Goal: Task Accomplishment & Management: Manage account settings

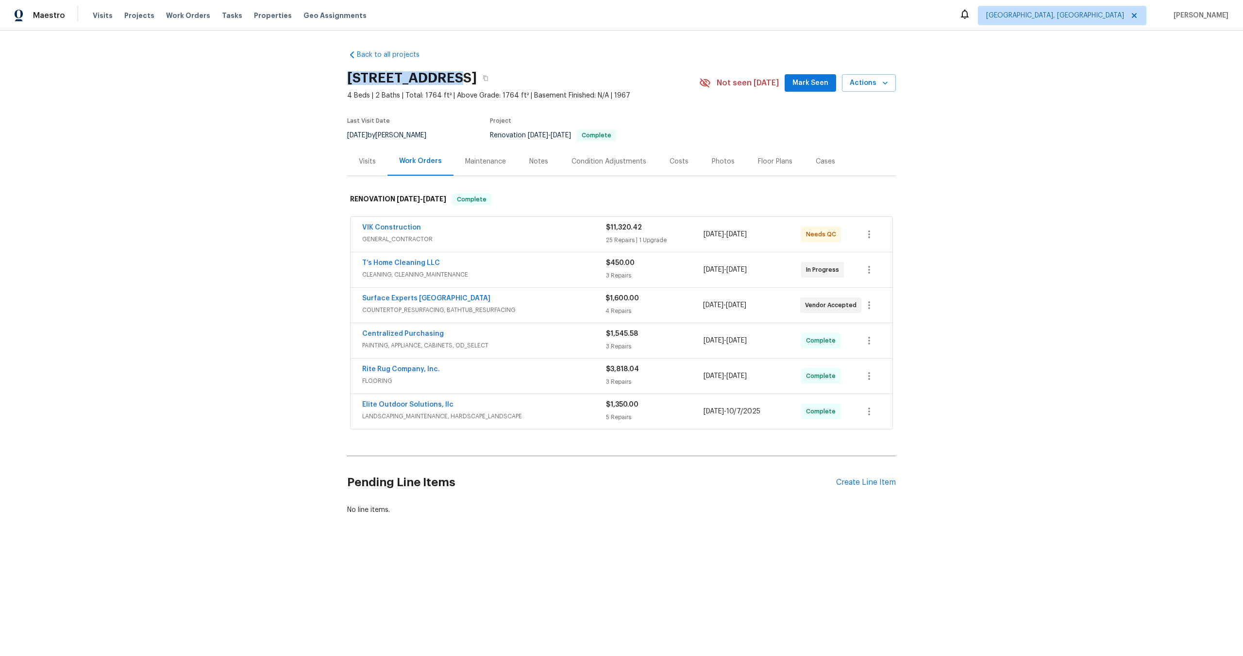
drag, startPoint x: 453, startPoint y: 78, endPoint x: 321, endPoint y: 77, distance: 132.1
click at [321, 77] on div "Back to all projects 10 Ashwood Ave, Greenville, SC 29607 4 Beds | 2 Baths | To…" at bounding box center [621, 306] width 1243 height 551
copy h2 "10 Ashwood Ave"
copy link "T’s Home Cleaning LLC"
drag, startPoint x: 437, startPoint y: 262, endPoint x: 343, endPoint y: 262, distance: 93.2
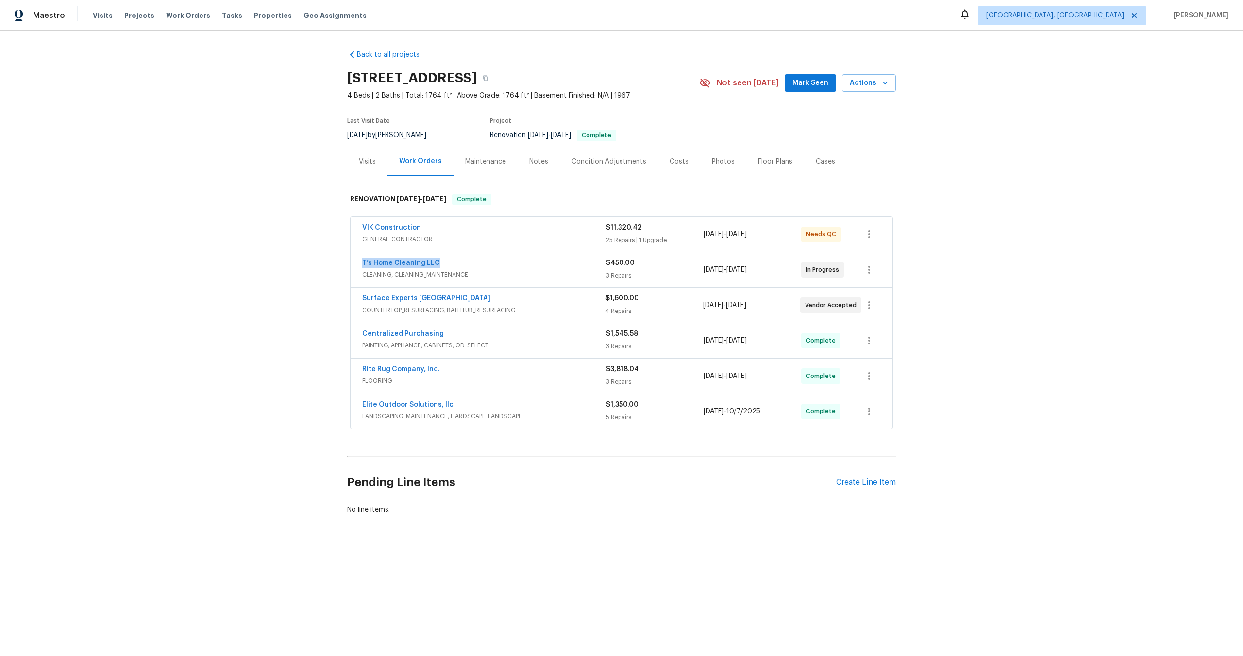
click at [343, 262] on div "Back to all projects 10 Ashwood Ave, Greenville, SC 29607 4 Beds | 2 Baths | To…" at bounding box center [621, 306] width 1243 height 551
click at [287, 255] on div "Back to all projects 10 Ashwood Ave, Greenville, SC 29607 4 Beds | 2 Baths | To…" at bounding box center [621, 306] width 1243 height 551
copy link "T’s Home Cleaning LLC"
drag, startPoint x: 441, startPoint y: 262, endPoint x: 348, endPoint y: 262, distance: 93.7
click at [348, 262] on div "VIK Construction GENERAL_CONTRACTOR $11,320.42 25 Repairs | 1 Upgrade 10/1/2025…" at bounding box center [621, 324] width 549 height 218
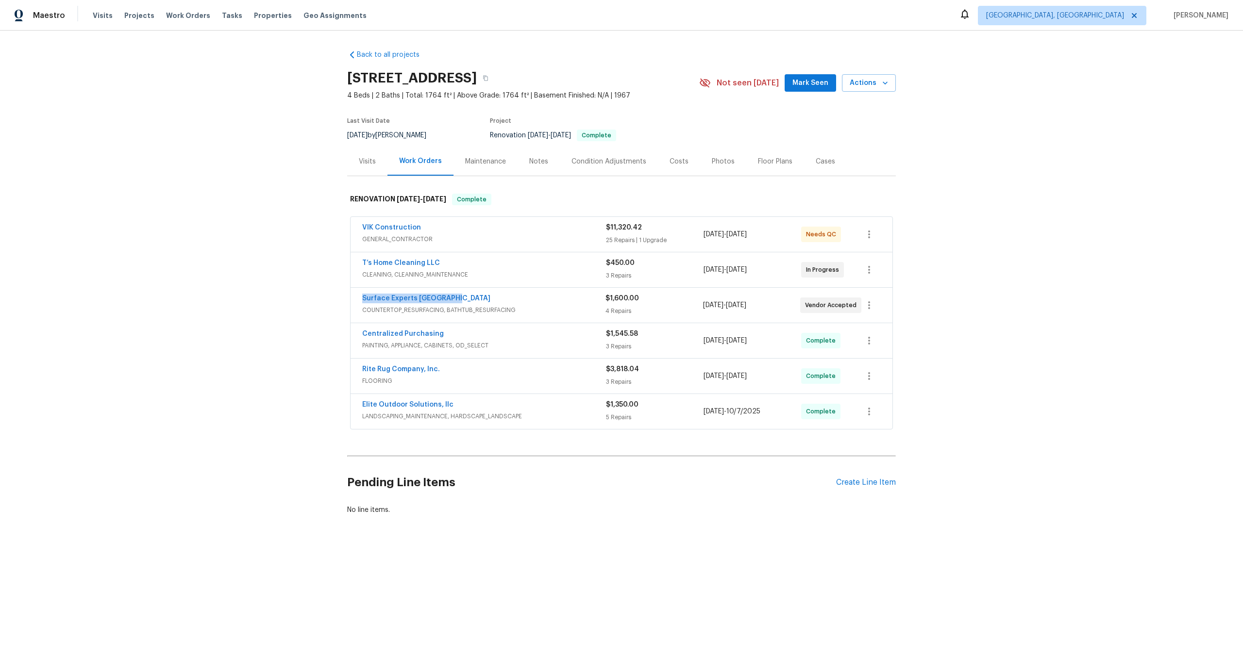
drag, startPoint x: 453, startPoint y: 297, endPoint x: 358, endPoint y: 298, distance: 95.2
click at [358, 298] on div "Surface Experts Greenville COUNTERTOP_RESURFACING, BATHTUB_RESURFACING $1,600.0…" at bounding box center [622, 305] width 542 height 35
copy link "Surface Experts Greenville"
click at [488, 77] on icon "button" at bounding box center [485, 78] width 5 height 5
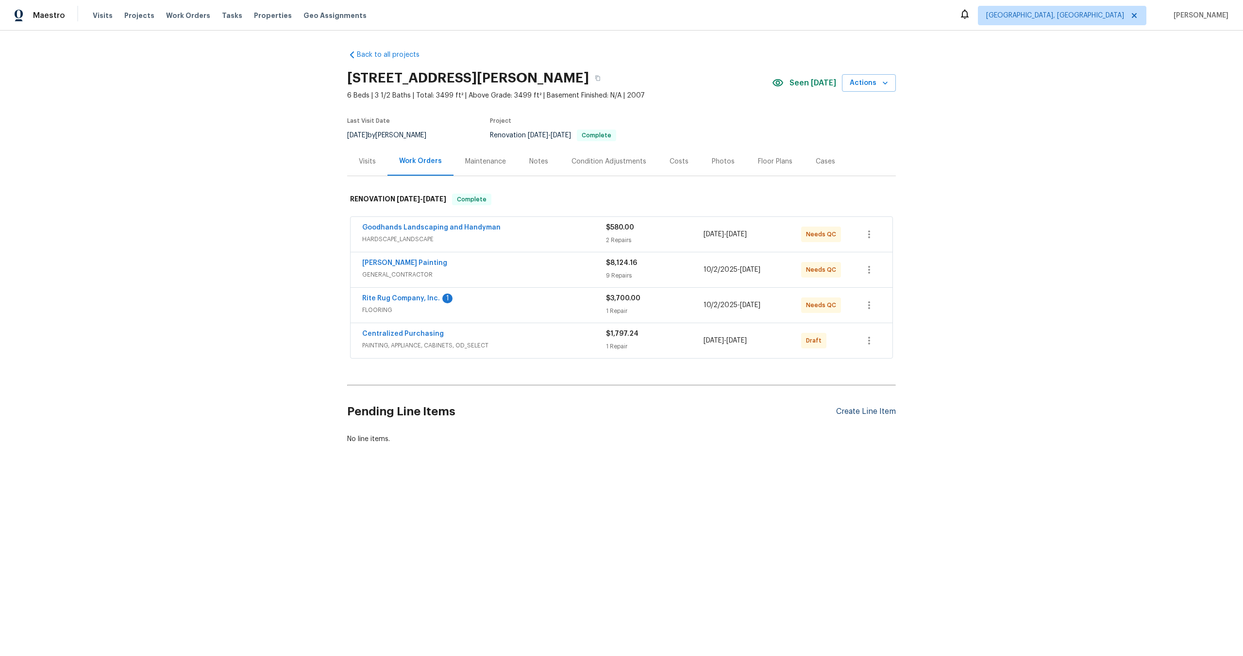
click at [860, 409] on div "Create Line Item" at bounding box center [866, 411] width 60 height 9
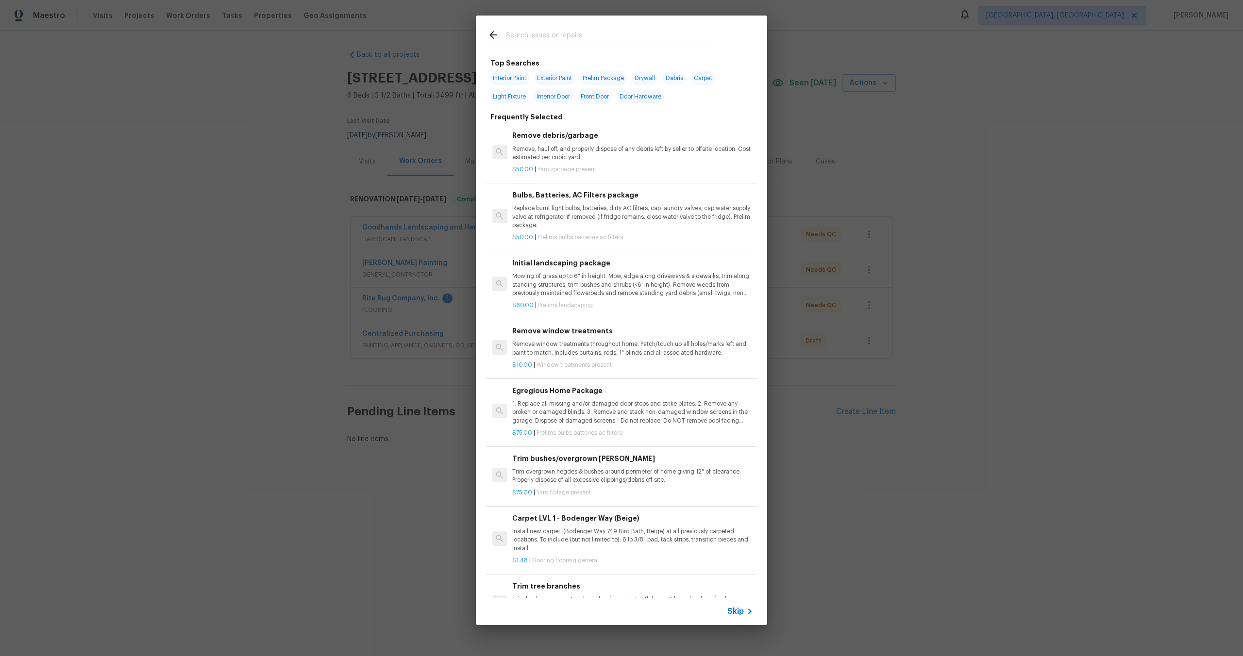
click at [737, 608] on span "Skip" at bounding box center [735, 612] width 17 height 10
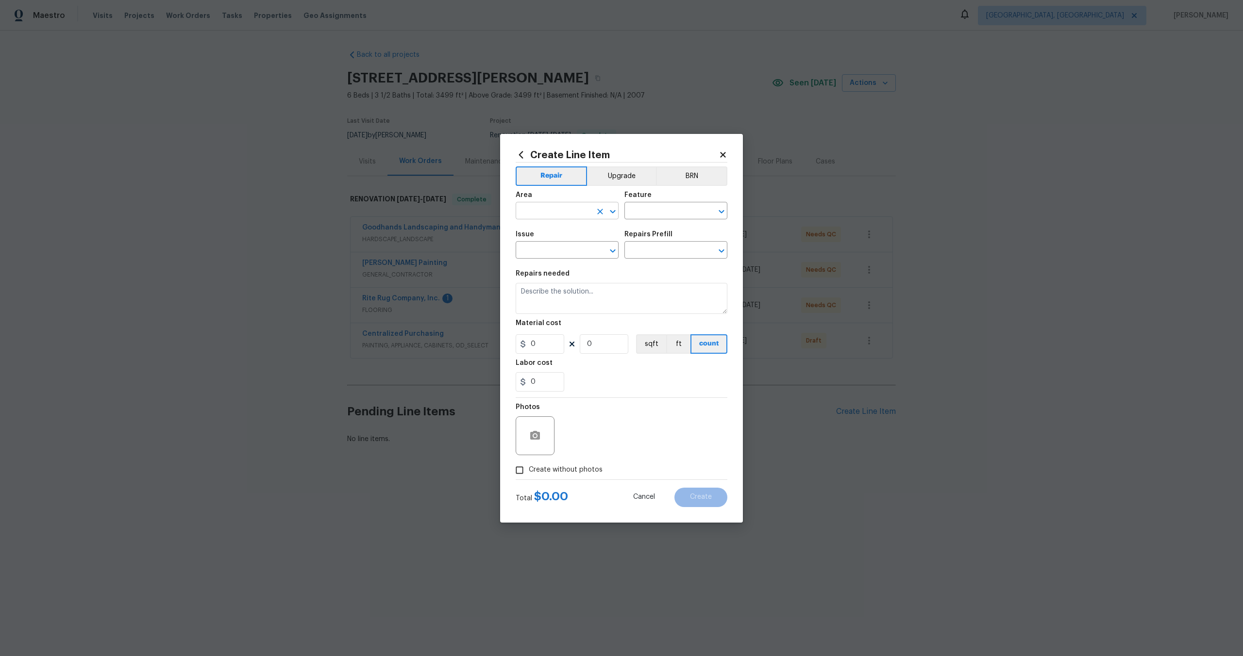
click at [574, 217] on input "text" at bounding box center [554, 211] width 76 height 15
click at [564, 248] on li "Interior Overall" at bounding box center [567, 249] width 103 height 16
type input "Interior Overall"
click at [642, 207] on input "text" at bounding box center [662, 211] width 76 height 15
click at [647, 252] on li "Overall" at bounding box center [675, 257] width 103 height 16
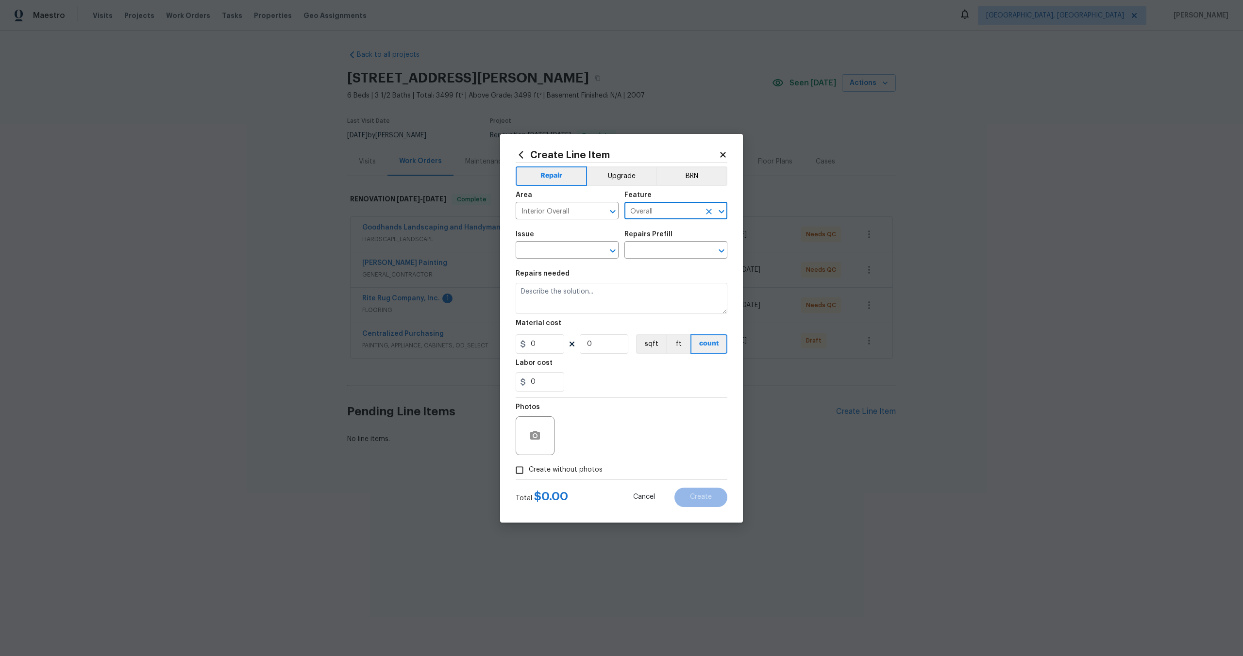
type input "Overall"
click at [533, 241] on div "Issue" at bounding box center [567, 237] width 103 height 13
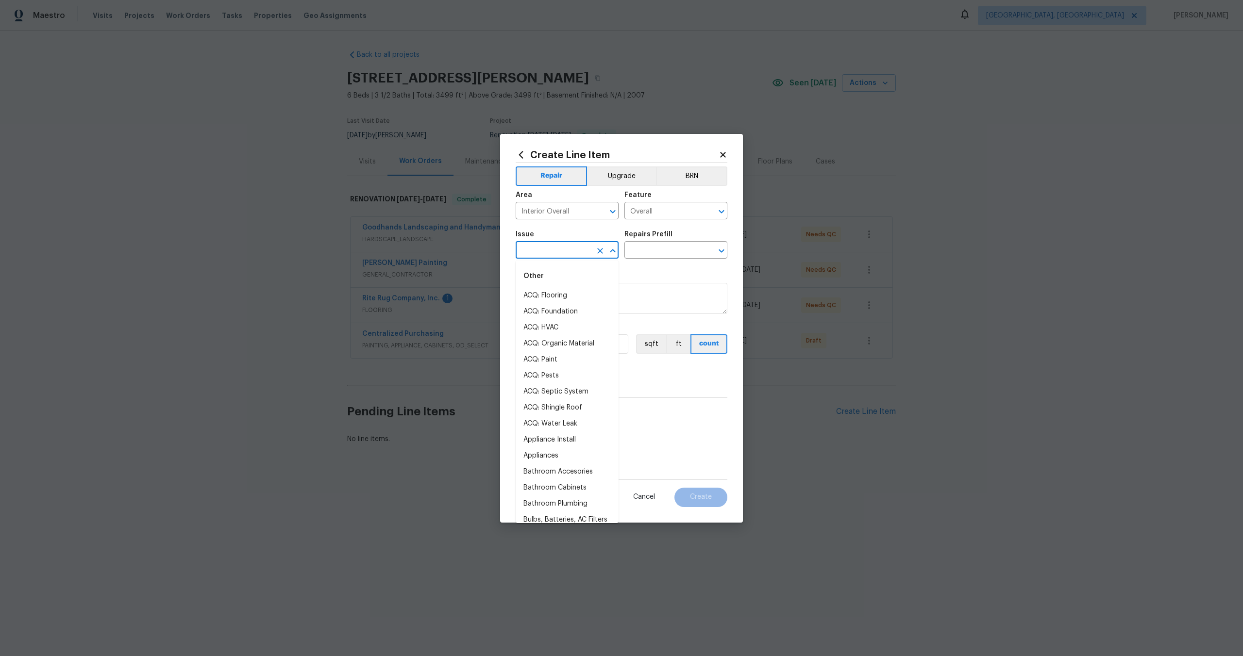
click at [542, 249] on input "text" at bounding box center [554, 251] width 76 height 15
click at [542, 300] on li "Photos" at bounding box center [567, 296] width 103 height 16
type input "Photos"
click at [636, 244] on input "text" at bounding box center [662, 251] width 76 height 15
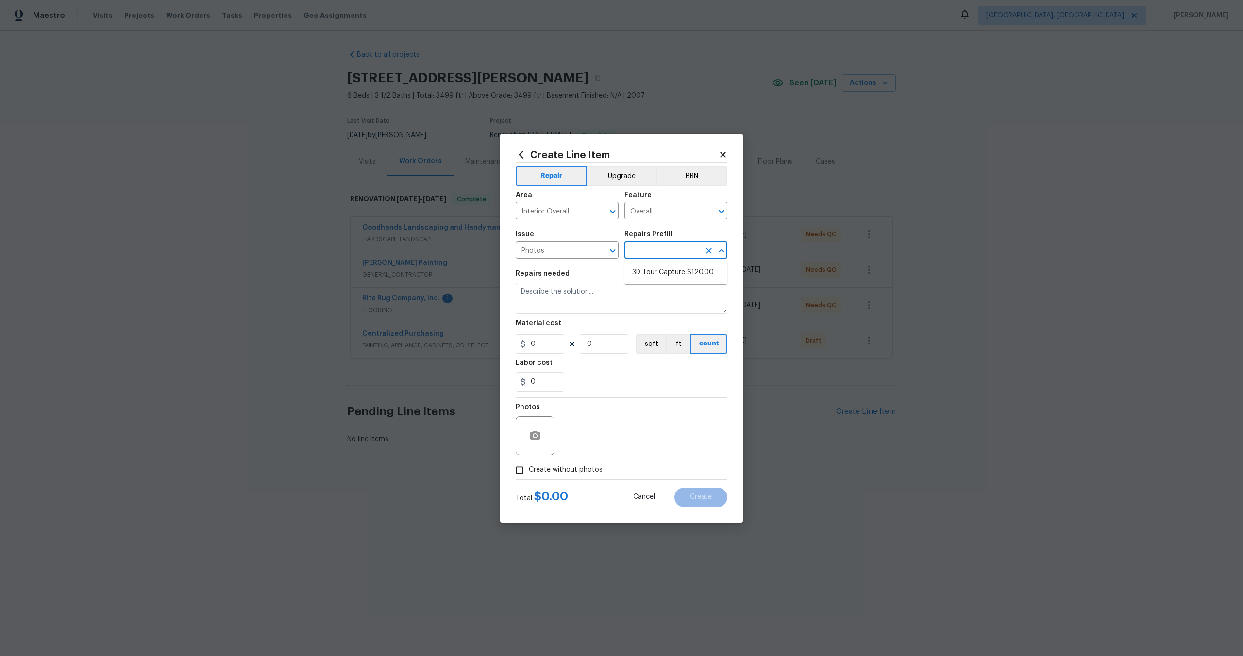
click at [641, 277] on li "3D Tour Capture $120.00" at bounding box center [675, 273] width 103 height 16
type input "3D Tour Capture $120.00"
type textarea "Capture 3D tour of home"
type input "1"
type input "120"
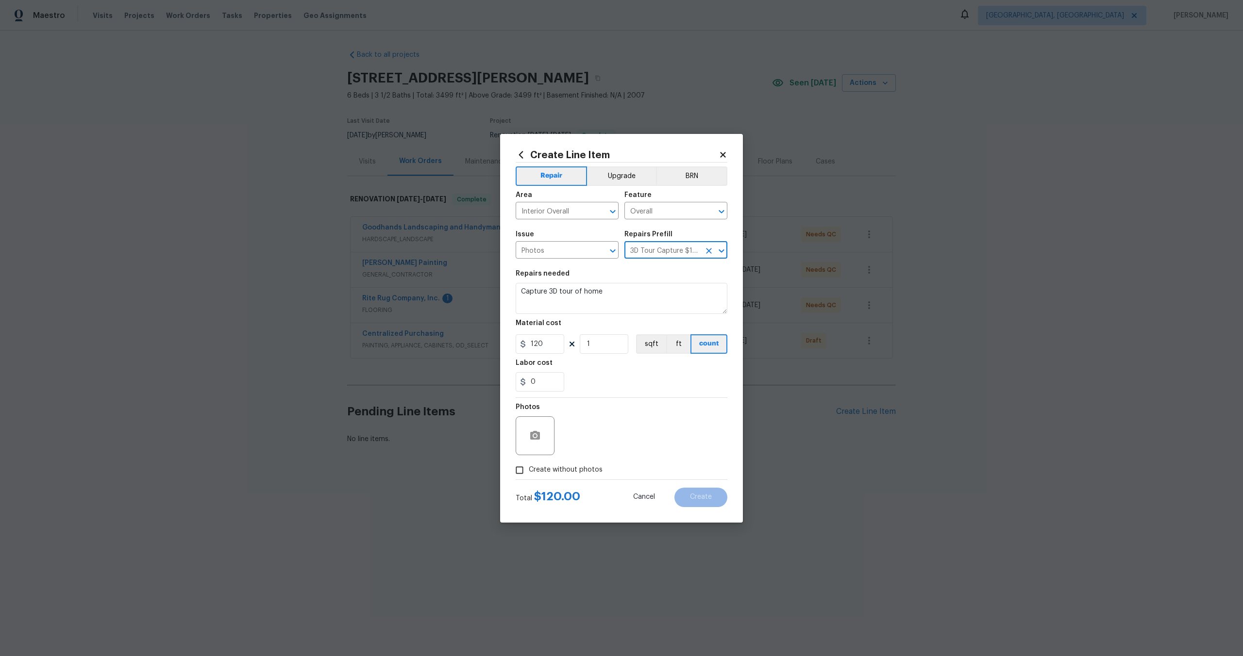
click at [524, 469] on input "Create without photos" at bounding box center [519, 470] width 18 height 18
checkbox input "true"
click at [615, 437] on textarea at bounding box center [644, 436] width 165 height 39
type textarea "."
click at [685, 504] on button "Create" at bounding box center [700, 497] width 53 height 19
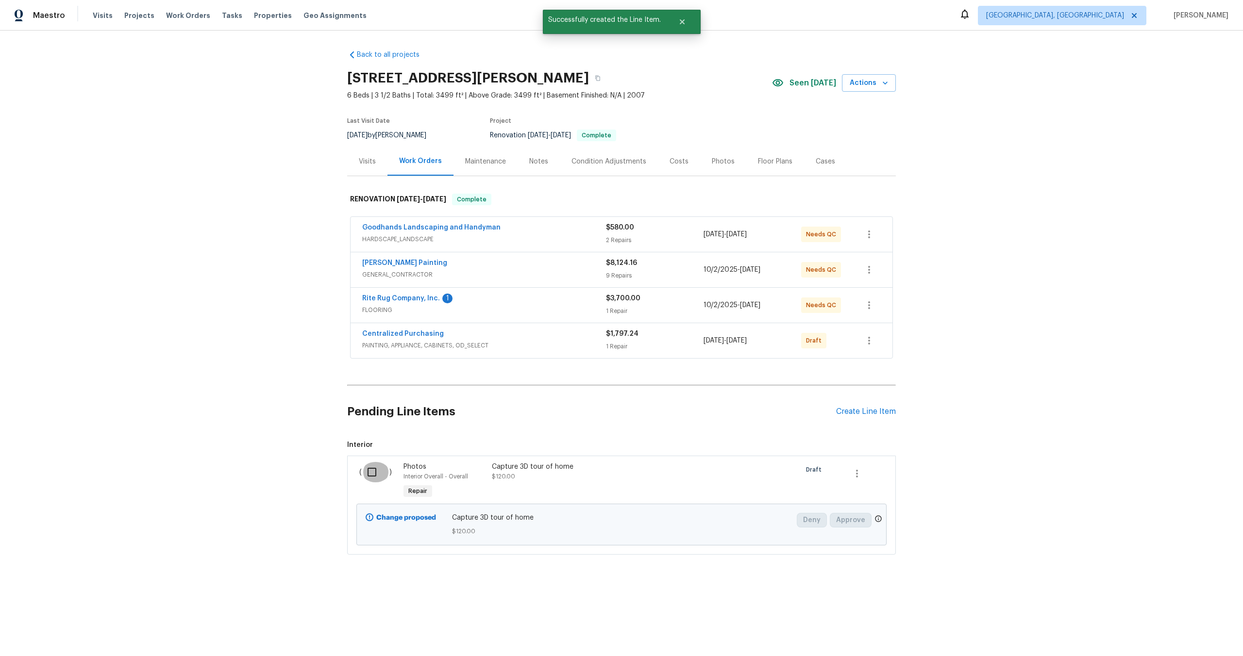
click at [372, 473] on input "checkbox" at bounding box center [376, 472] width 28 height 20
checkbox input "true"
click at [1166, 627] on span "Create Work Order" at bounding box center [1187, 632] width 65 height 12
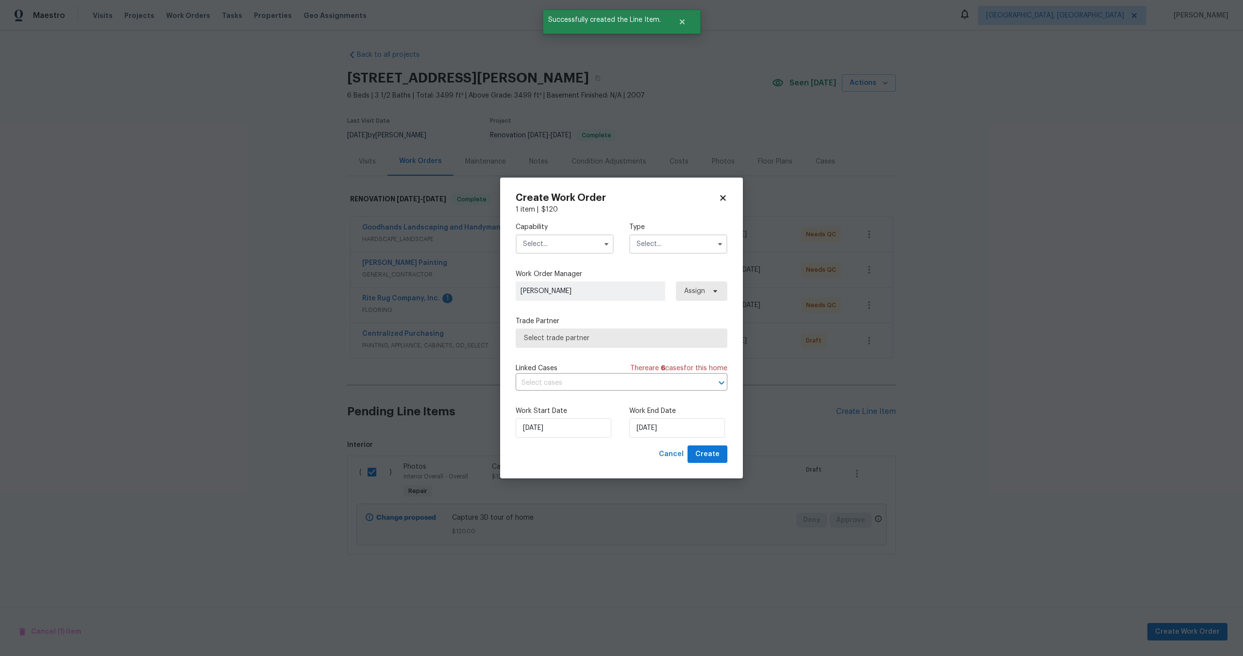
click at [559, 241] on input "text" at bounding box center [565, 244] width 98 height 19
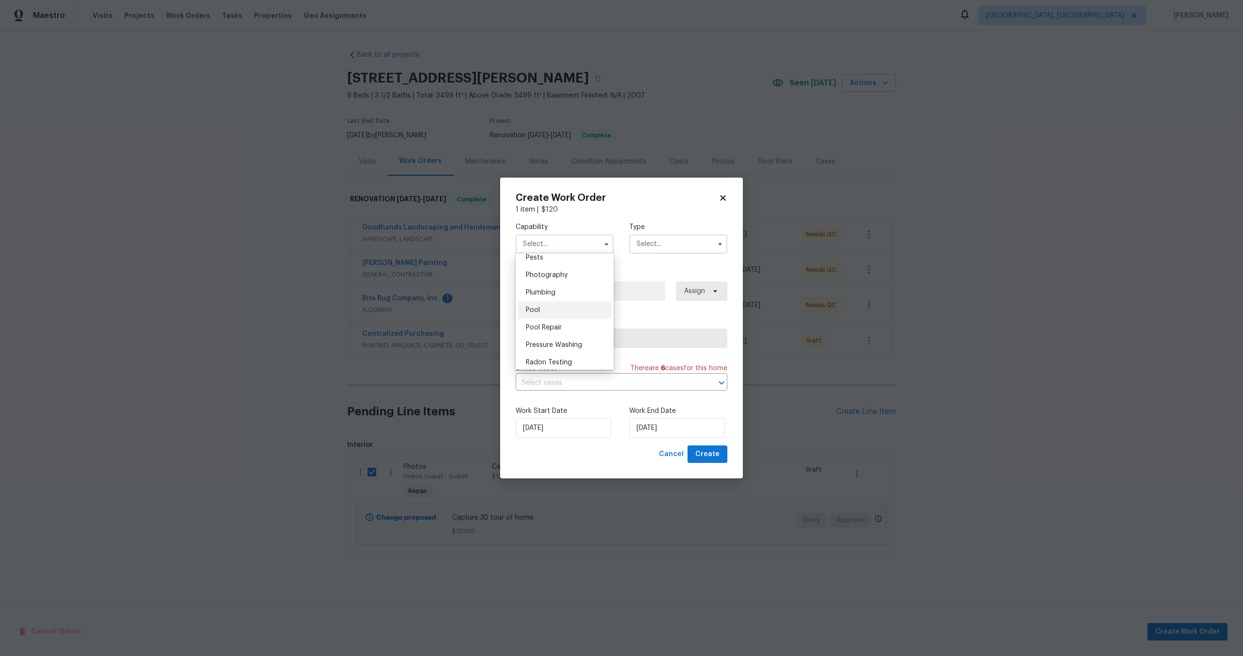
scroll to position [841, 0]
click at [547, 278] on div "Photography" at bounding box center [564, 273] width 93 height 17
type input "Photography"
click at [683, 239] on input "text" at bounding box center [678, 244] width 98 height 19
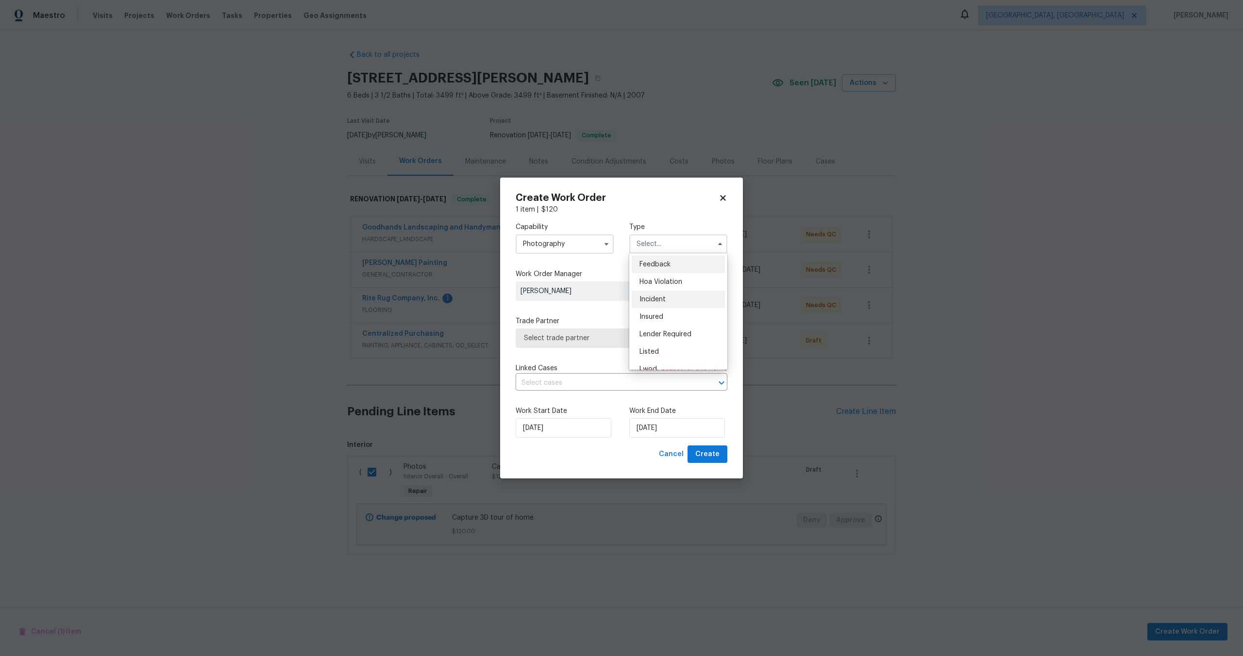
scroll to position [116, 0]
click at [651, 271] on span "Other" at bounding box center [648, 271] width 19 height 7
type input "Other"
click at [576, 342] on span "Select trade partner" at bounding box center [622, 338] width 212 height 19
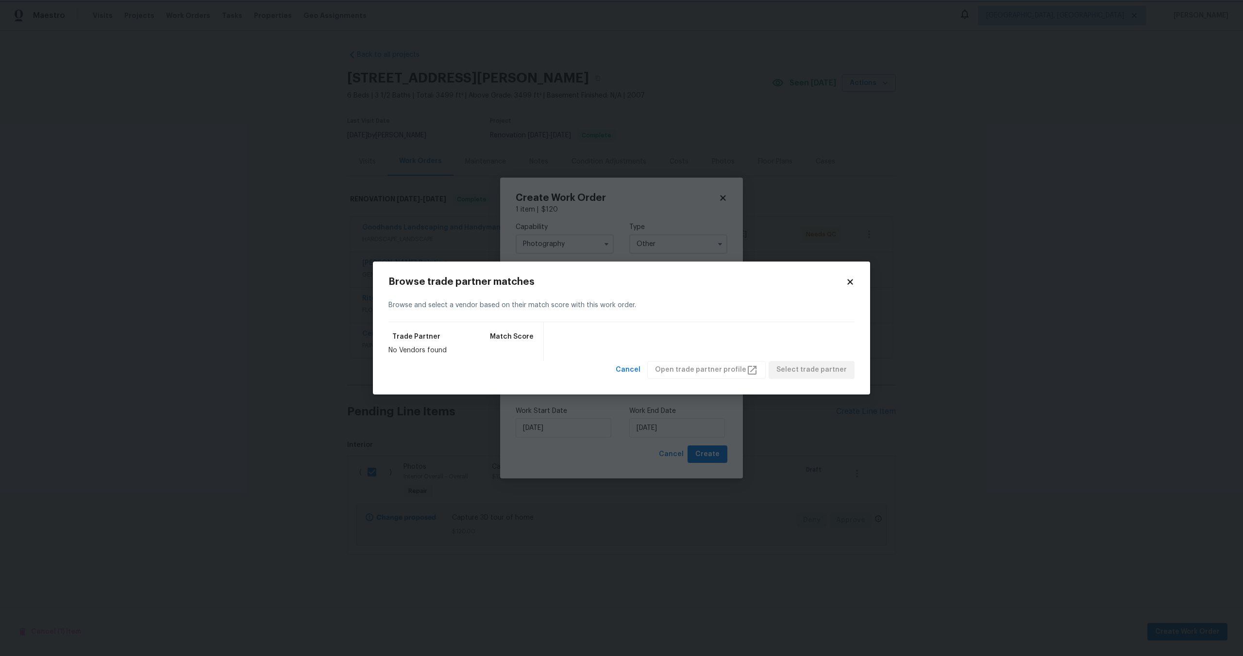
click at [679, 231] on body "Maestro Visits Projects Work Orders Tasks Properties Geo Assignments Albuquerqu…" at bounding box center [621, 310] width 1243 height 621
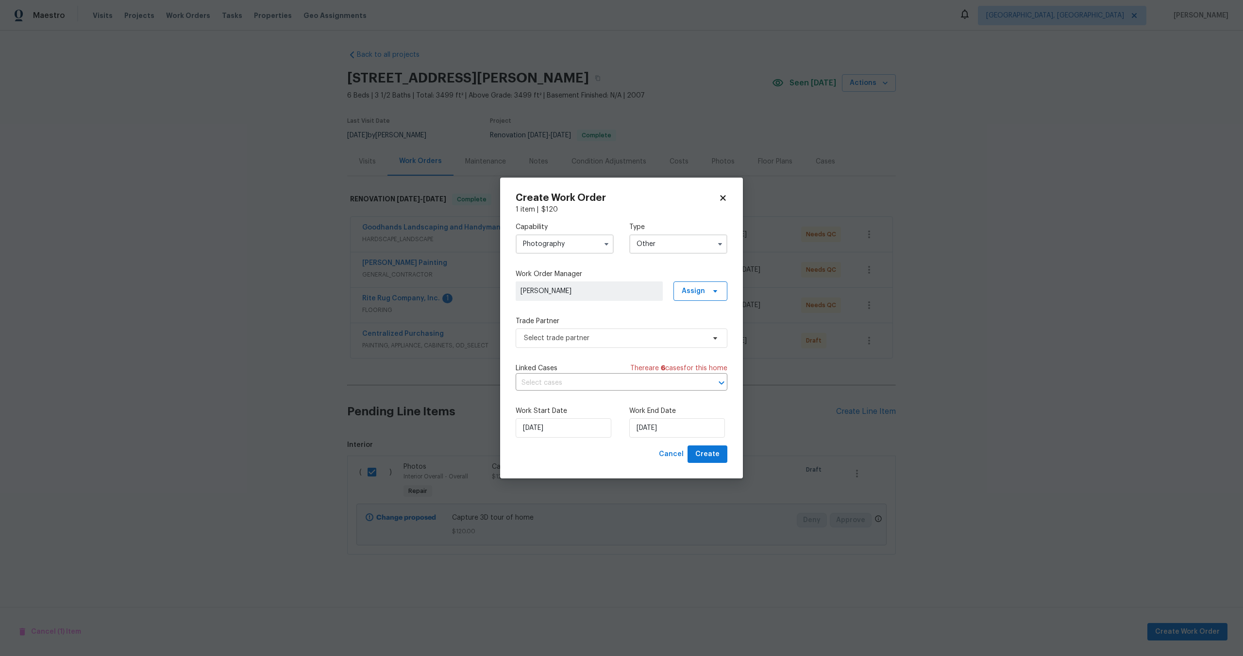
click at [725, 191] on div "Create Work Order 1 item | $ 120 Capability Photography Type Other Work Order M…" at bounding box center [621, 329] width 243 height 302
click at [723, 196] on icon at bounding box center [723, 198] width 9 height 9
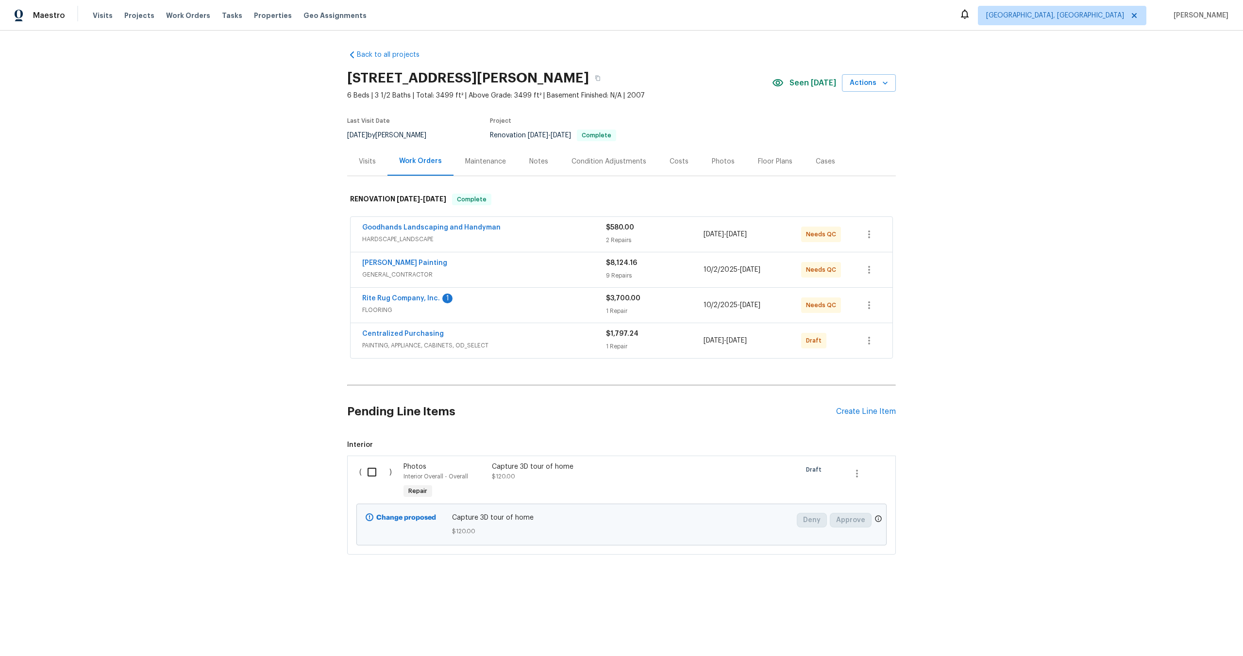
click at [372, 471] on input "checkbox" at bounding box center [376, 472] width 28 height 20
checkbox input "true"
click at [857, 472] on icon "button" at bounding box center [857, 474] width 12 height 12
click at [857, 472] on li "Cancel" at bounding box center [863, 474] width 37 height 16
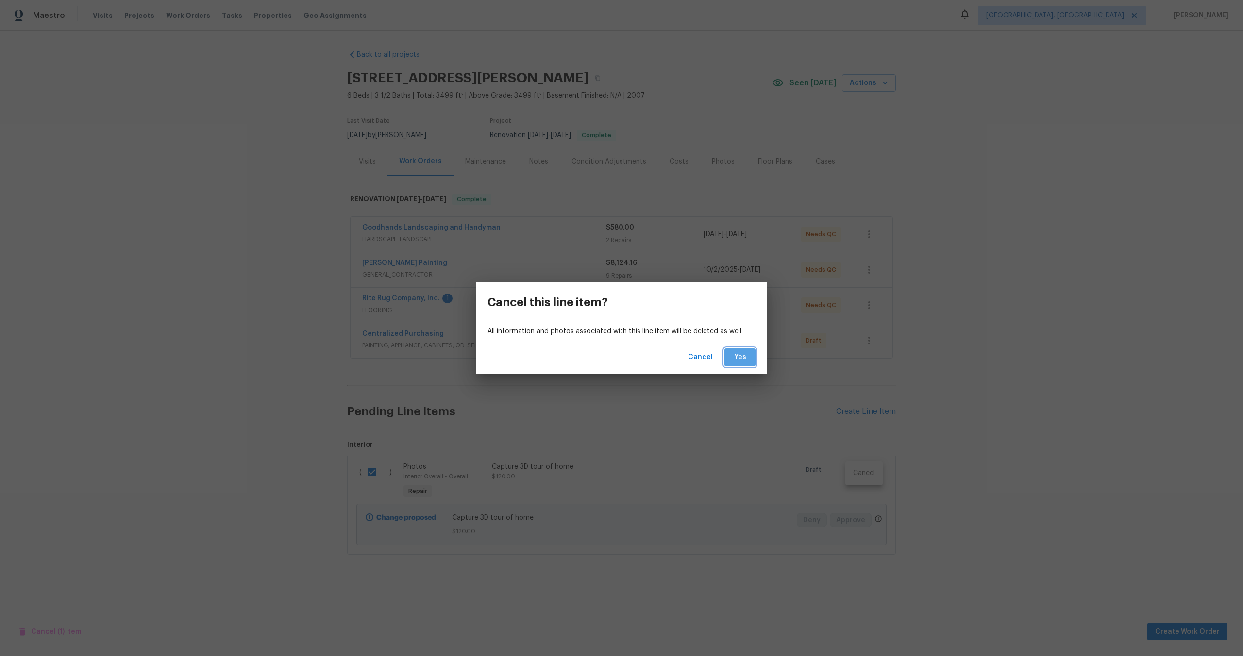
click at [744, 358] on span "Yes" at bounding box center [740, 358] width 16 height 12
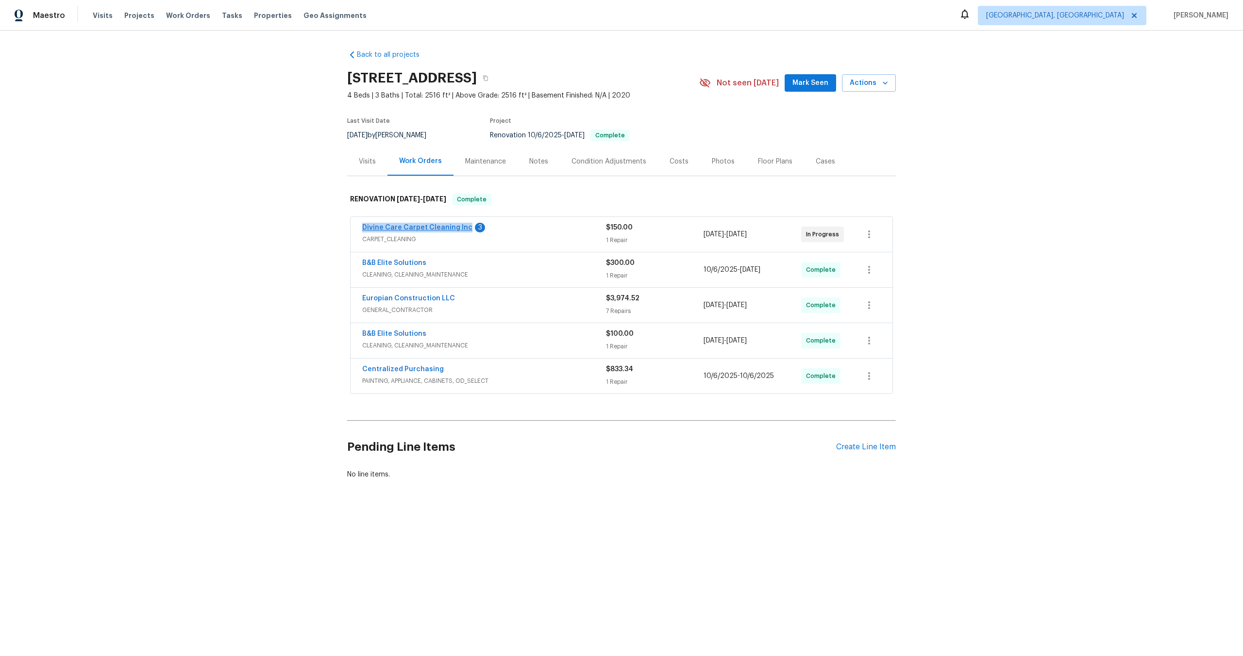
drag, startPoint x: 357, startPoint y: 224, endPoint x: 464, endPoint y: 225, distance: 106.3
click at [464, 225] on div "Divine Care Carpet Cleaning Inc 3 CARPET_CLEANING $150.00 1 Repair 10/12/2025 -…" at bounding box center [622, 234] width 542 height 35
copy link "Divine Care Carpet Cleaning In"
click at [488, 78] on icon "button" at bounding box center [486, 78] width 6 height 6
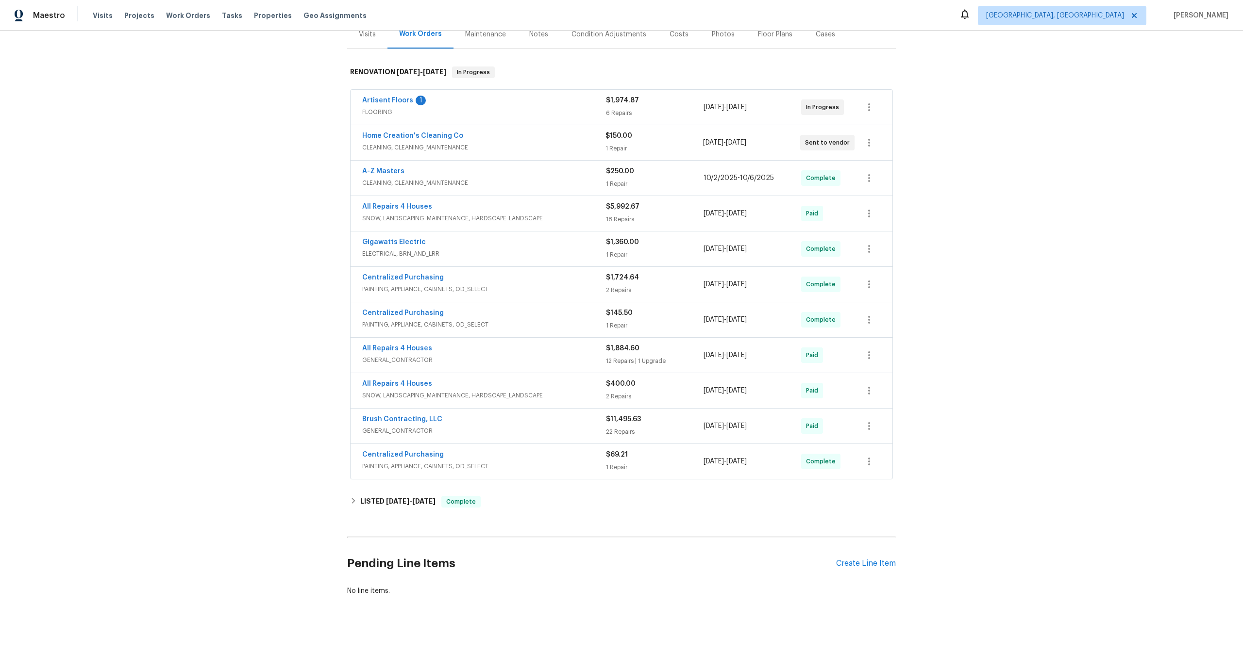
scroll to position [133, 0]
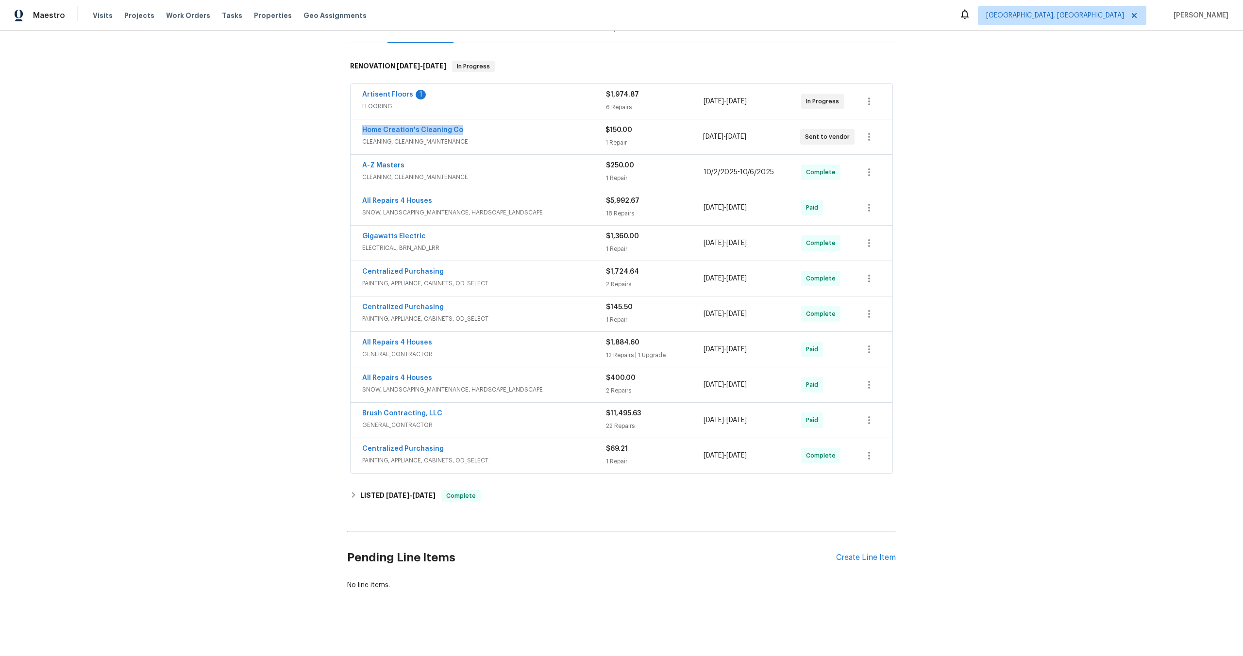
drag, startPoint x: 468, startPoint y: 128, endPoint x: 338, endPoint y: 132, distance: 129.7
click at [338, 132] on div "Back to all projects 2132 Ridgedale Dr, High Ridge, MO 63049 3 Beds | 2 1/2 Bat…" at bounding box center [621, 344] width 1243 height 626
copy link "Home Creation's Cleaning Co"
drag, startPoint x: 431, startPoint y: 93, endPoint x: 350, endPoint y: 95, distance: 81.1
click at [351, 95] on div "Artisent Floors 1 FLOORING $1,974.87 6 Repairs 8/4/2025 - 10/8/2025 In Progress" at bounding box center [622, 101] width 542 height 35
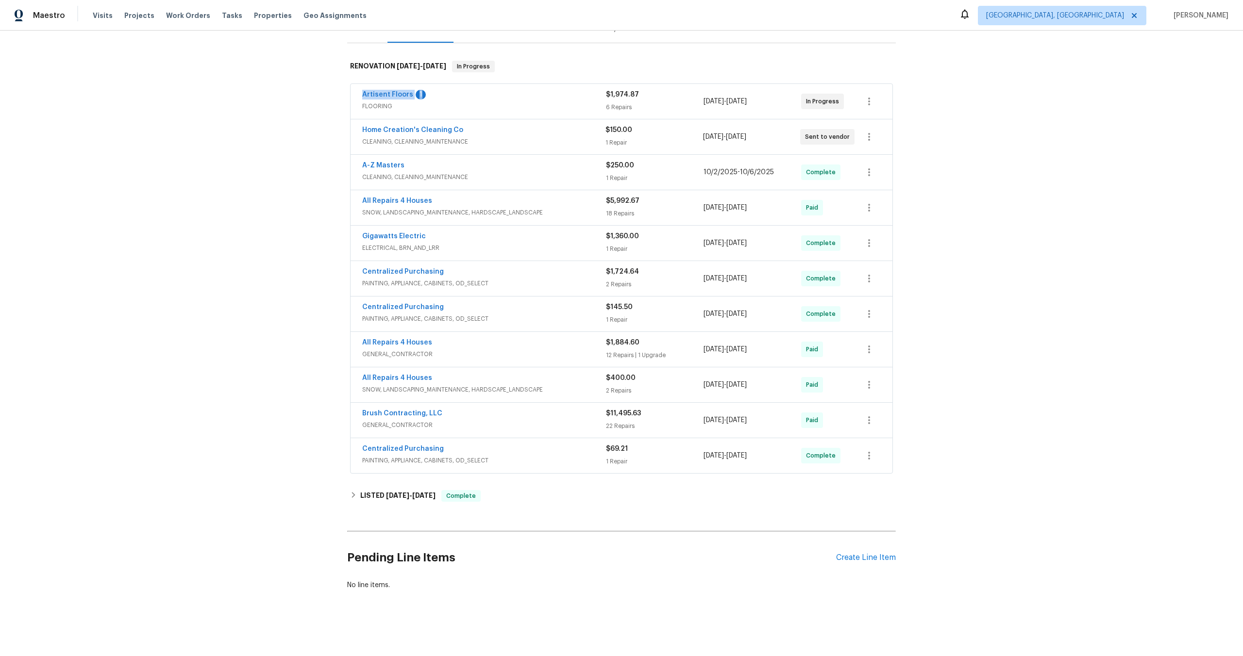
copy div "Artisent Floors 1"
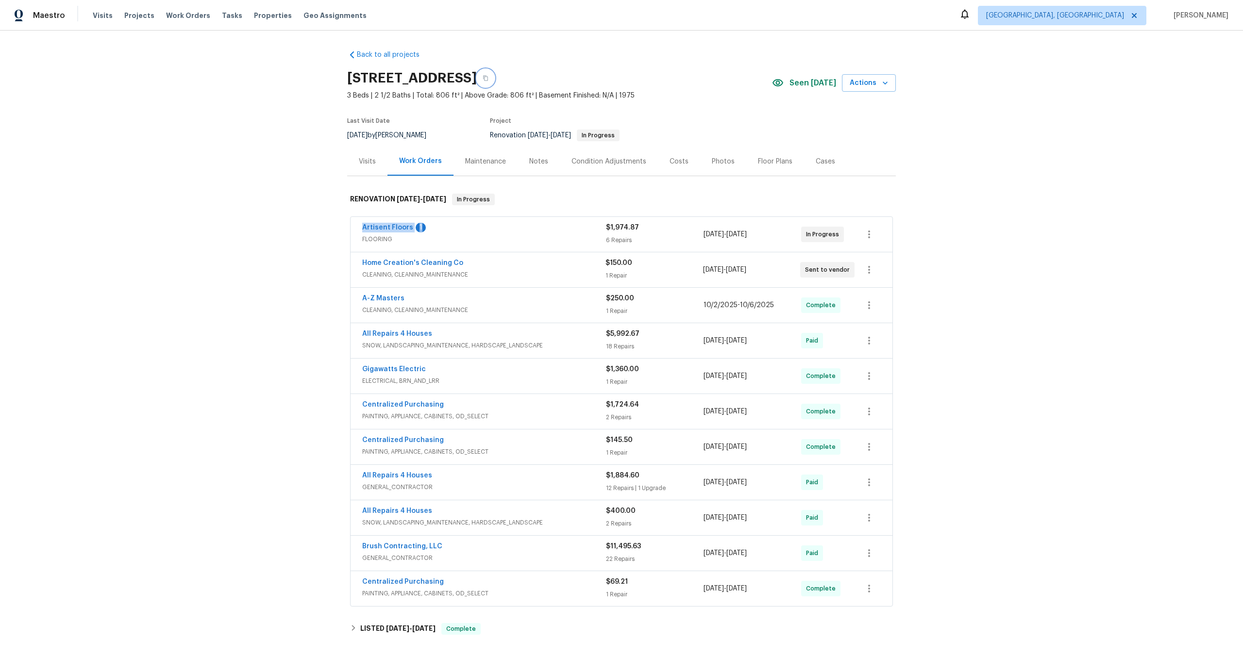
click at [488, 77] on icon "button" at bounding box center [486, 78] width 6 height 6
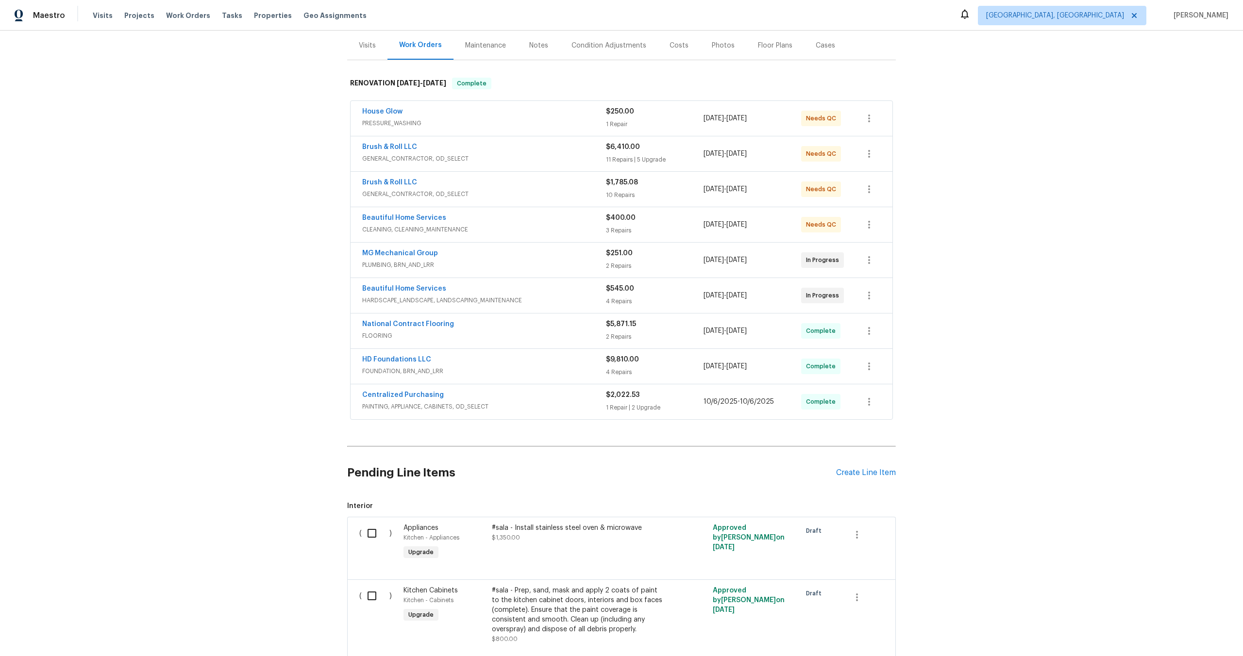
scroll to position [120, 0]
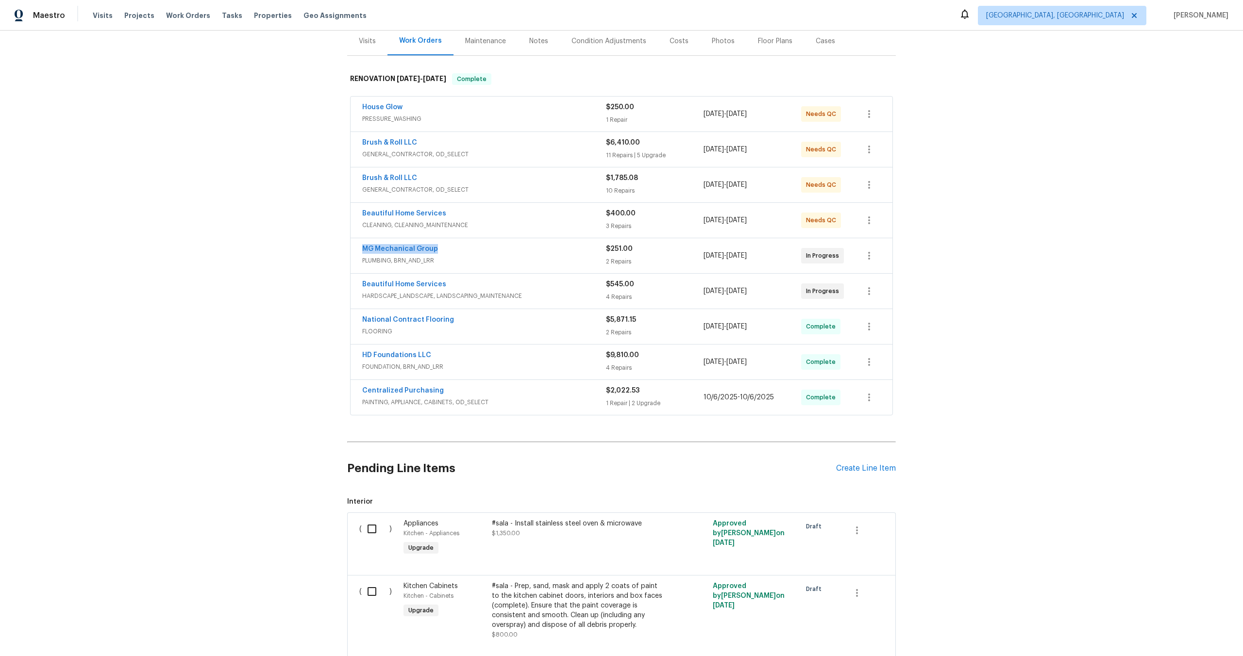
drag, startPoint x: 439, startPoint y: 248, endPoint x: 344, endPoint y: 247, distance: 94.7
click at [345, 247] on div "Back to all projects [STREET_ADDRESS] 3 Beds | 2 1/2 Baths | Total: 1750 ft² | …" at bounding box center [621, 344] width 1243 height 626
copy link "MG Mechanical Group"
drag, startPoint x: 443, startPoint y: 284, endPoint x: 356, endPoint y: 284, distance: 86.4
click at [357, 284] on div "Beautiful Home Services HARDSCAPE_LANDSCAPE, LANDSCAPING_MAINTENANCE $545.00 4 …" at bounding box center [622, 291] width 542 height 35
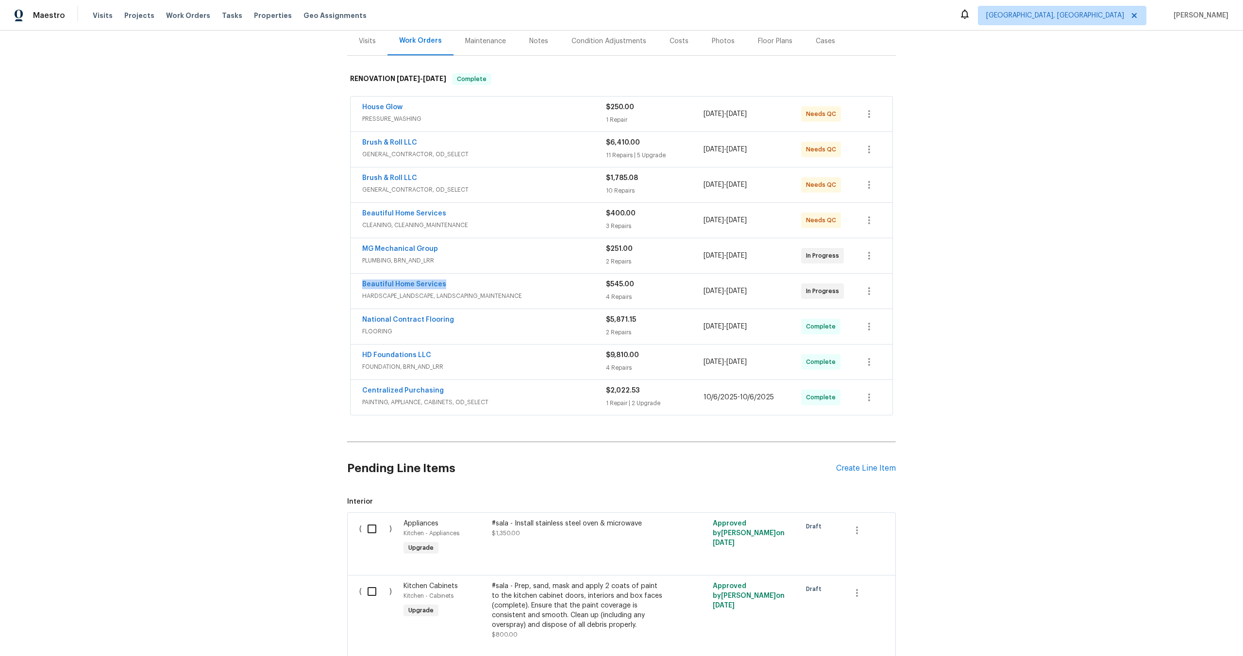
copy link "Beautiful Home Services"
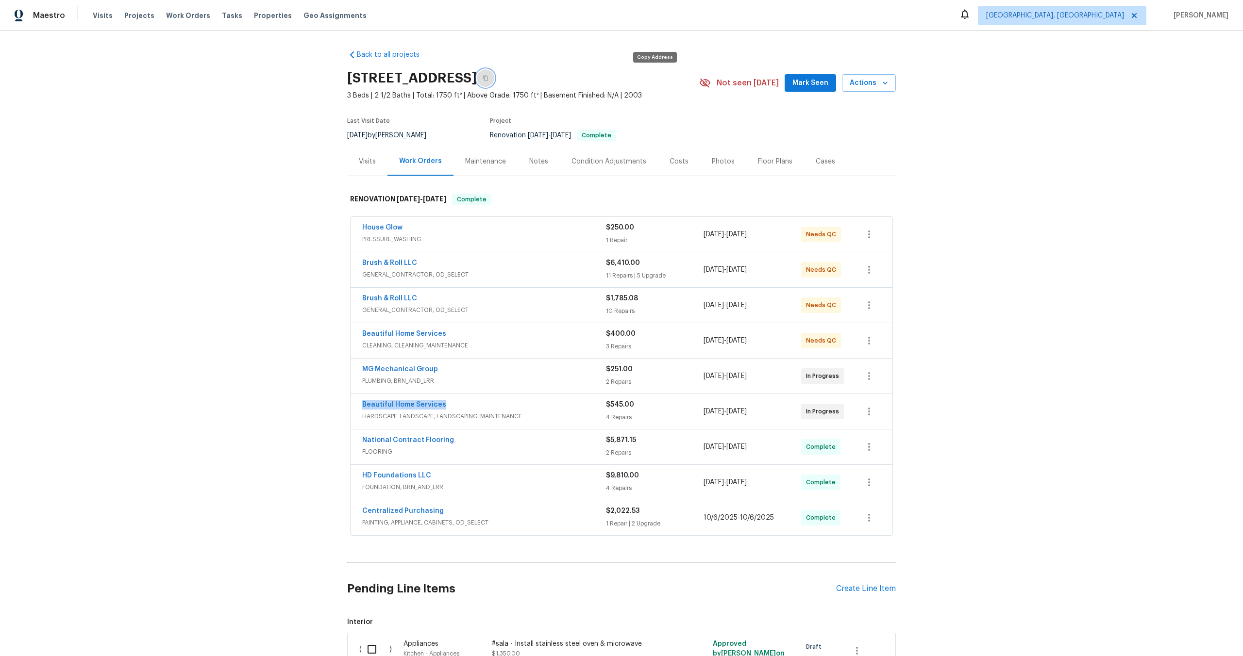
click at [494, 79] on button "button" at bounding box center [485, 77] width 17 height 17
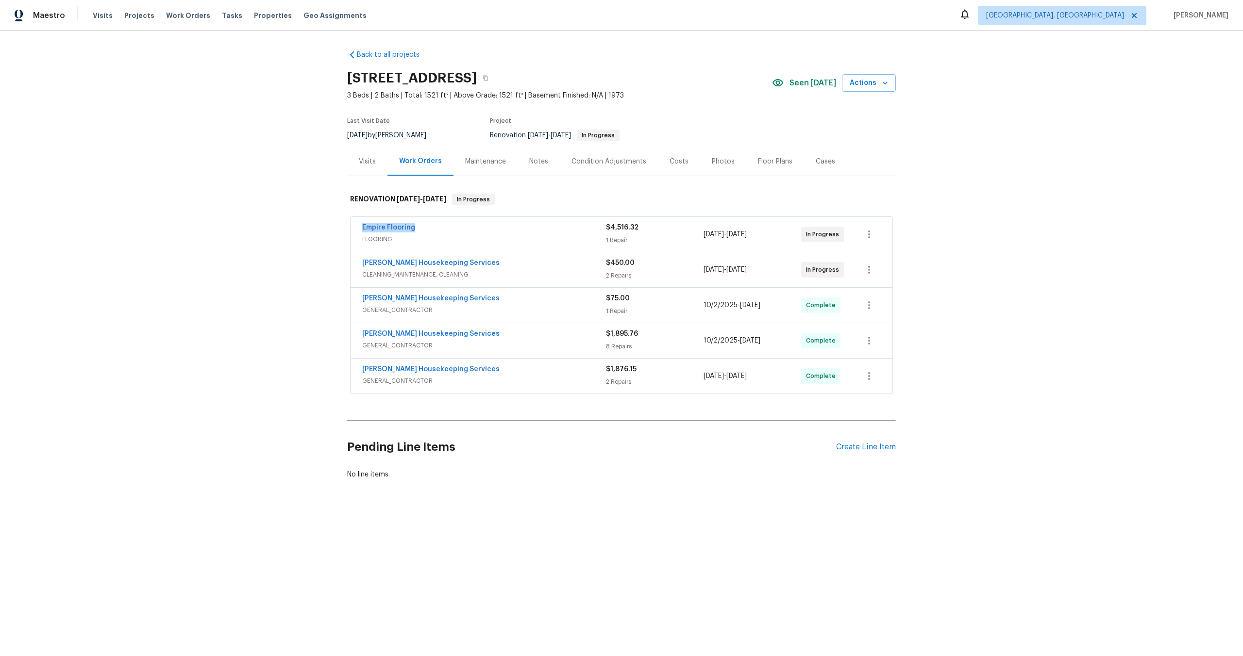
drag, startPoint x: 425, startPoint y: 226, endPoint x: 287, endPoint y: 225, distance: 137.4
click at [287, 225] on div "Back to all projects [STREET_ADDRESS] 3 Beds | 2 Baths | Total: 1521 ft² | Abov…" at bounding box center [621, 288] width 1243 height 515
copy link "Empire Flooring"
drag, startPoint x: 421, startPoint y: 227, endPoint x: 282, endPoint y: 226, distance: 138.9
click at [282, 226] on div "Back to all projects [STREET_ADDRESS] 3 Beds | 2 Baths | Total: 1521 ft² | Abov…" at bounding box center [621, 288] width 1243 height 515
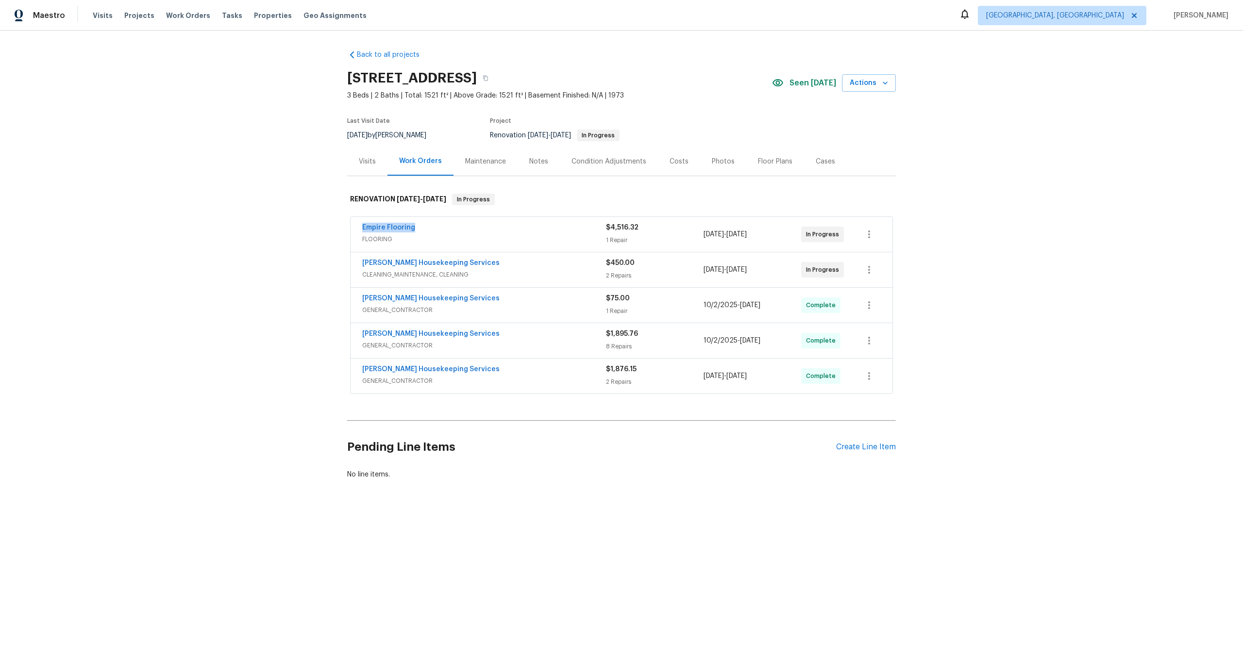
copy link "Empire Flooring"
drag, startPoint x: 462, startPoint y: 263, endPoint x: 353, endPoint y: 262, distance: 109.3
click at [353, 262] on div "[PERSON_NAME] Housekeeping Services CLEANING_MAINTENANCE, CLEANING $450.00 2 Re…" at bounding box center [622, 269] width 542 height 35
copy link "[PERSON_NAME] Housekeeping Services"
click at [494, 74] on button "button" at bounding box center [485, 77] width 17 height 17
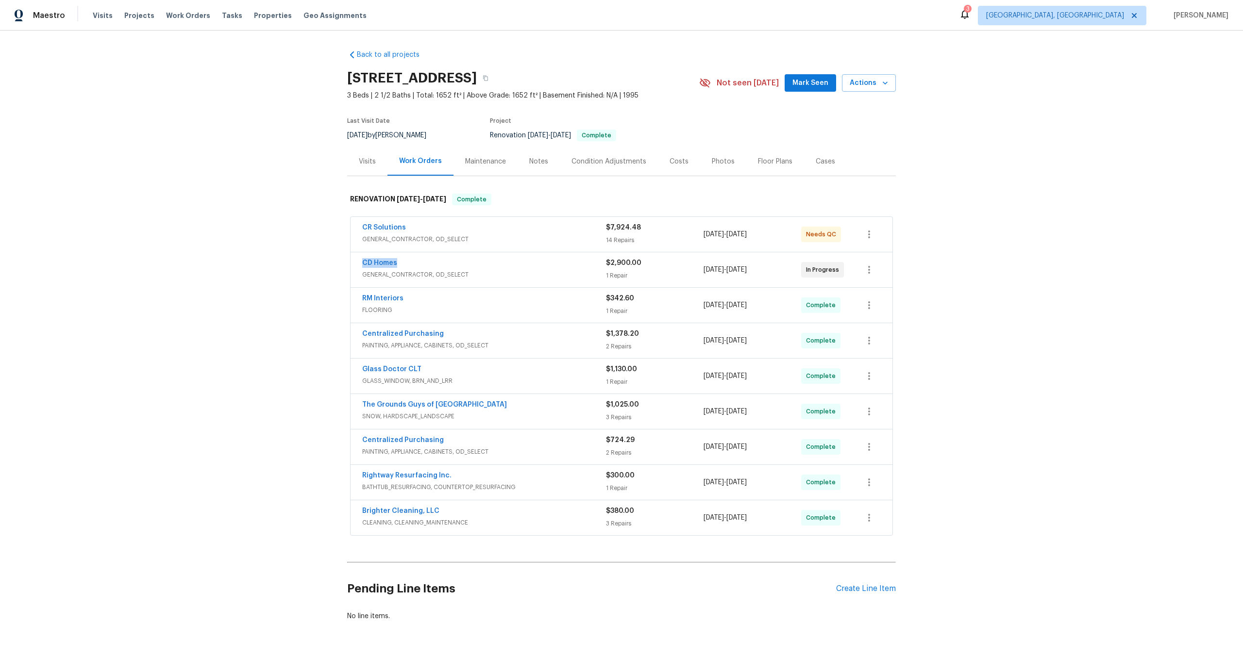
drag, startPoint x: 403, startPoint y: 260, endPoint x: 315, endPoint y: 262, distance: 87.4
click at [315, 262] on div "Back to all projects 5017 Haybridge Rd, Charlotte, NC 28269 3 Beds | 2 1/2 Bath…" at bounding box center [621, 344] width 1243 height 626
copy link "CD Homes"
click at [494, 77] on button "button" at bounding box center [485, 77] width 17 height 17
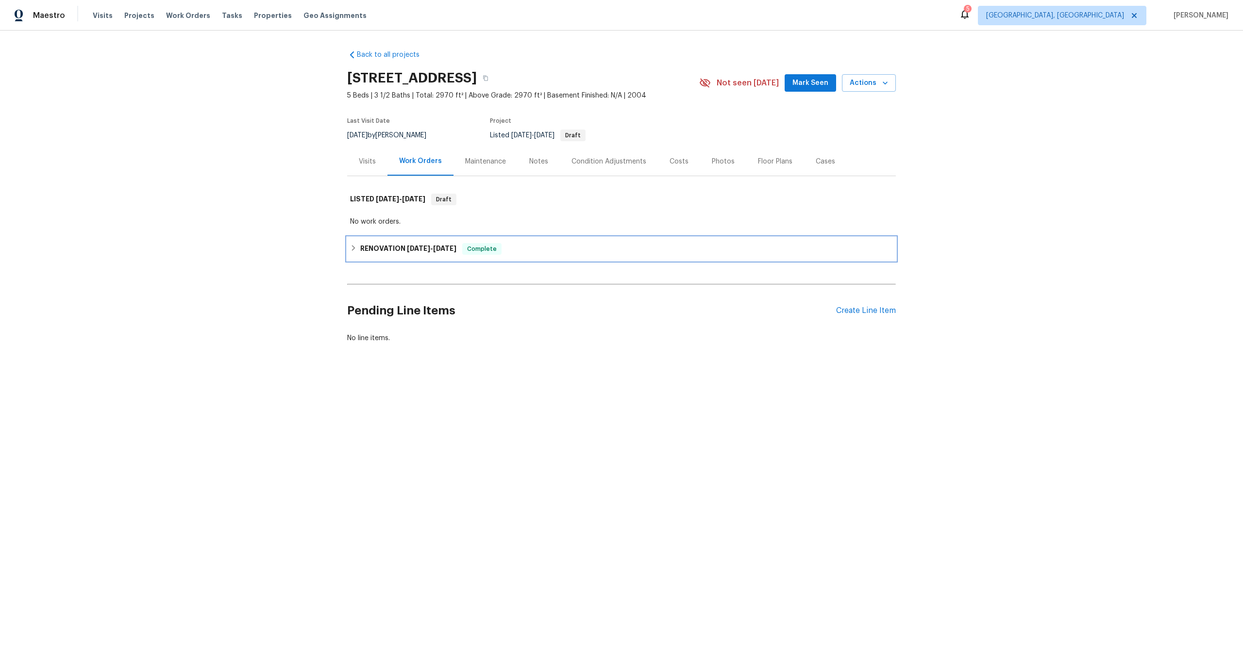
click at [408, 253] on h6 "RENOVATION [DATE] - [DATE]" at bounding box center [408, 249] width 96 height 12
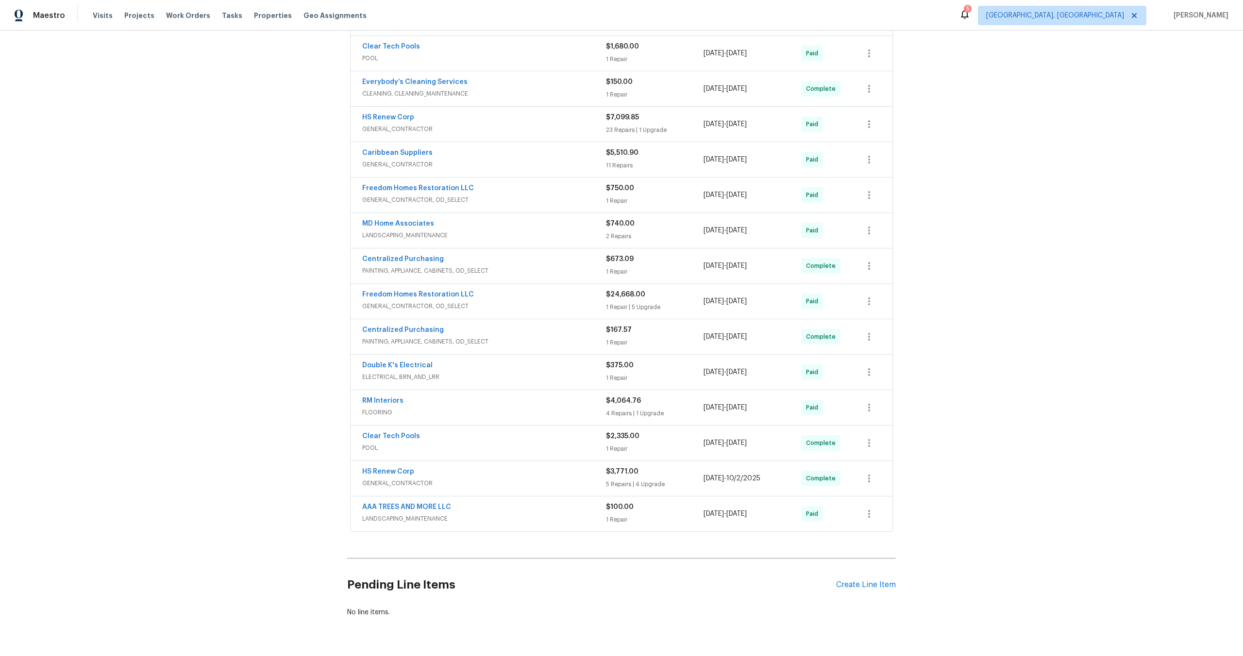
scroll to position [439, 0]
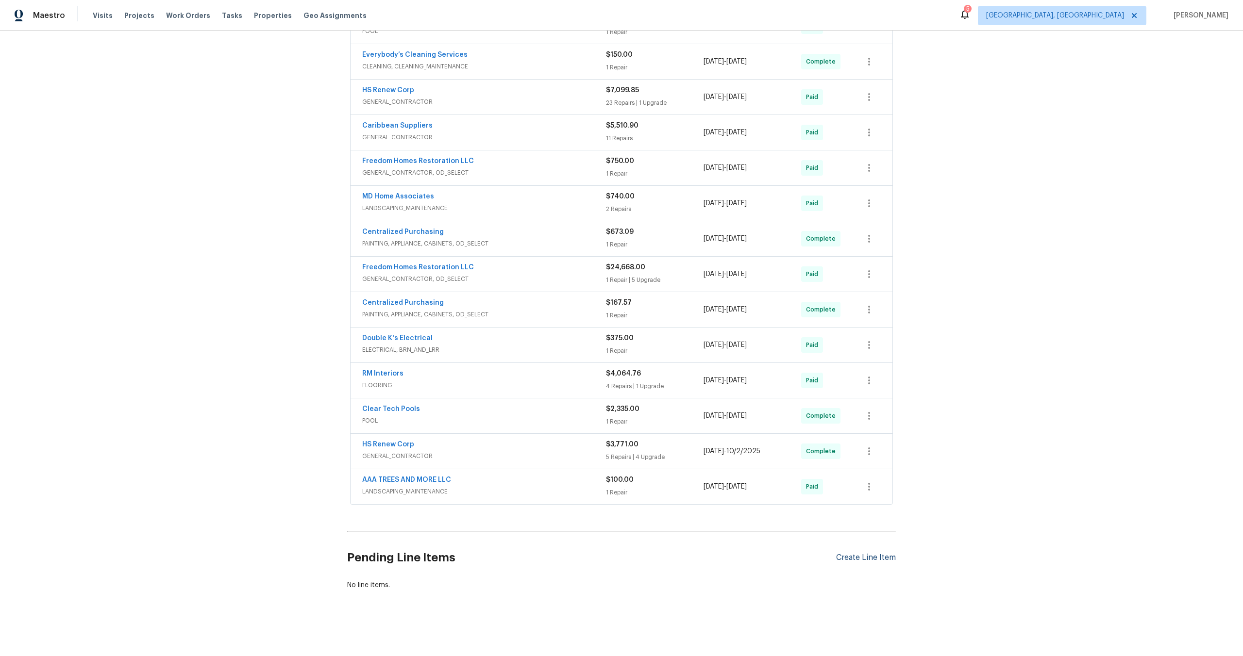
click at [869, 559] on div "Create Line Item" at bounding box center [866, 558] width 60 height 9
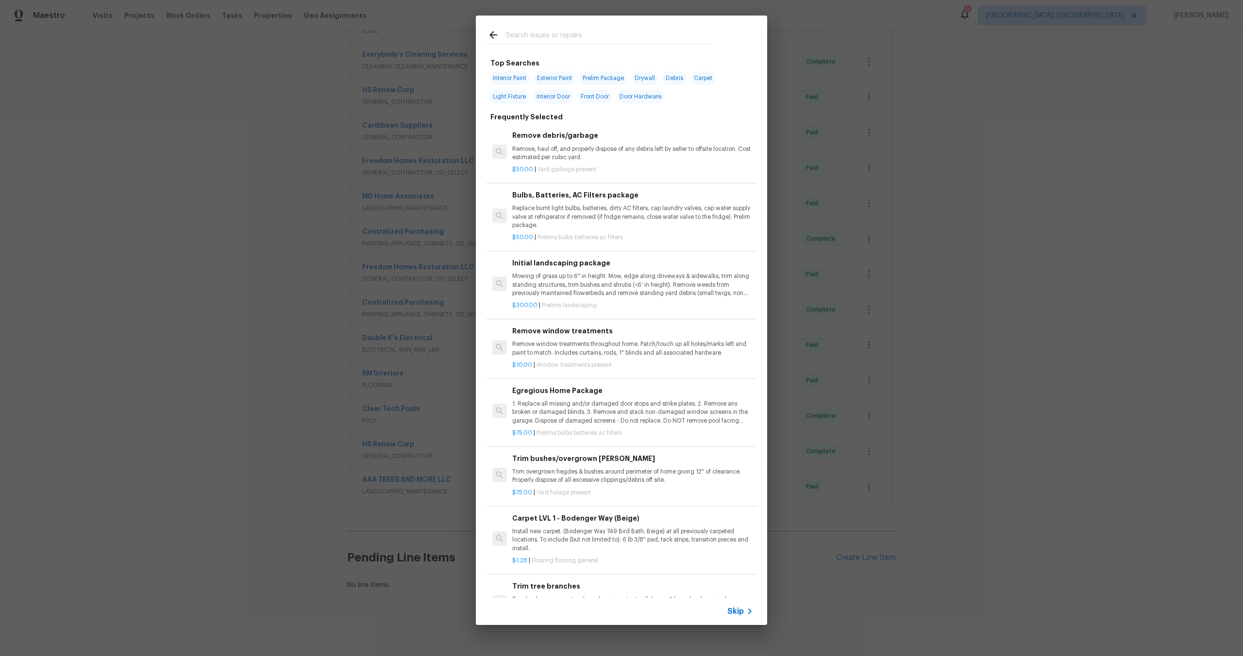
click at [740, 611] on span "Skip" at bounding box center [735, 612] width 17 height 10
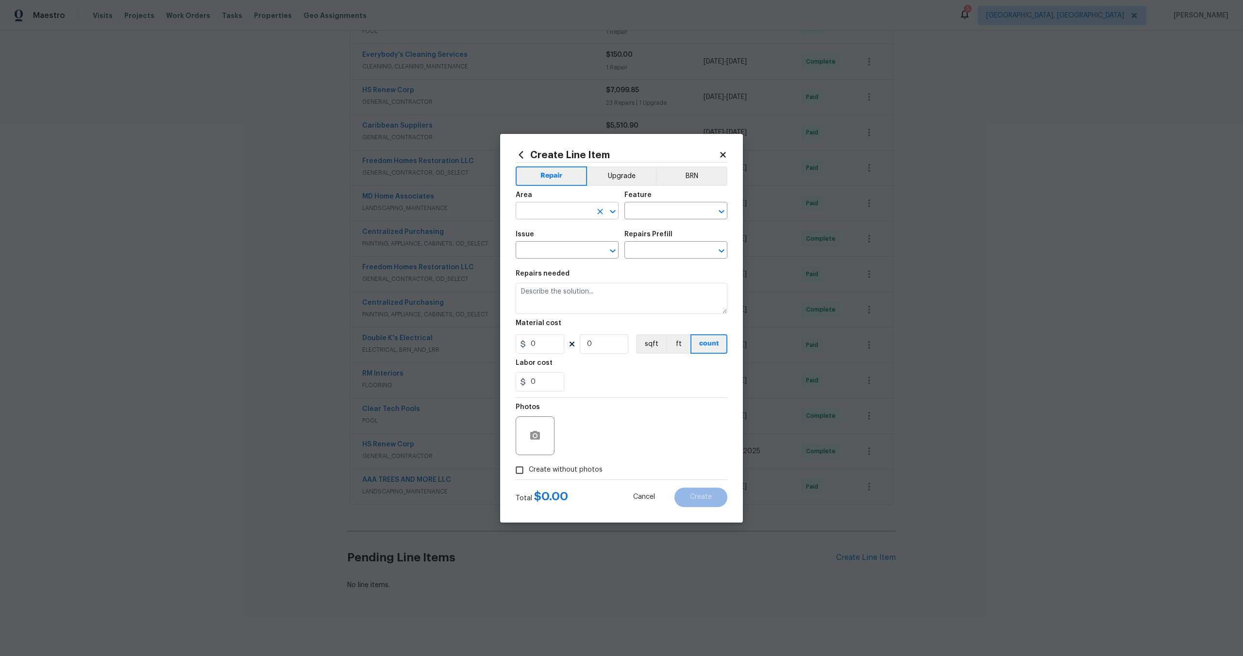
click at [558, 211] on input "text" at bounding box center [554, 211] width 76 height 15
click at [558, 248] on li "Interior Overall" at bounding box center [567, 249] width 103 height 16
type input "Interior Overall"
click at [626, 223] on div "Area Interior Overall ​ Feature ​" at bounding box center [622, 205] width 212 height 39
click at [639, 218] on input "text" at bounding box center [662, 211] width 76 height 15
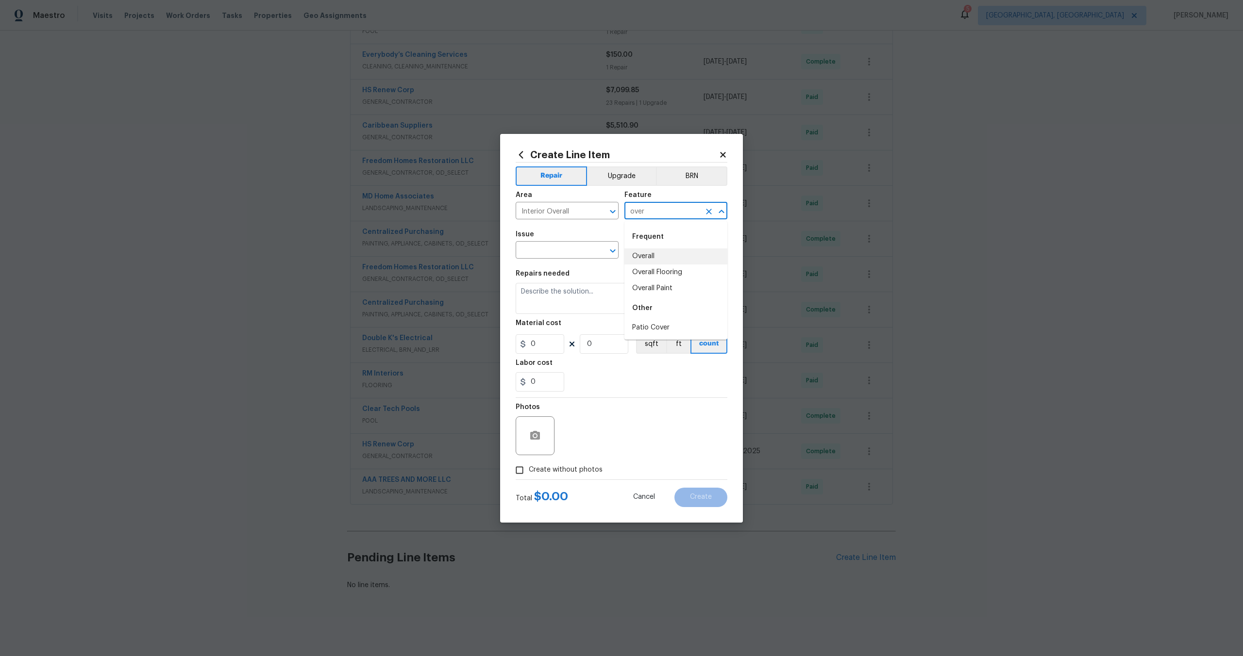
click at [641, 260] on li "Overall" at bounding box center [675, 257] width 103 height 16
type input "Overall"
click at [536, 241] on div "Issue" at bounding box center [567, 237] width 103 height 13
click at [538, 250] on input "text" at bounding box center [554, 251] width 76 height 15
type input "p"
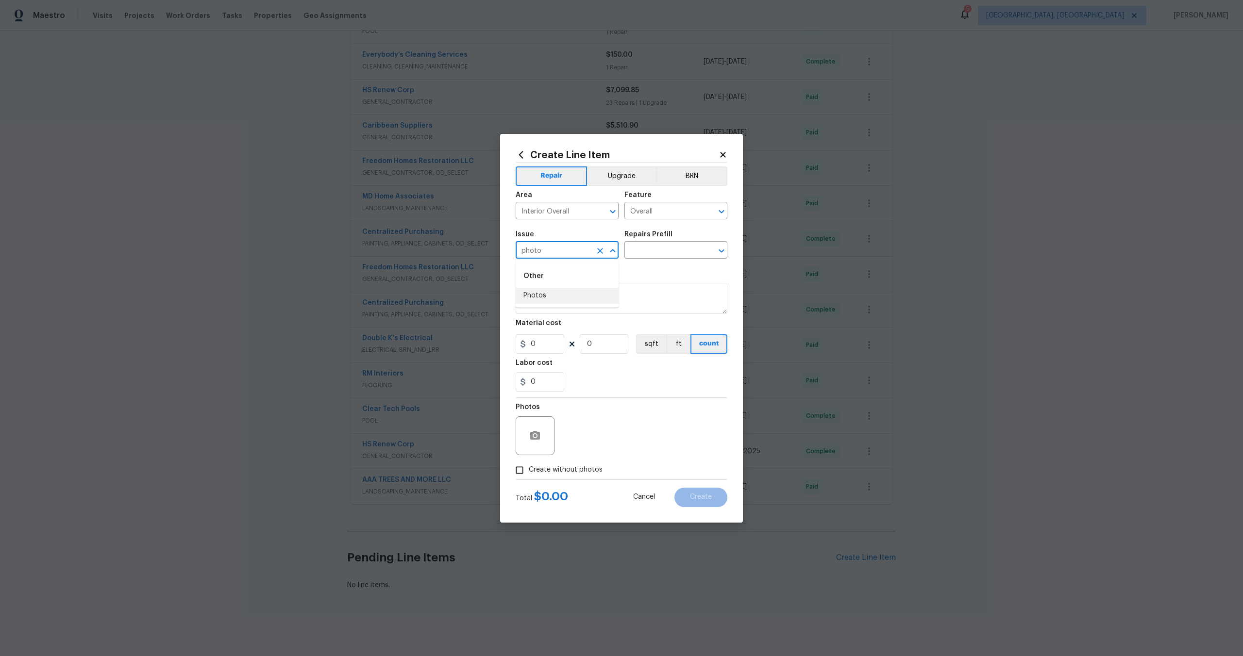
click at [539, 295] on li "Photos" at bounding box center [567, 296] width 103 height 16
type input "Photos"
click at [650, 258] on input "text" at bounding box center [662, 251] width 76 height 15
click at [649, 270] on li "3D Tour Capture $120.00" at bounding box center [675, 273] width 103 height 16
type input "3D Tour Capture $120.00"
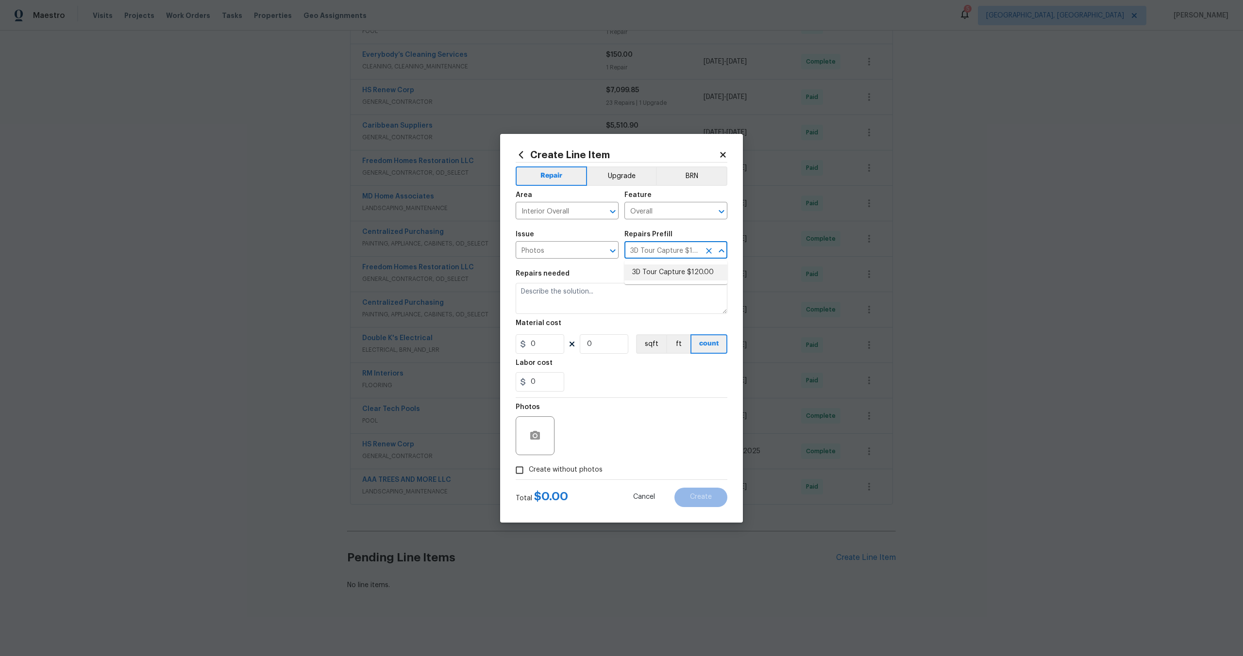
type textarea "Capture 3D tour of home"
type input "1"
type input "120"
click at [521, 462] on input "Create without photos" at bounding box center [519, 470] width 18 height 18
checkbox input "true"
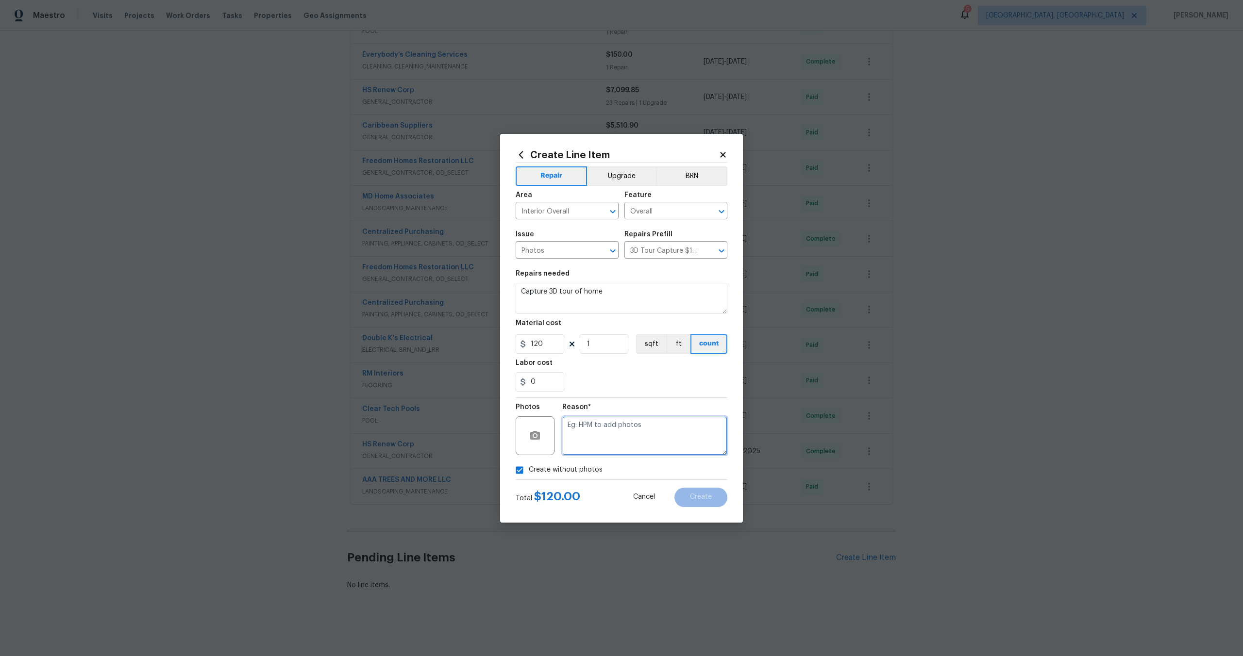
click at [629, 438] on textarea at bounding box center [644, 436] width 165 height 39
type textarea "."
click at [712, 493] on button "Create" at bounding box center [700, 497] width 53 height 19
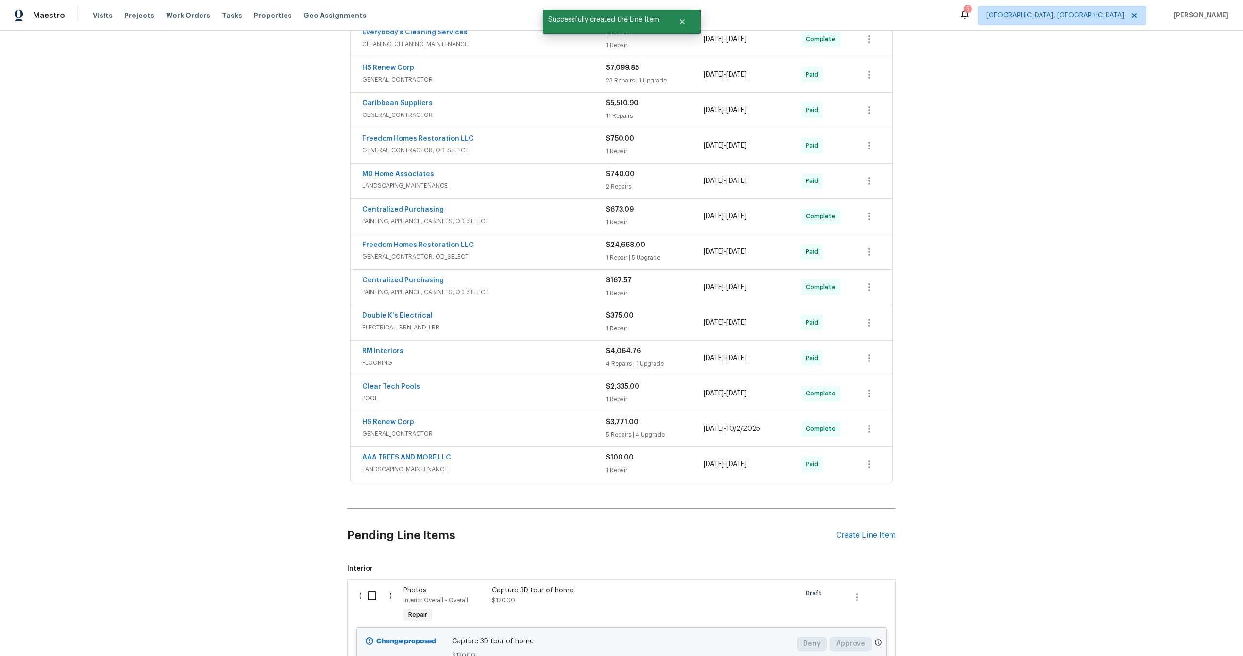
scroll to position [550, 0]
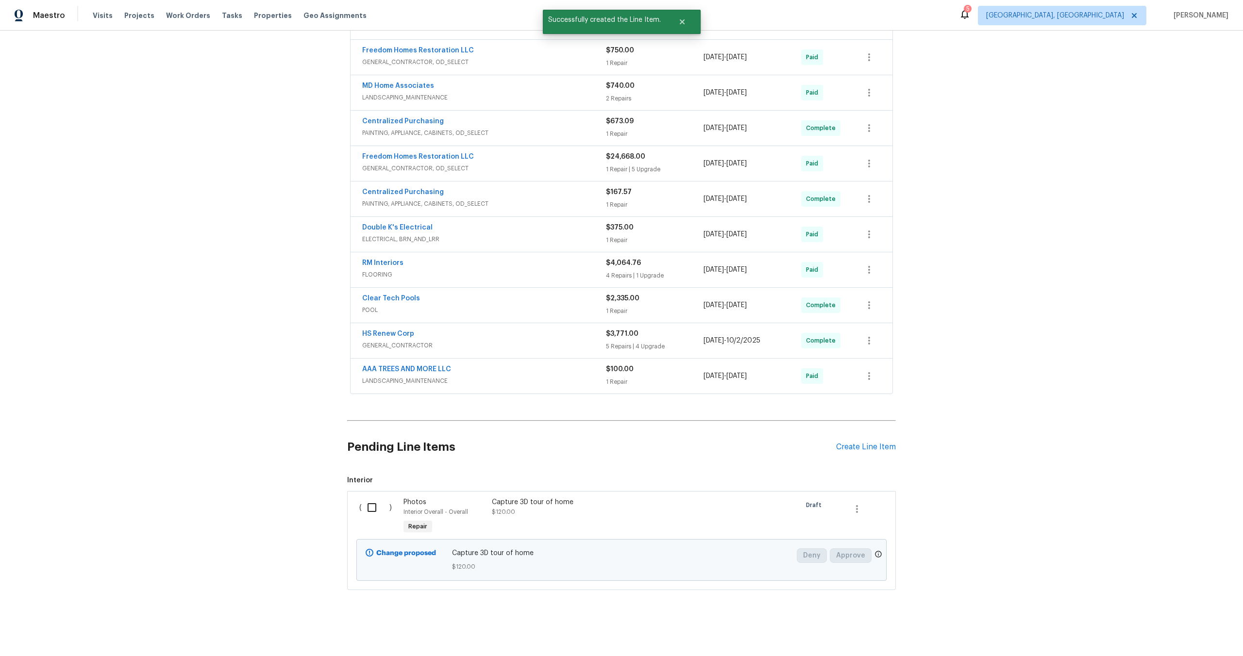
click at [372, 509] on input "checkbox" at bounding box center [376, 508] width 28 height 20
checkbox input "true"
click at [1186, 633] on span "Create Work Order" at bounding box center [1187, 632] width 65 height 12
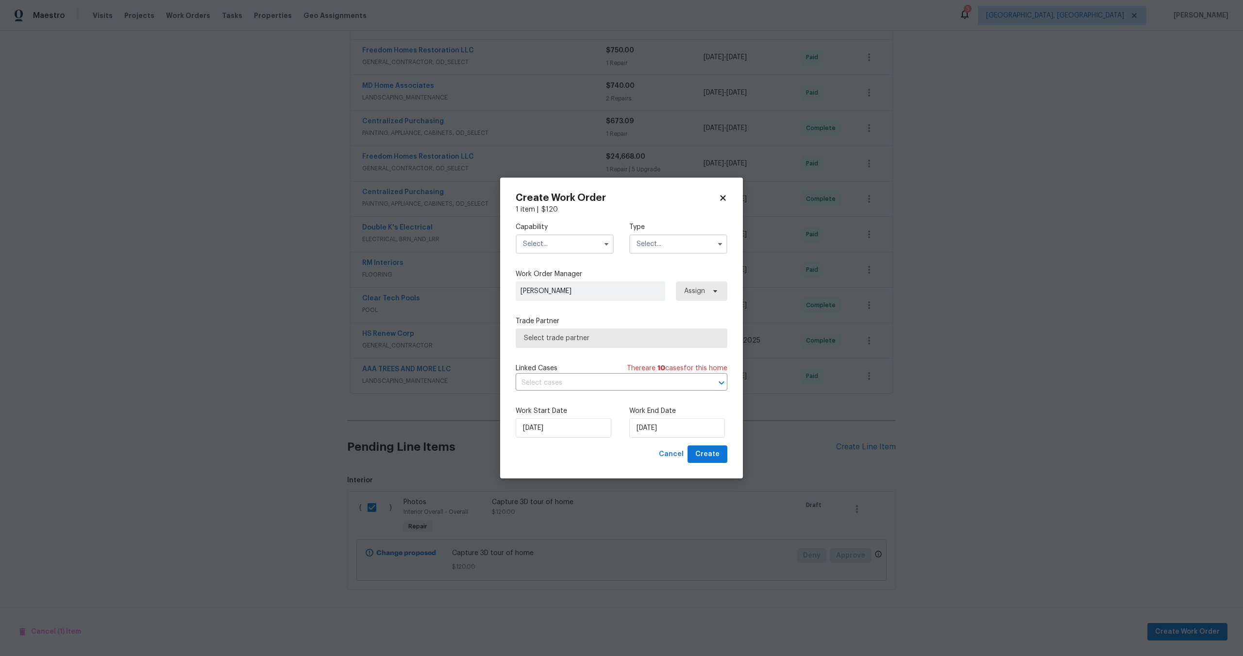
click at [548, 241] on input "text" at bounding box center [565, 244] width 98 height 19
click at [563, 331] on span "Photography" at bounding box center [547, 334] width 42 height 7
type input "Photography"
click at [651, 250] on input "text" at bounding box center [678, 244] width 98 height 19
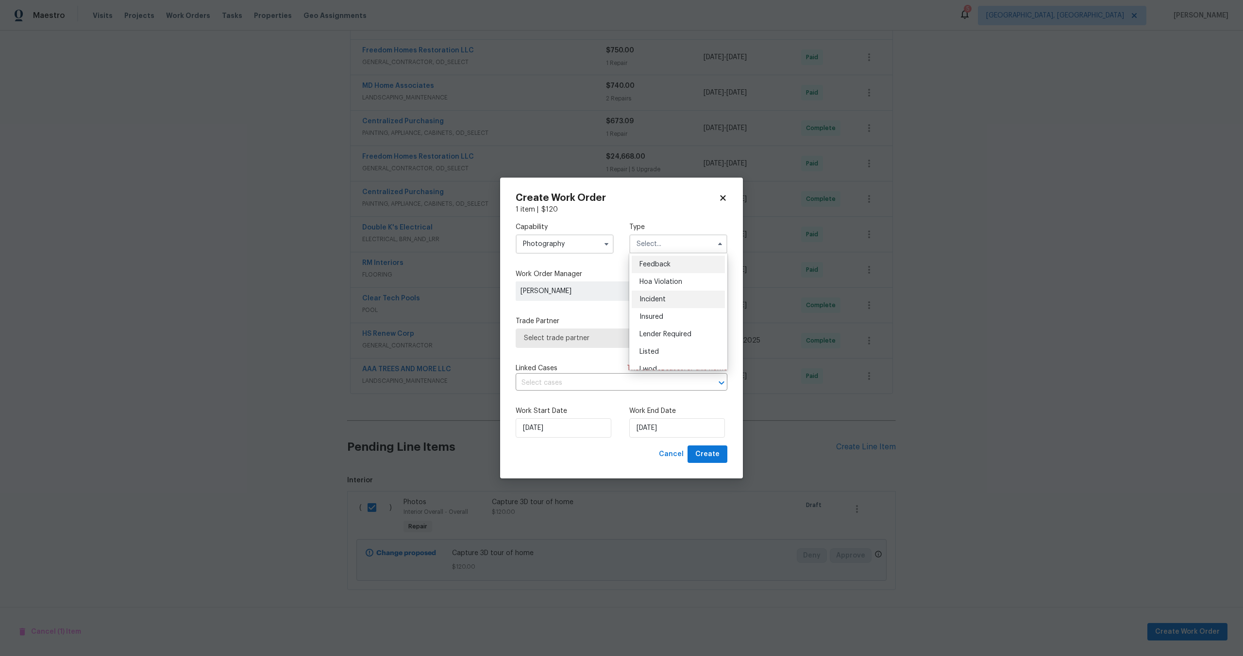
scroll to position [116, 0]
click at [654, 268] on span "Other" at bounding box center [648, 271] width 19 height 7
type input "Other"
click at [587, 344] on span "Select trade partner" at bounding box center [622, 338] width 212 height 19
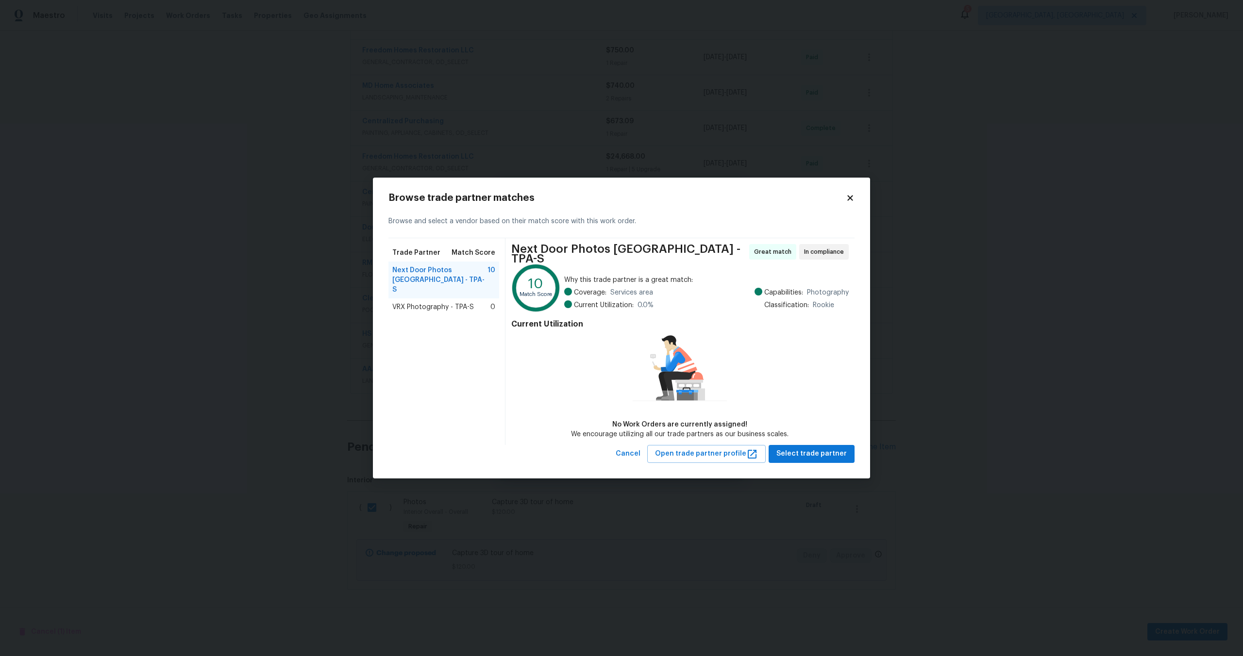
click at [467, 303] on span "VRX Photography - TPA-S" at bounding box center [433, 308] width 82 height 10
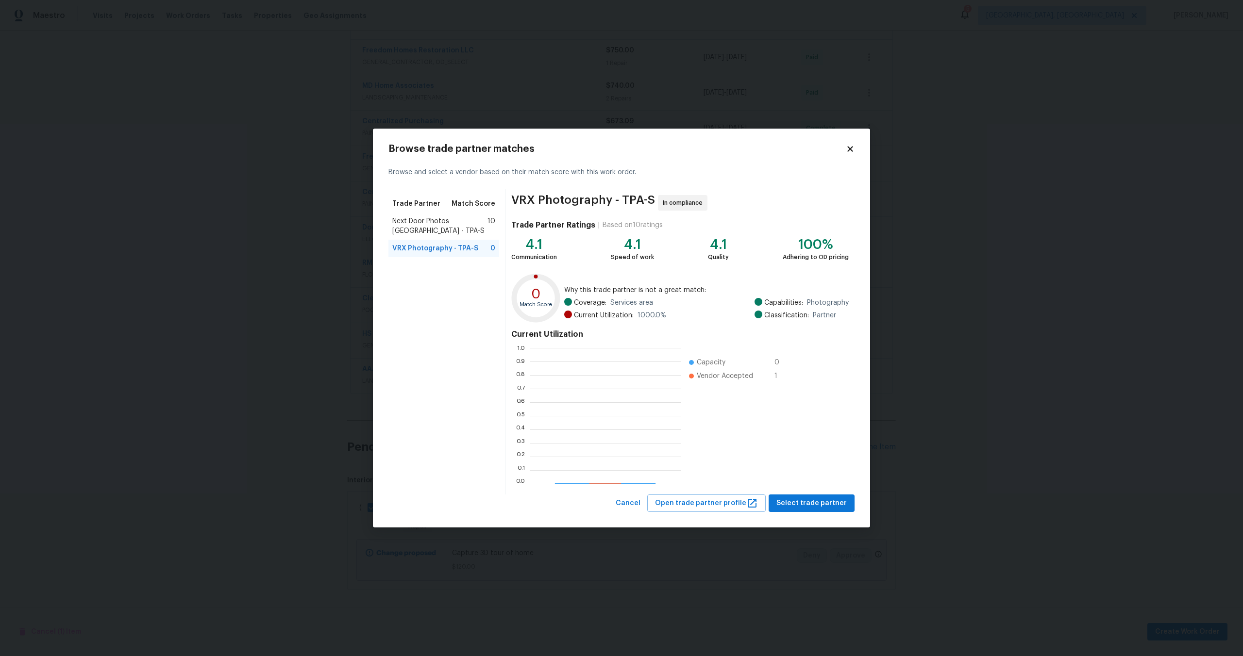
scroll to position [136, 151]
click at [800, 496] on button "Select trade partner" at bounding box center [812, 504] width 86 height 18
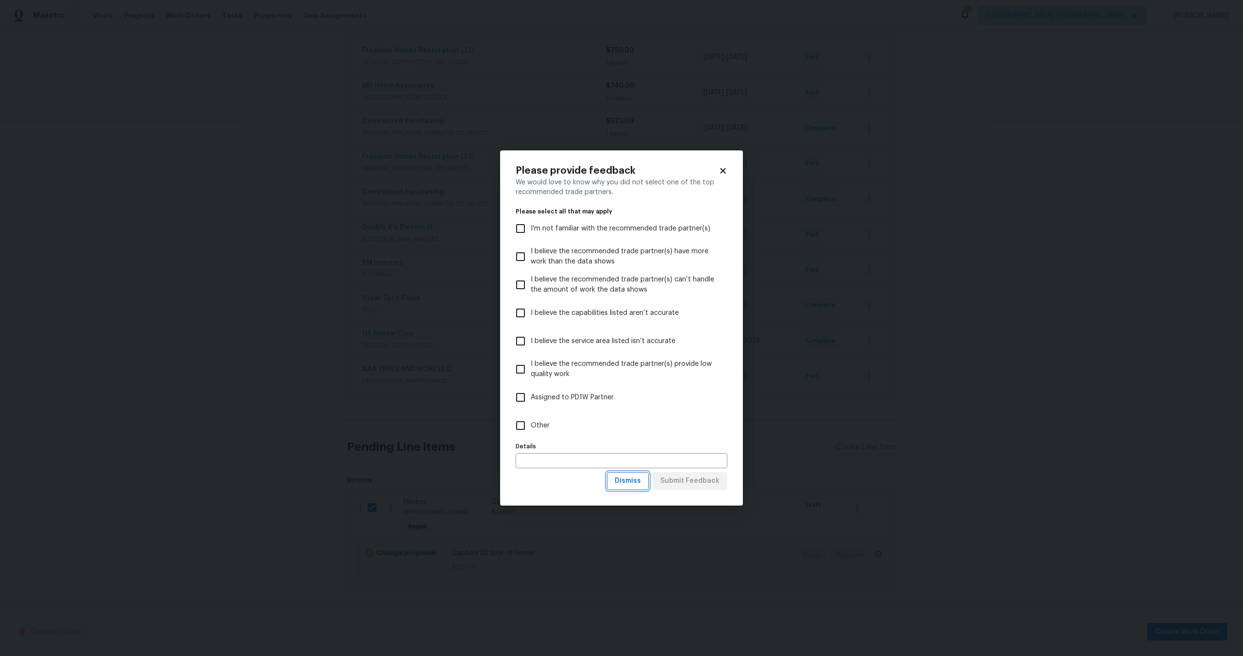
click at [636, 481] on span "Dismiss" at bounding box center [628, 481] width 26 height 12
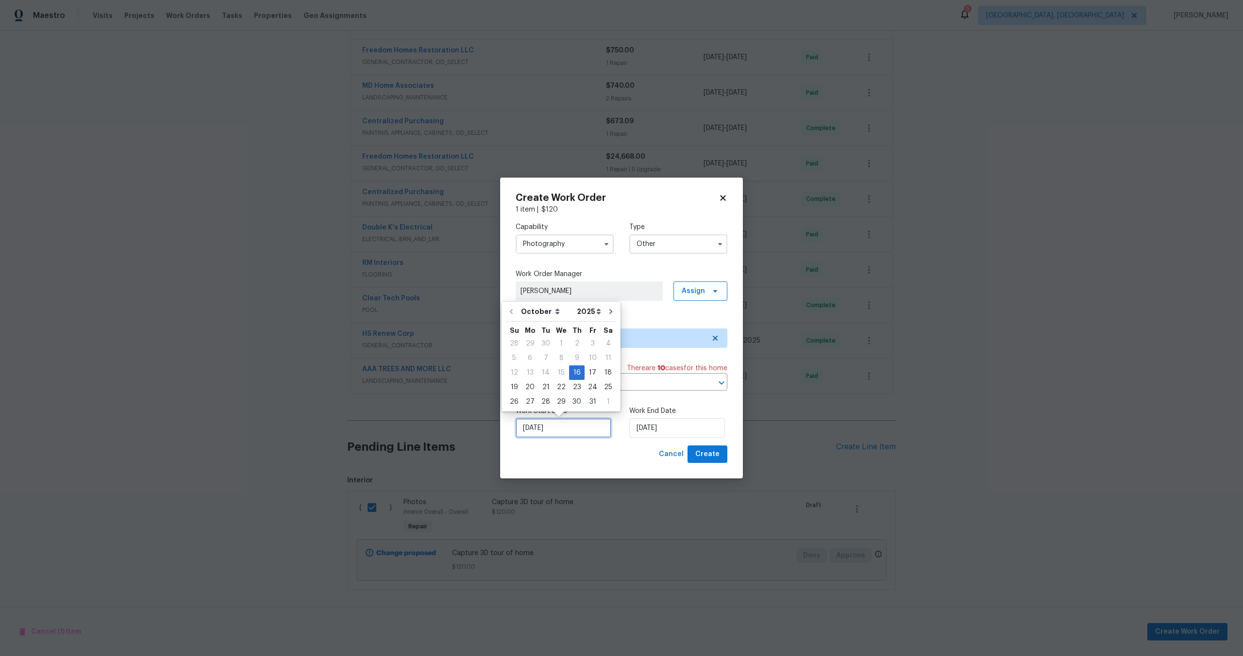
click at [577, 423] on input "[DATE]" at bounding box center [564, 428] width 96 height 19
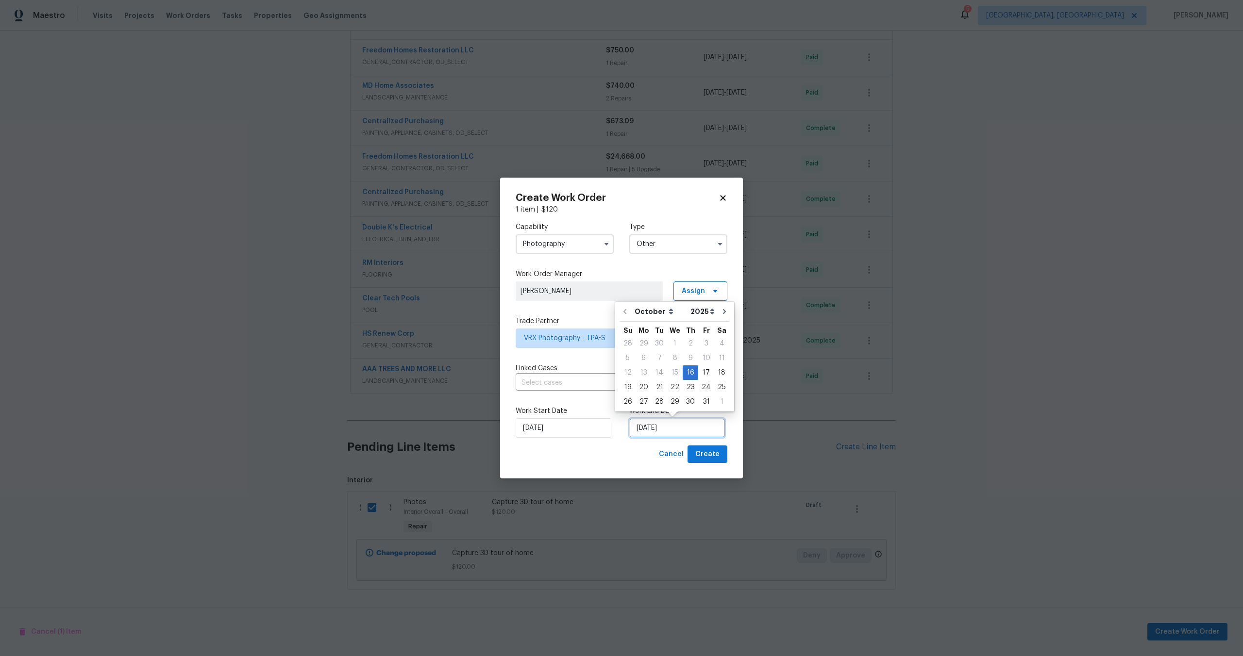
click at [664, 430] on input "[DATE]" at bounding box center [677, 428] width 96 height 19
click at [706, 371] on div "17" at bounding box center [706, 373] width 16 height 14
type input "[DATE]"
click at [709, 454] on span "Create" at bounding box center [707, 455] width 24 height 12
checkbox input "false"
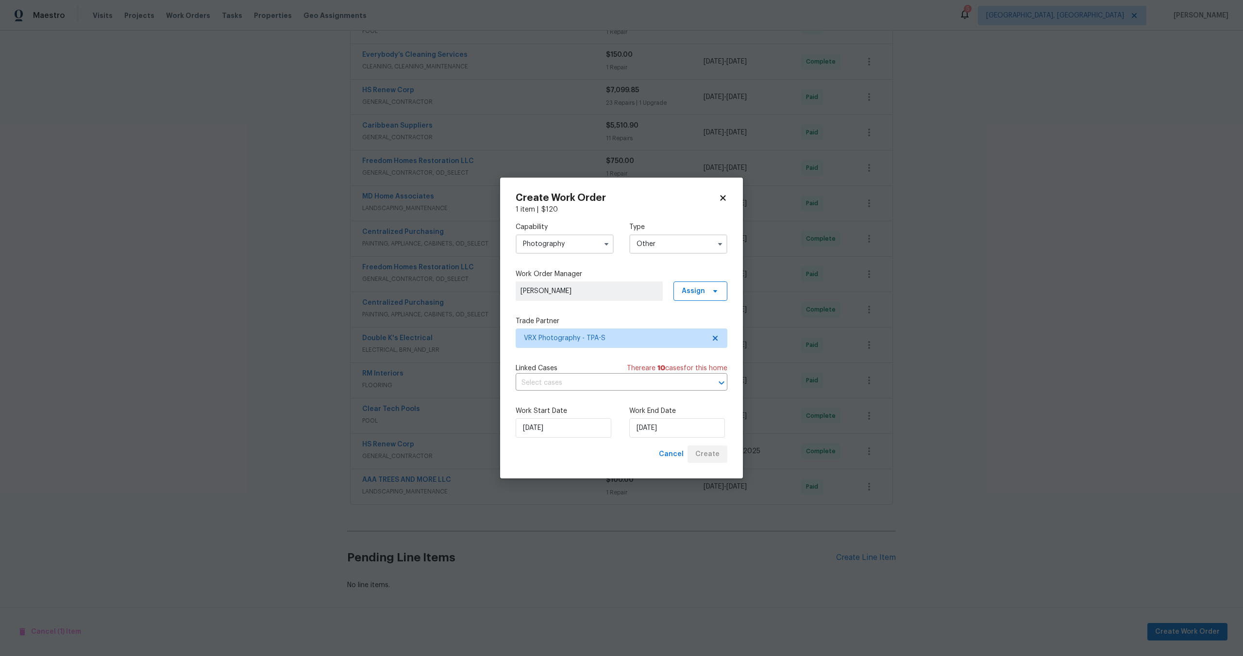
scroll to position [465, 0]
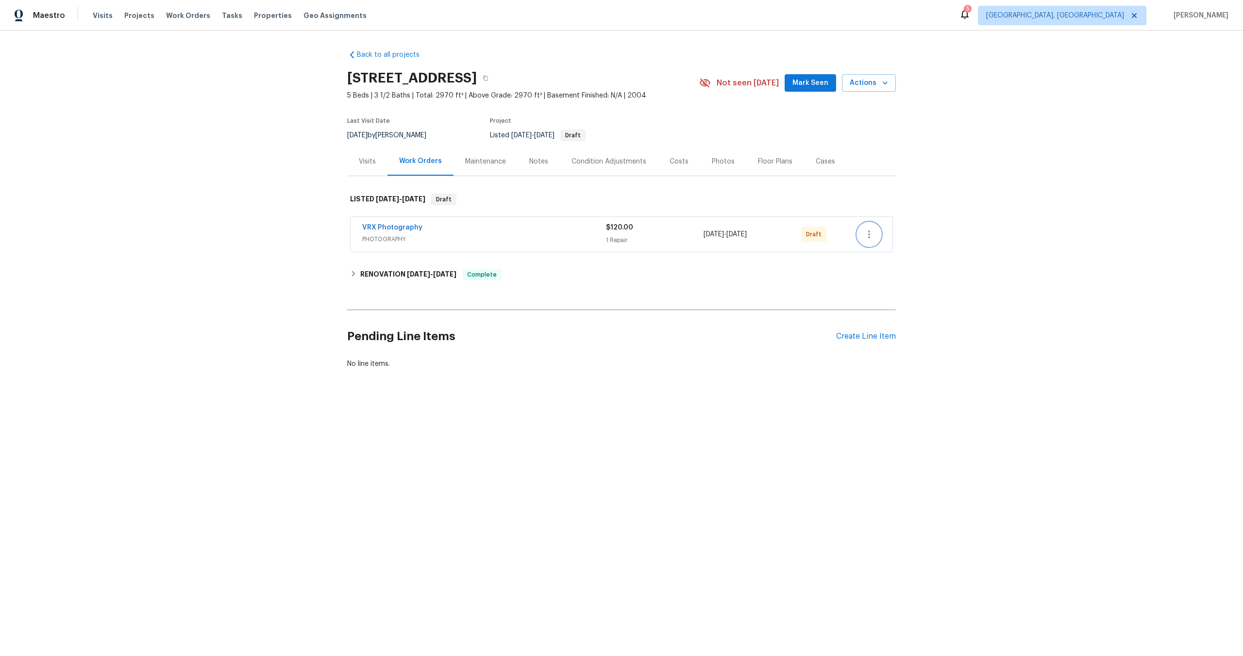
click at [870, 236] on icon "button" at bounding box center [869, 235] width 12 height 12
click at [870, 236] on li "Send to Vendor" at bounding box center [912, 235] width 108 height 16
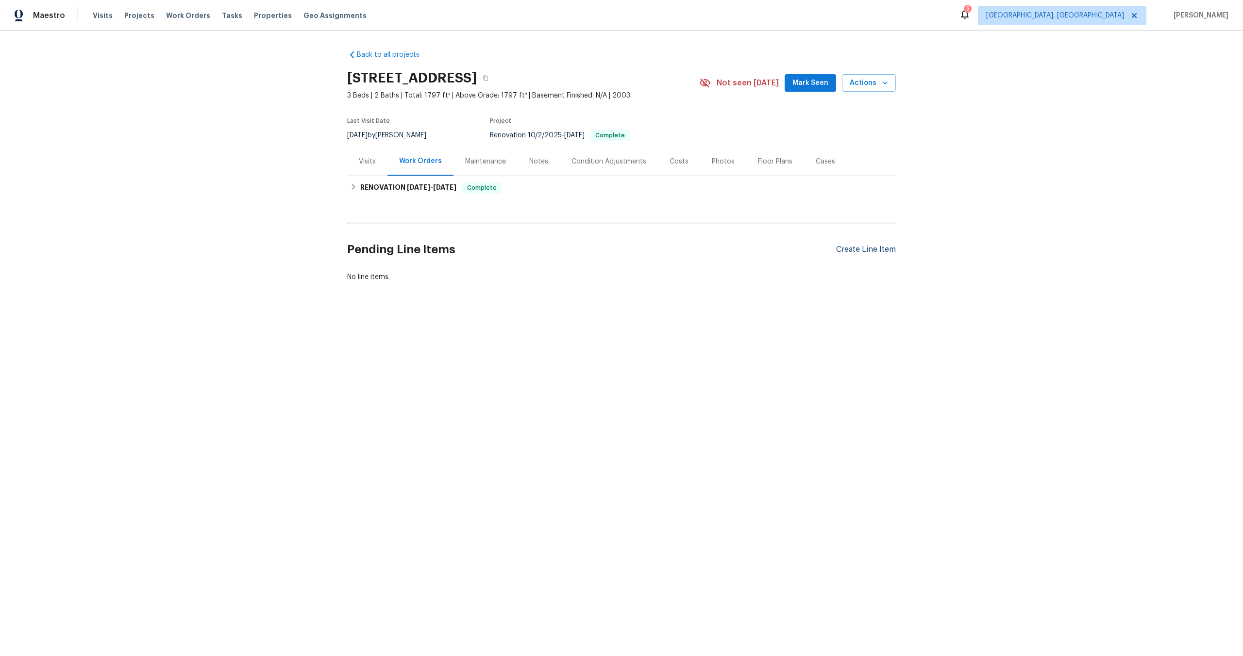
click at [872, 252] on div "Create Line Item" at bounding box center [866, 249] width 60 height 9
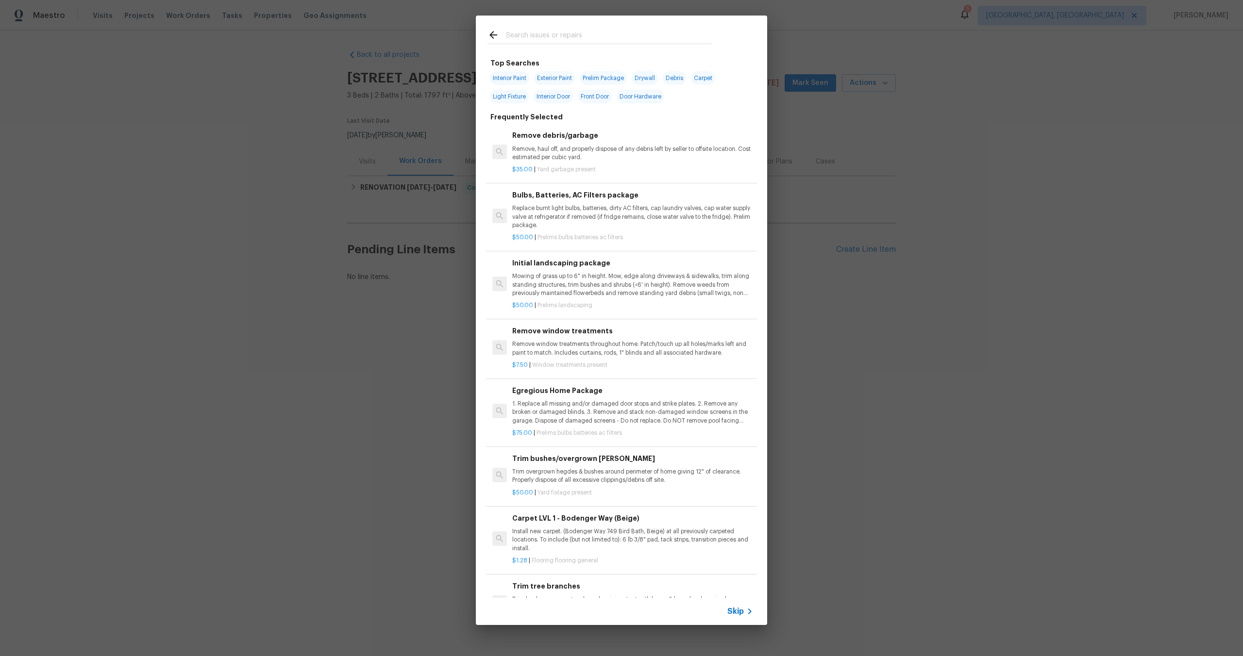
click at [740, 606] on div "Skip" at bounding box center [741, 612] width 28 height 12
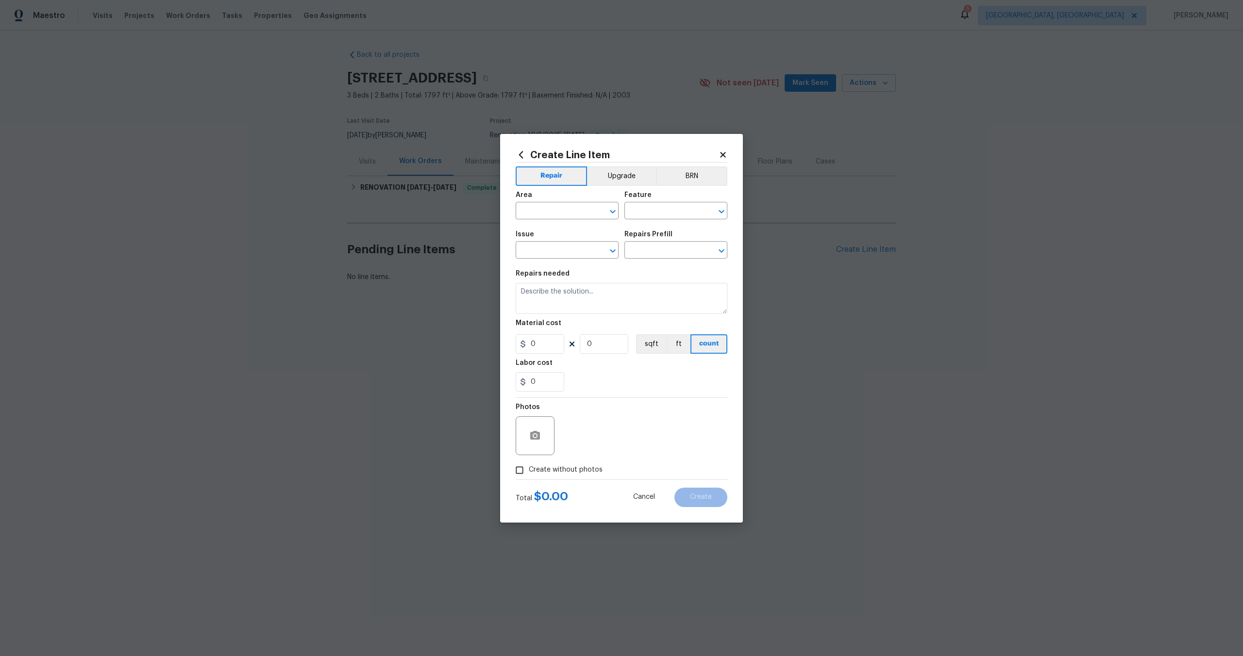
click at [580, 201] on div "Area" at bounding box center [567, 198] width 103 height 13
click at [580, 202] on div "Area" at bounding box center [567, 198] width 103 height 13
click at [570, 214] on input "text" at bounding box center [554, 211] width 76 height 15
click at [570, 248] on li "Interior Overall" at bounding box center [567, 249] width 103 height 16
type input "Interior Overall"
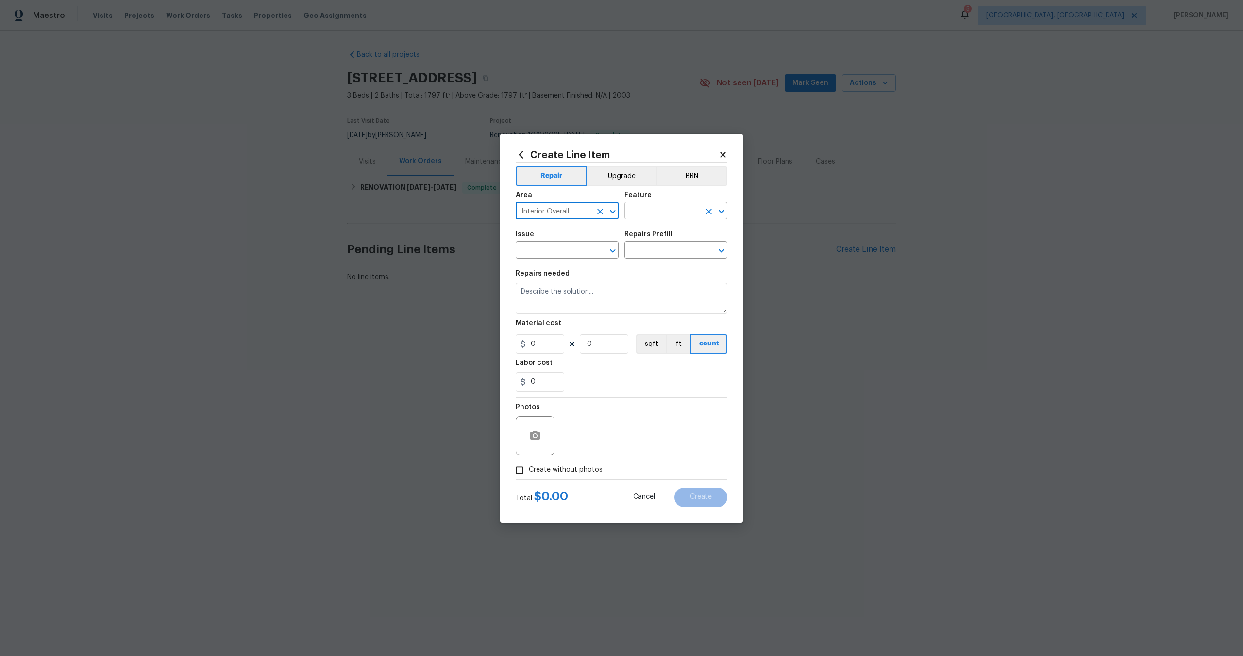
click at [666, 205] on input "text" at bounding box center [662, 211] width 76 height 15
click at [662, 253] on li "Overall" at bounding box center [675, 257] width 103 height 16
type input "Overall"
click at [564, 250] on input "text" at bounding box center [554, 251] width 76 height 15
click at [551, 298] on li "Photos" at bounding box center [567, 296] width 103 height 16
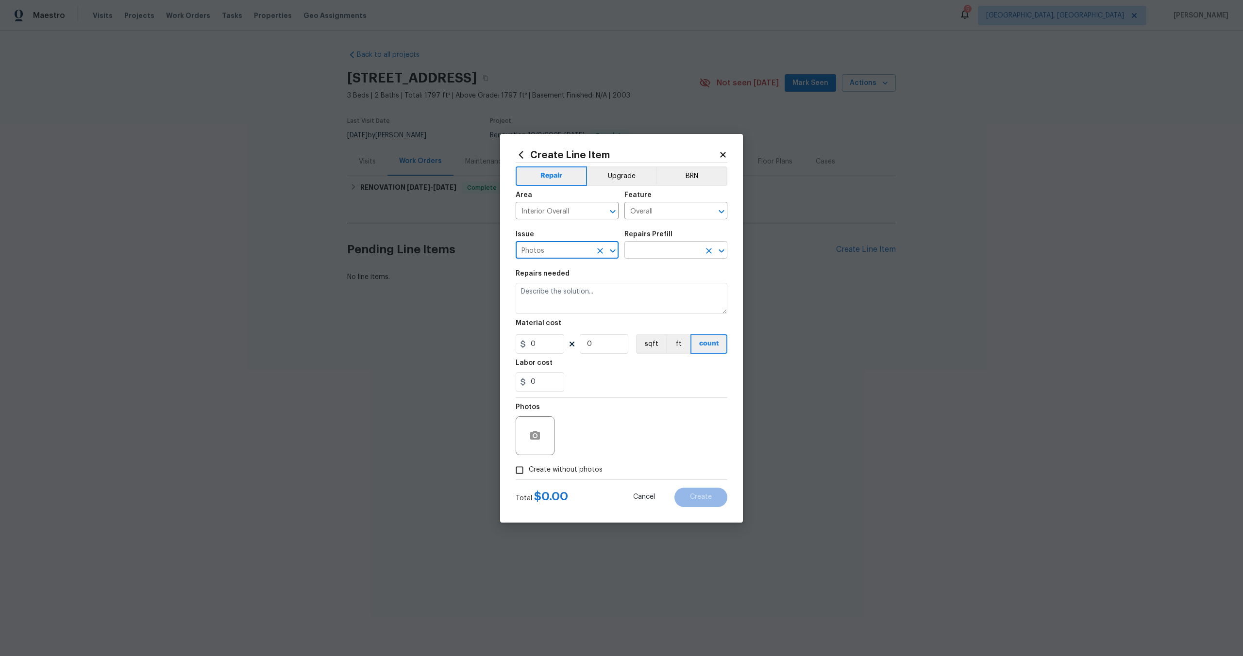
type input "Photos"
click at [666, 254] on input "text" at bounding box center [662, 251] width 76 height 15
click at [656, 269] on li "3D Tour Capture $120.00" at bounding box center [675, 273] width 103 height 16
type input "3D Tour Capture $120.00"
type textarea "Capture 3D tour of home"
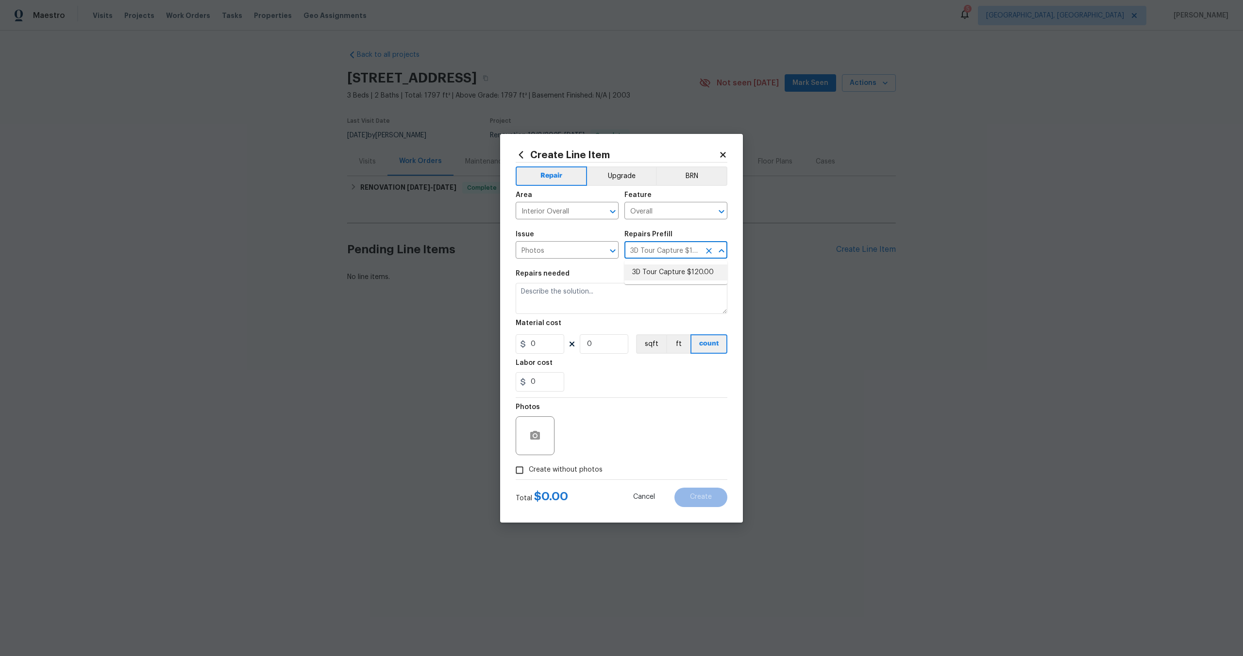
type input "1"
type input "120"
click at [533, 458] on div "Photos" at bounding box center [536, 429] width 41 height 63
click at [526, 468] on input "Create without photos" at bounding box center [519, 470] width 18 height 18
checkbox input "true"
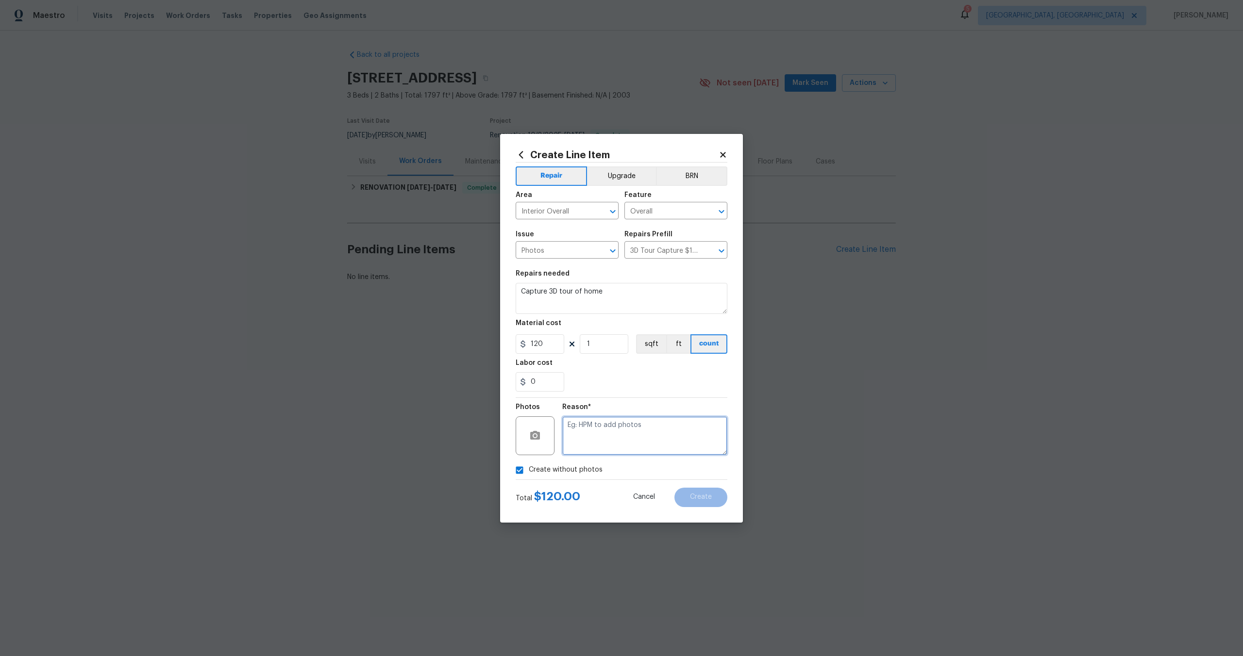
click at [627, 431] on textarea at bounding box center [644, 436] width 165 height 39
type textarea "."
click at [689, 492] on button "Create" at bounding box center [700, 497] width 53 height 19
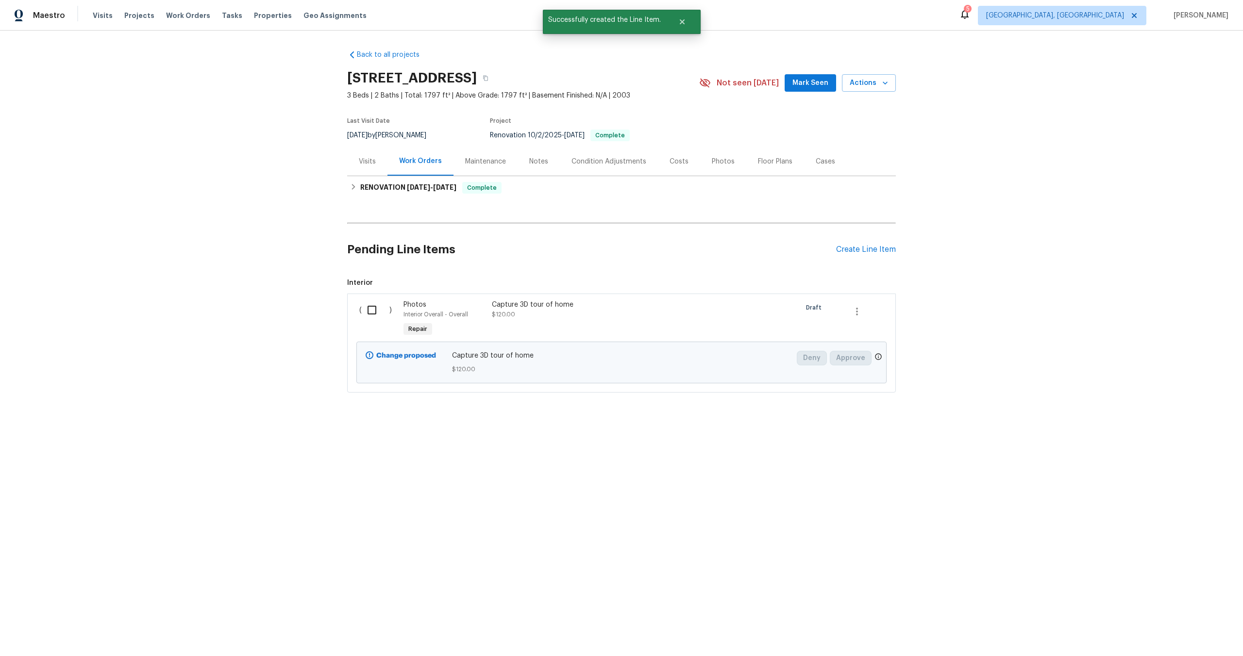
click at [376, 308] on input "checkbox" at bounding box center [376, 310] width 28 height 20
checkbox input "true"
click at [1188, 629] on span "Create Work Order" at bounding box center [1187, 632] width 65 height 12
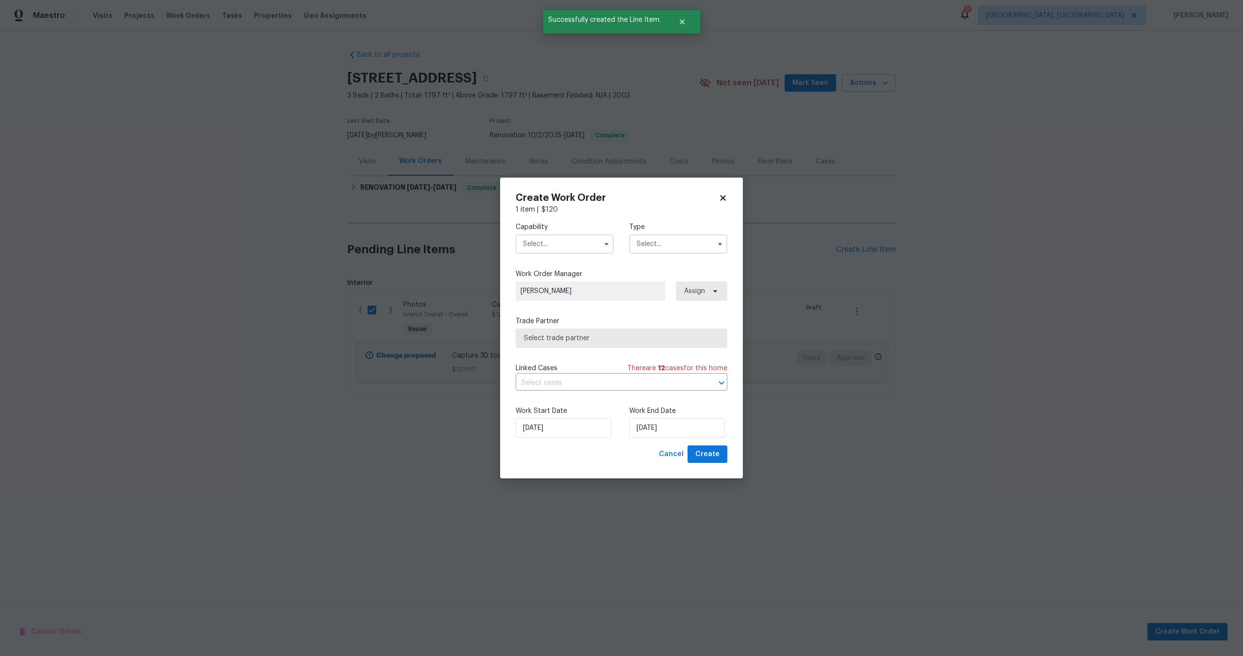
click at [564, 242] on input "text" at bounding box center [565, 244] width 98 height 19
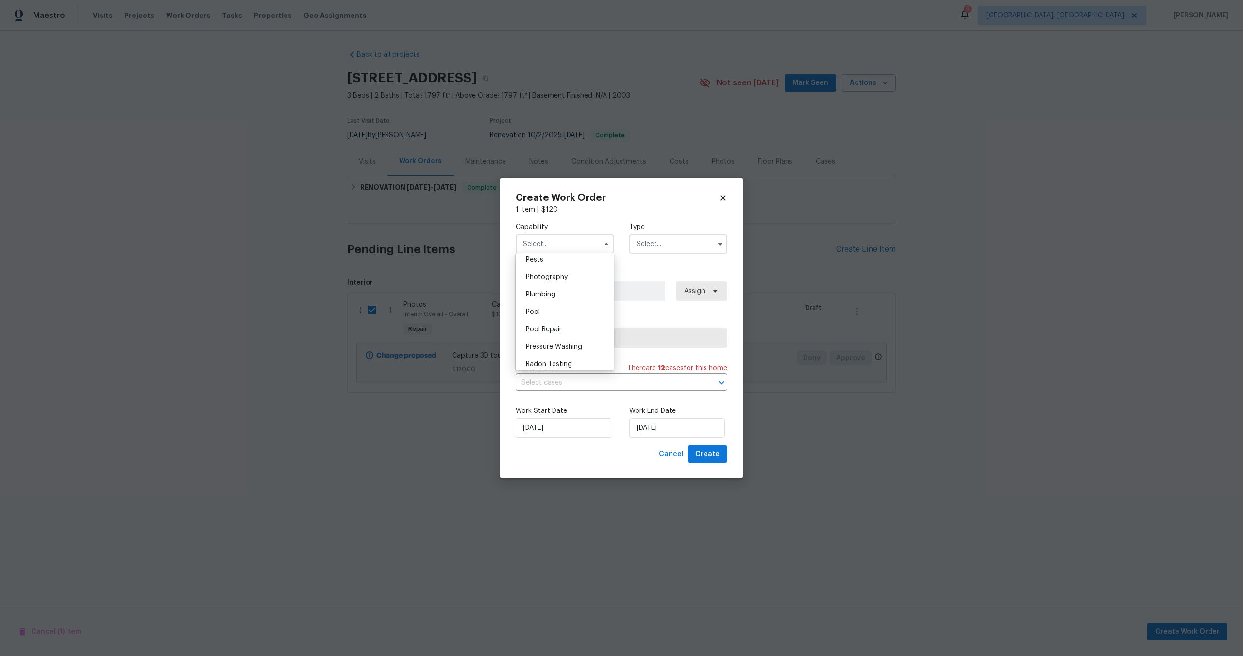
scroll to position [837, 0]
click at [566, 276] on span "Photography" at bounding box center [547, 278] width 42 height 7
type input "Photography"
click at [683, 232] on div "Type" at bounding box center [678, 238] width 98 height 32
click at [674, 244] on input "text" at bounding box center [678, 244] width 98 height 19
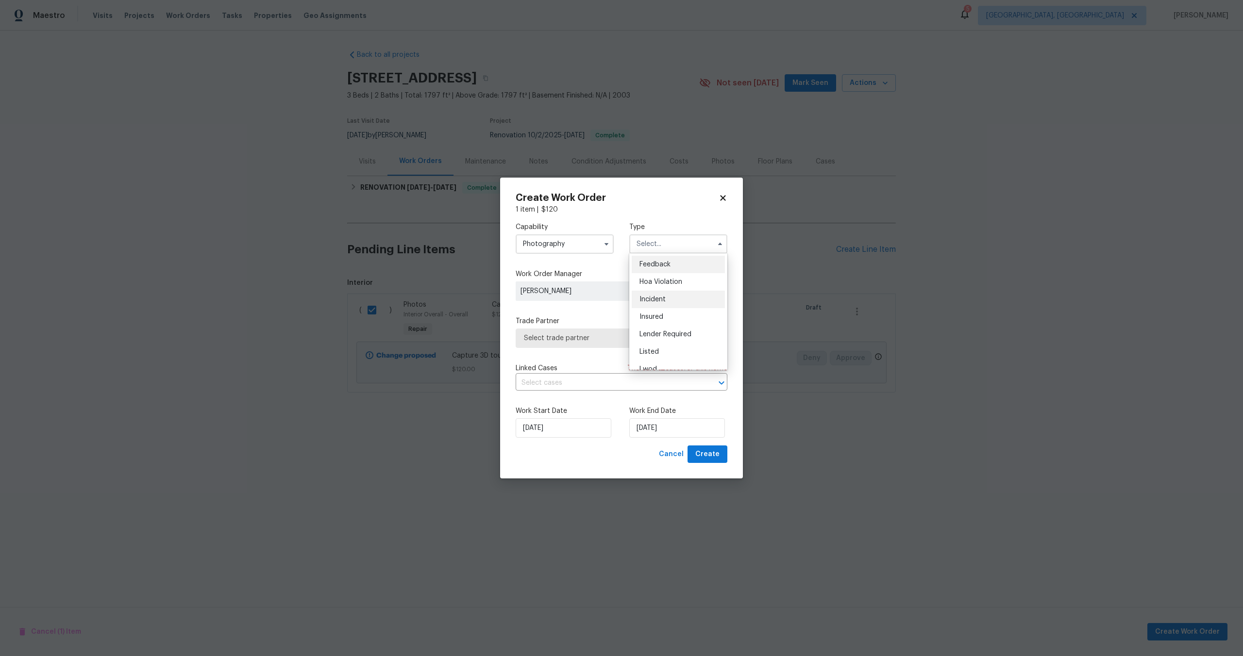
scroll to position [116, 0]
click at [656, 275] on div "Other" at bounding box center [678, 271] width 93 height 17
type input "Other"
click at [597, 345] on span "Select trade partner" at bounding box center [622, 338] width 212 height 19
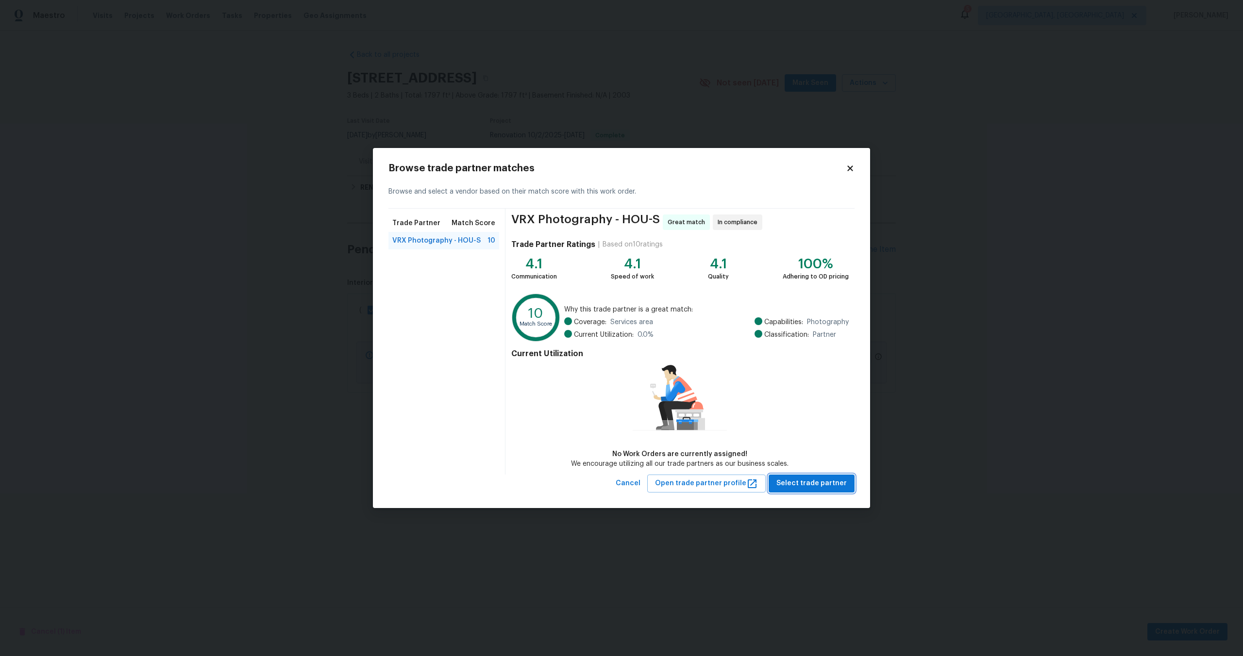
click at [840, 489] on span "Select trade partner" at bounding box center [811, 484] width 70 height 12
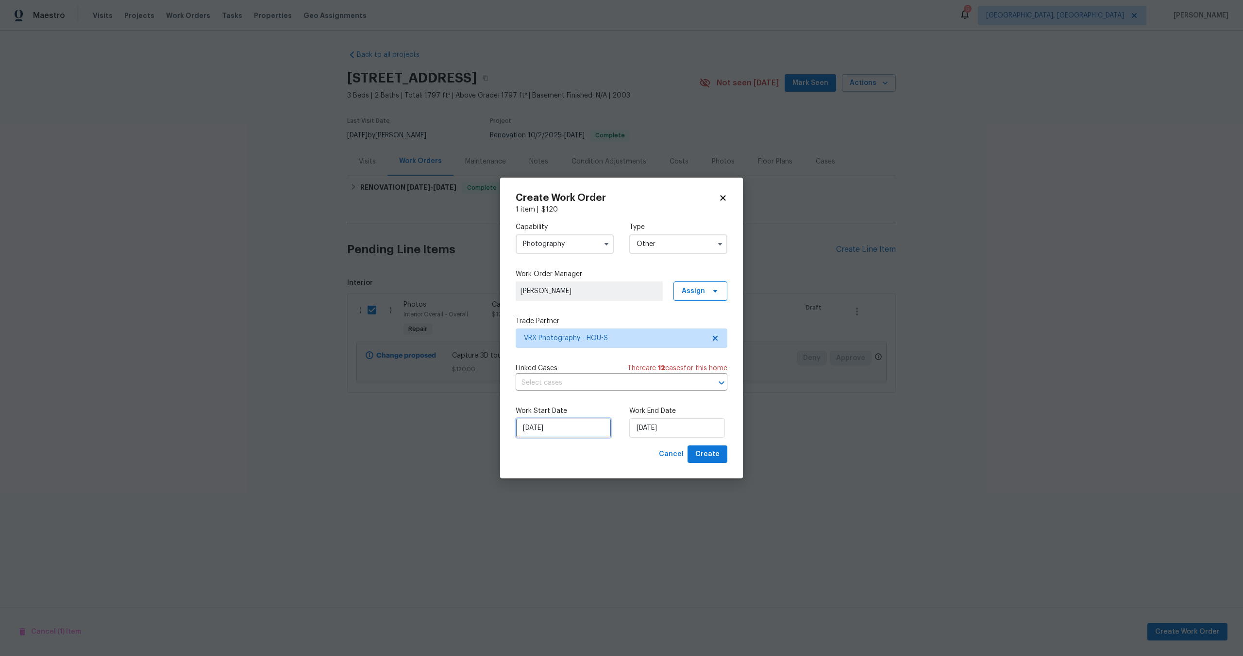
click at [576, 431] on input "[DATE]" at bounding box center [564, 428] width 96 height 19
click at [691, 429] on input "[DATE]" at bounding box center [677, 428] width 96 height 19
click at [704, 376] on div "17" at bounding box center [706, 373] width 16 height 14
type input "[DATE]"
click at [715, 463] on button "Create" at bounding box center [708, 455] width 40 height 18
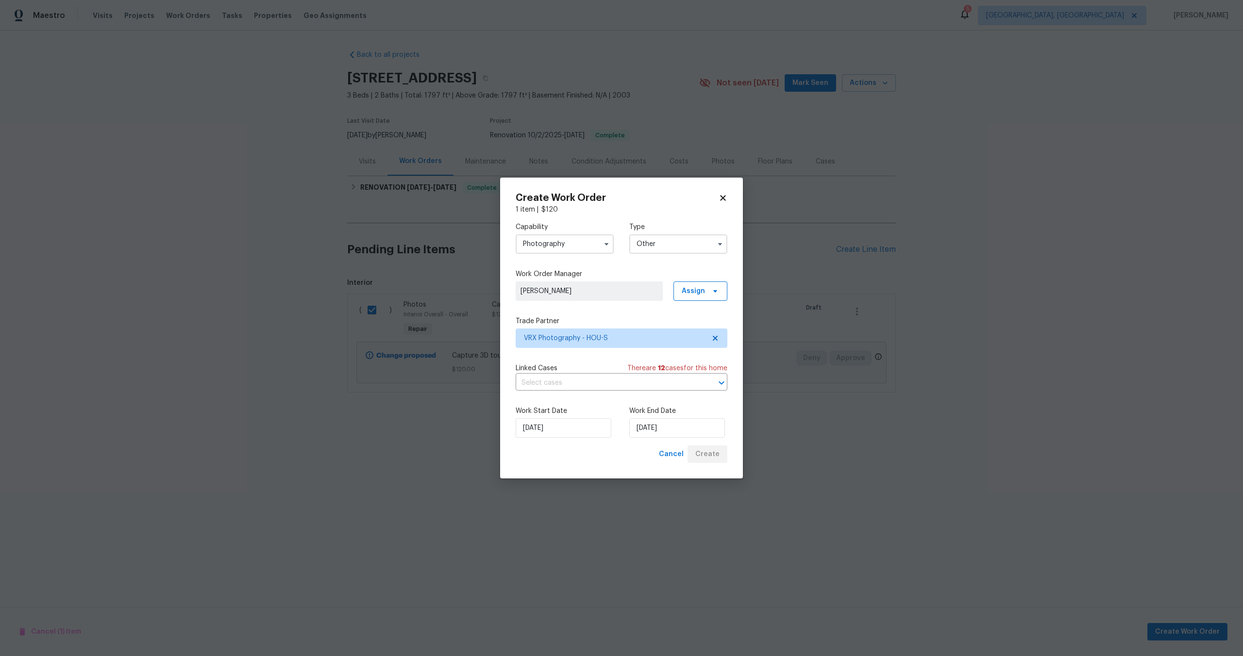
checkbox input "false"
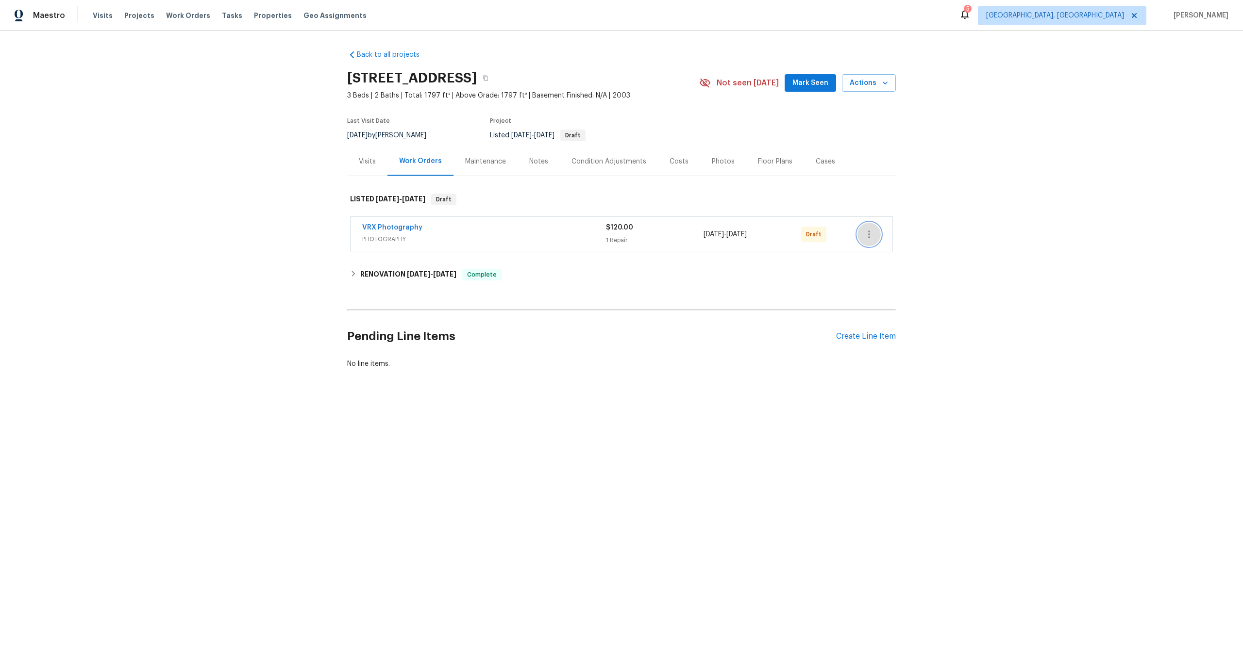
click at [867, 232] on icon "button" at bounding box center [869, 235] width 12 height 12
click at [867, 232] on li "Send to Vendor" at bounding box center [912, 235] width 108 height 16
click at [648, 356] on div at bounding box center [621, 328] width 1243 height 656
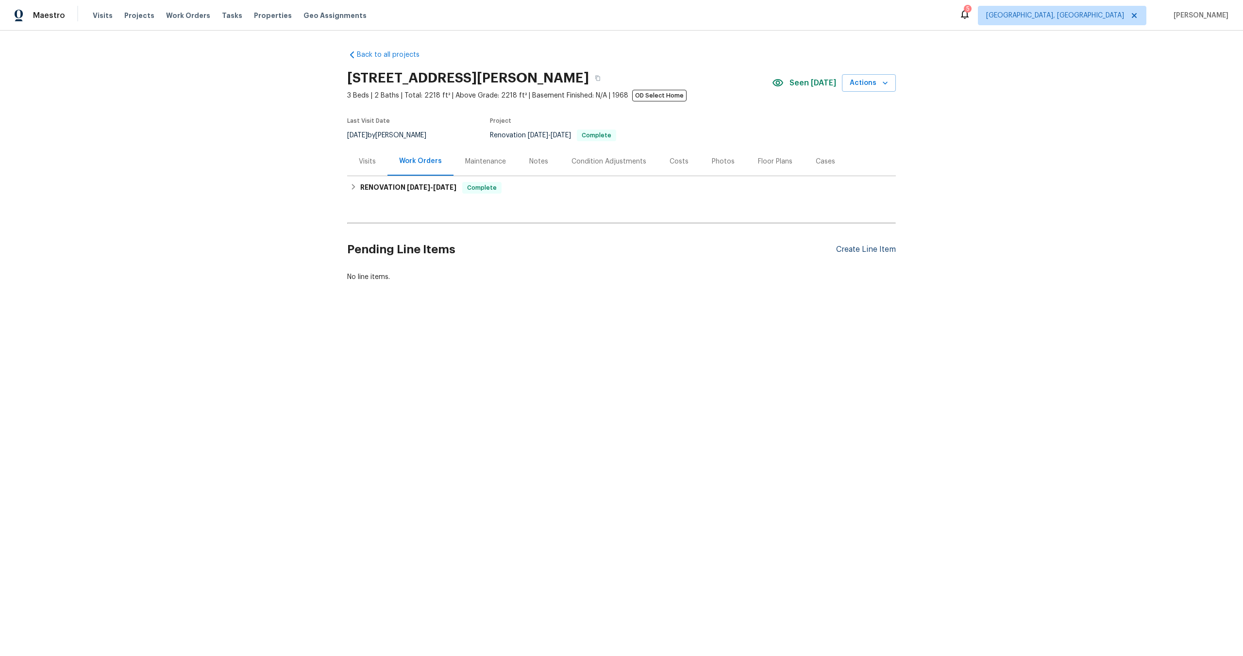
click at [865, 251] on div "Create Line Item" at bounding box center [866, 249] width 60 height 9
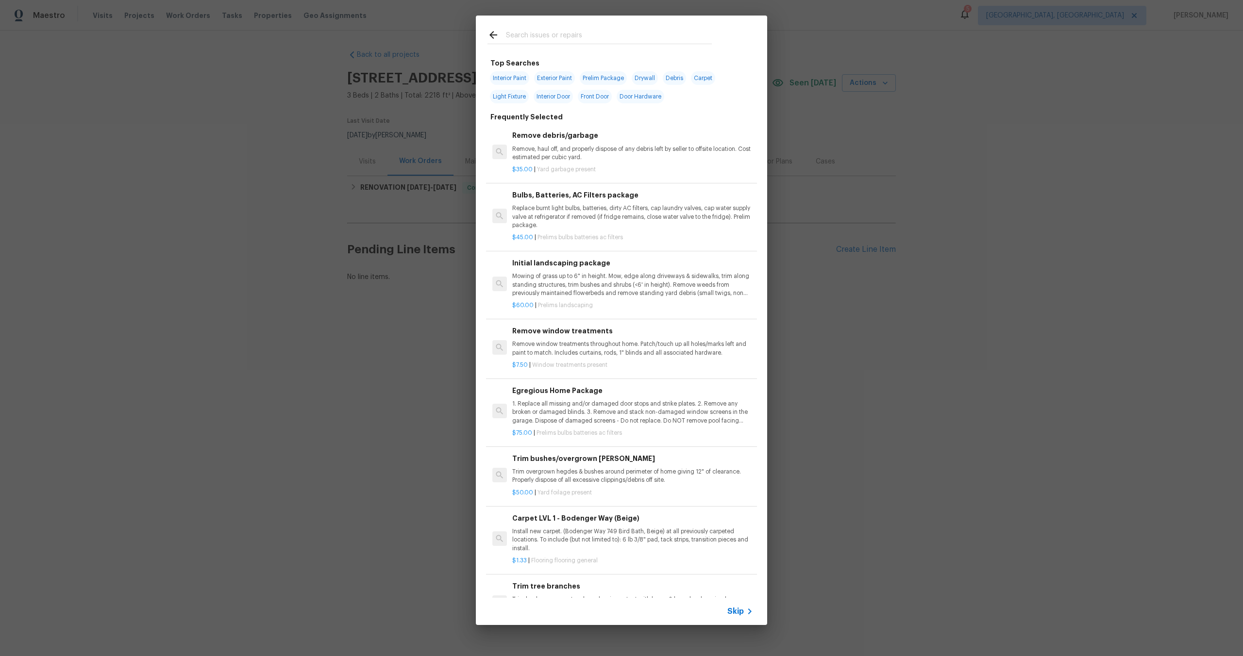
click at [740, 609] on span "Skip" at bounding box center [735, 612] width 17 height 10
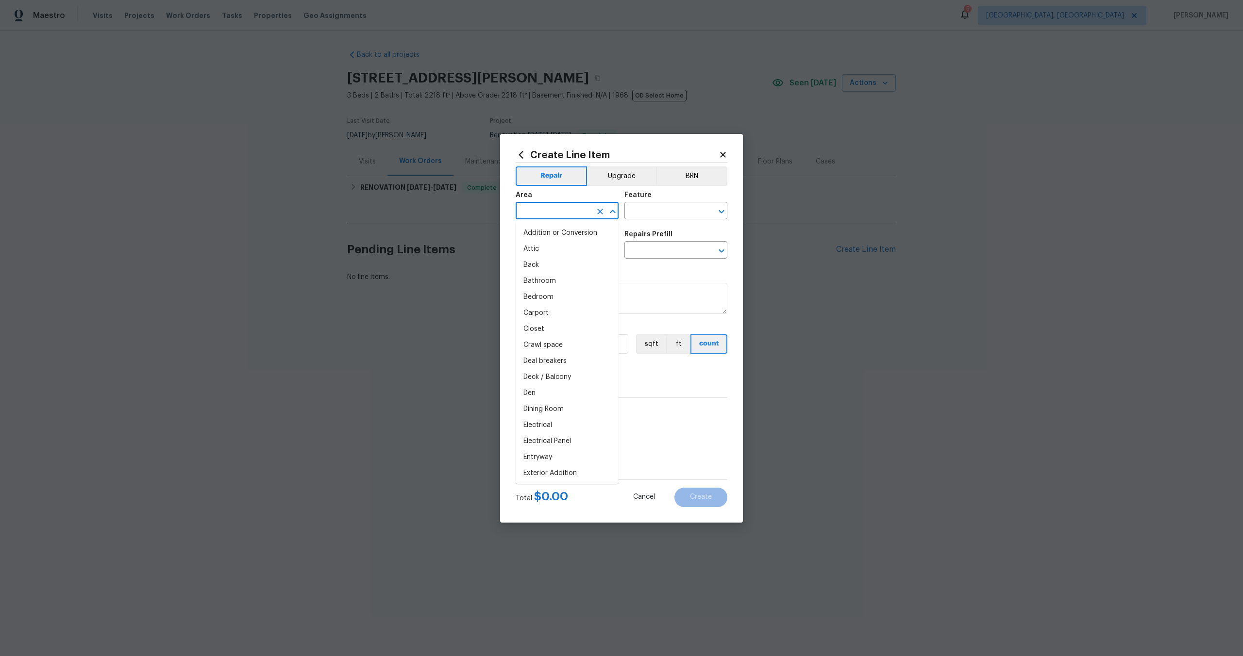
click at [560, 206] on input "text" at bounding box center [554, 211] width 76 height 15
click at [554, 246] on li "Interior Overall" at bounding box center [567, 249] width 103 height 16
type input "Interior Overall"
click at [659, 214] on input "text" at bounding box center [662, 211] width 76 height 15
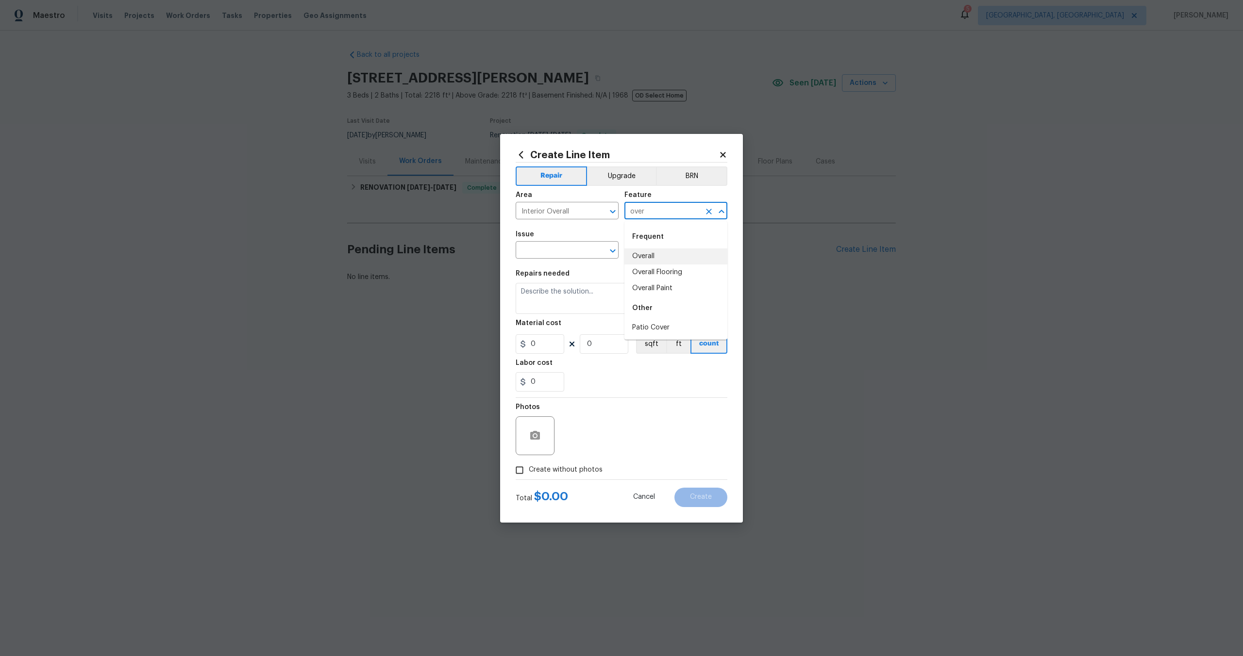
click at [657, 259] on li "Overall" at bounding box center [675, 257] width 103 height 16
type input "Overall"
click at [574, 248] on input "text" at bounding box center [554, 251] width 76 height 15
click at [564, 295] on li "Photos" at bounding box center [567, 296] width 103 height 16
type input "Photos"
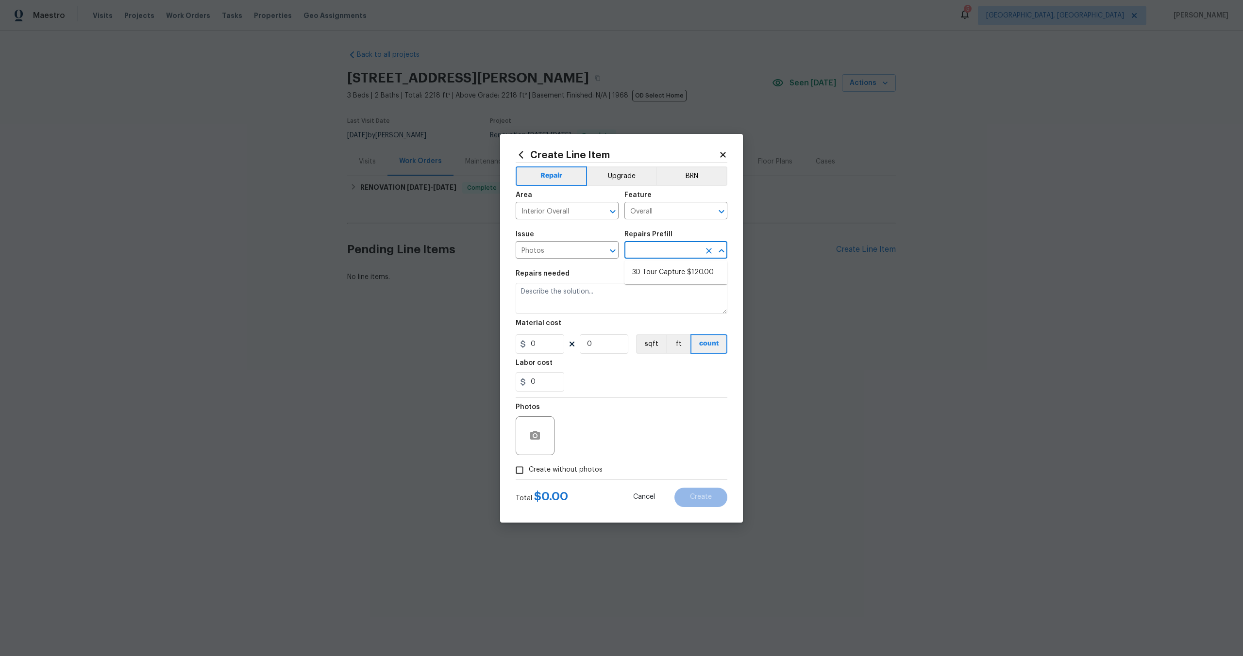
click at [653, 248] on input "text" at bounding box center [662, 251] width 76 height 15
click at [641, 271] on li "3D Tour Capture $120.00" at bounding box center [675, 273] width 103 height 16
type input "3D Tour Capture $120.00"
type textarea "Capture 3D tour of home"
type input "1"
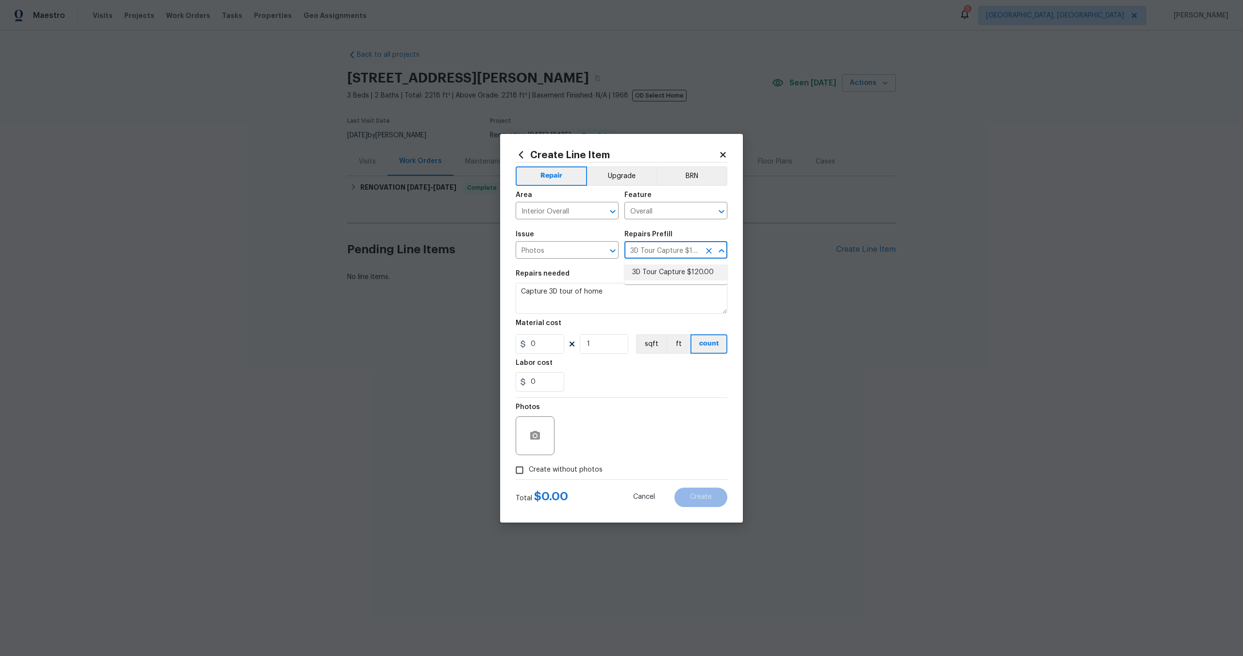
type input "120"
click at [517, 475] on input "Create without photos" at bounding box center [519, 470] width 18 height 18
checkbox input "true"
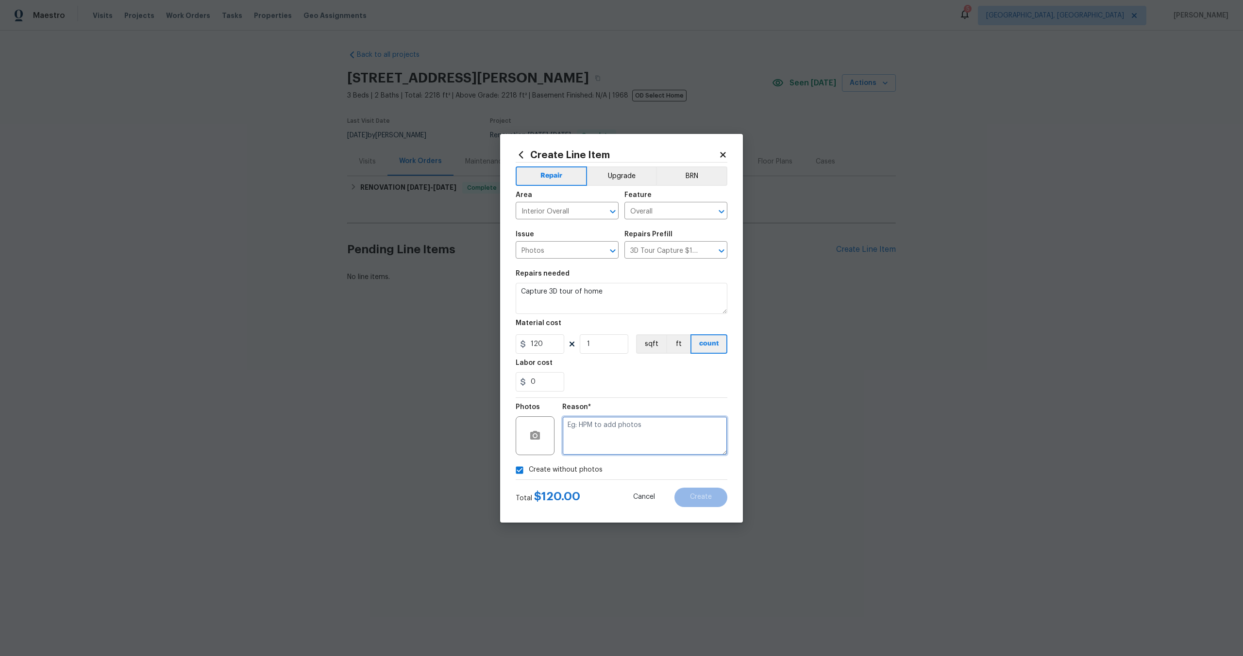
click at [586, 428] on textarea at bounding box center [644, 436] width 165 height 39
type textarea "."
click at [694, 497] on span "Create" at bounding box center [701, 497] width 22 height 7
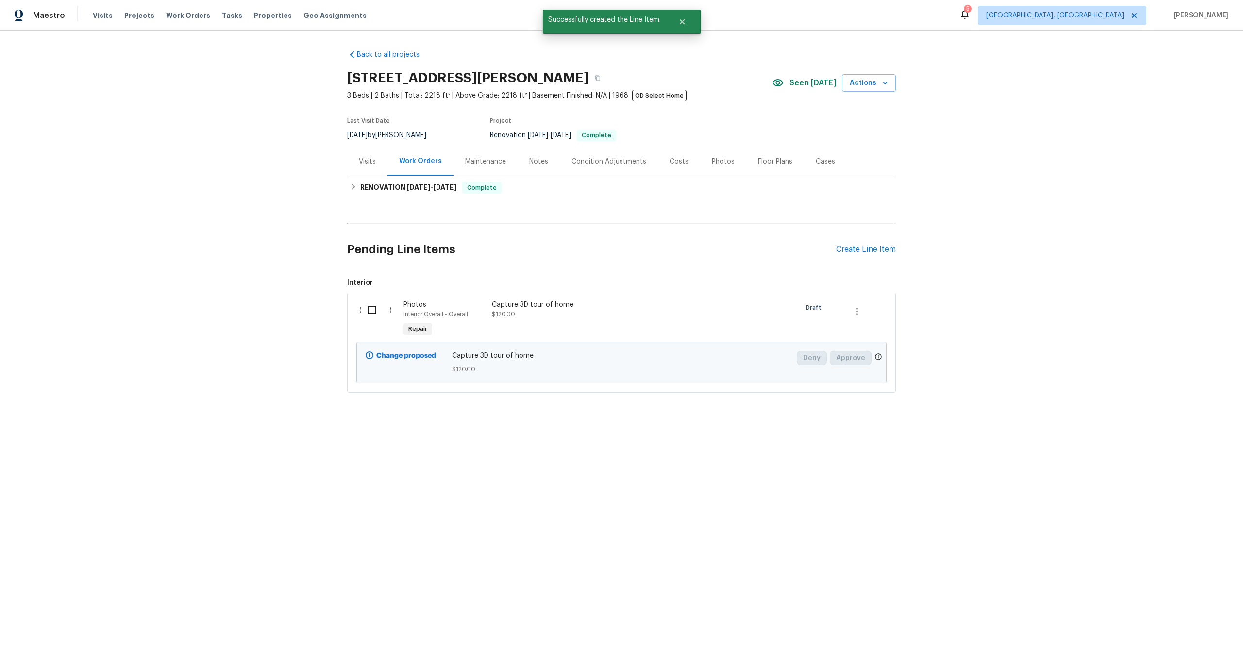
click at [373, 308] on input "checkbox" at bounding box center [376, 310] width 28 height 20
checkbox input "true"
click at [1172, 636] on span "Create Work Order" at bounding box center [1187, 632] width 65 height 12
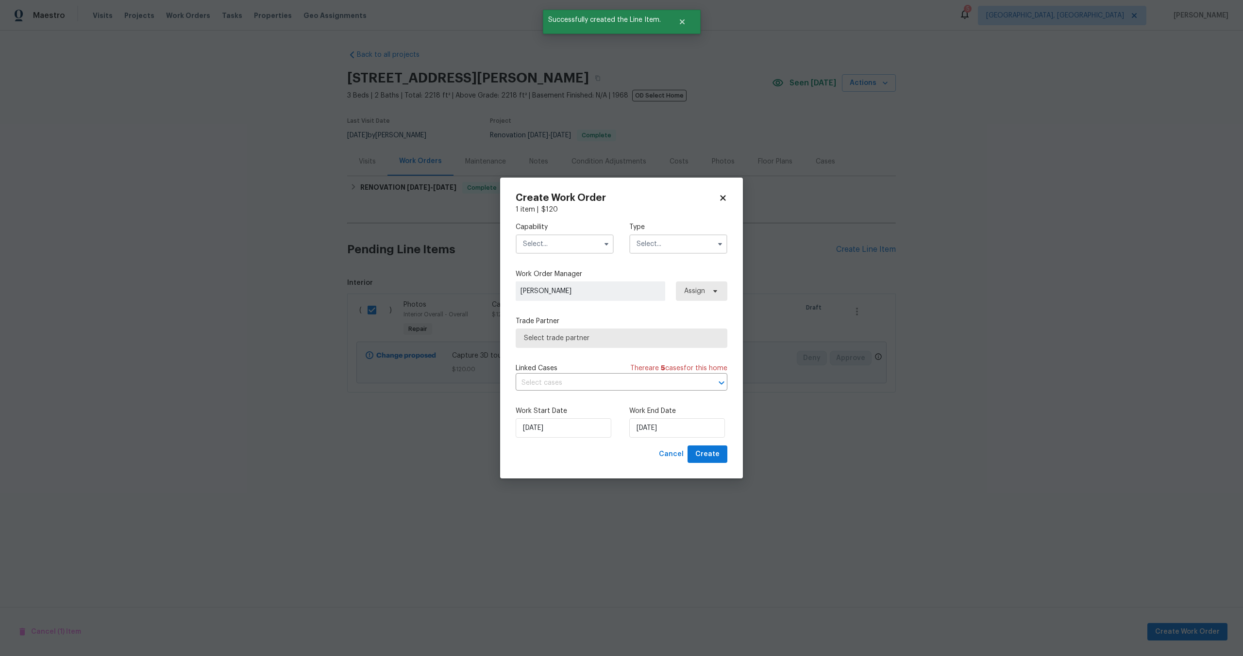
click at [552, 247] on input "text" at bounding box center [565, 244] width 98 height 19
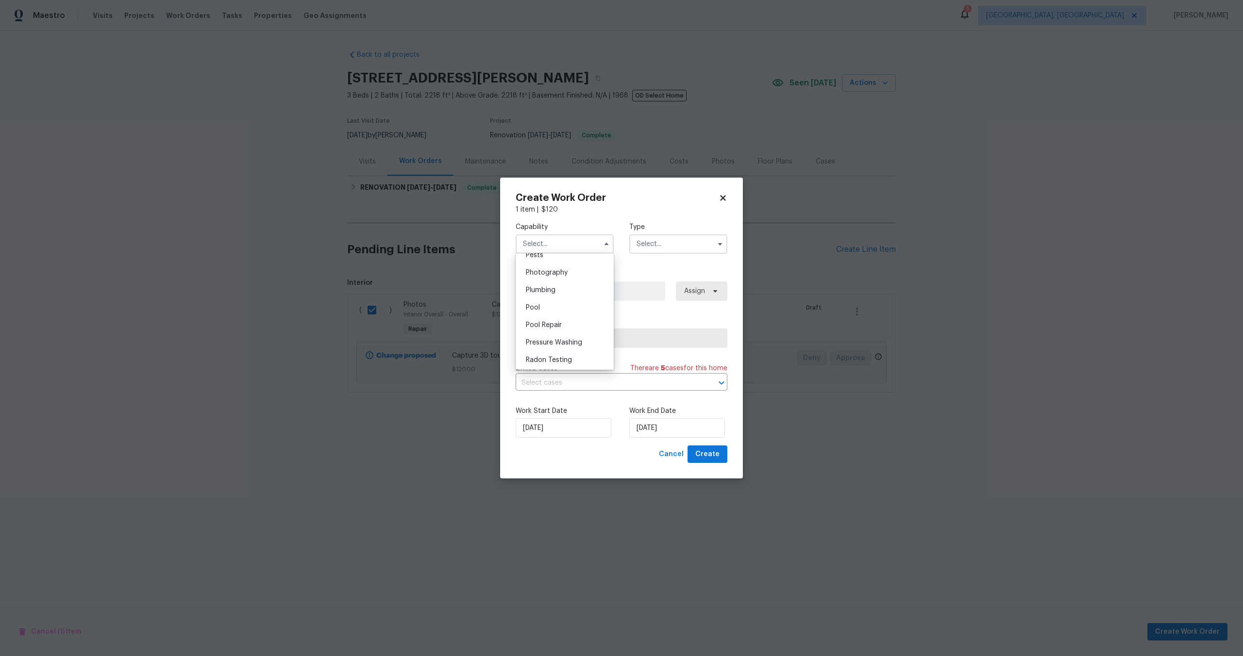
scroll to position [812, 0]
click at [551, 300] on span "Photography" at bounding box center [547, 303] width 42 height 7
type input "Photography"
click at [655, 246] on input "text" at bounding box center [678, 244] width 98 height 19
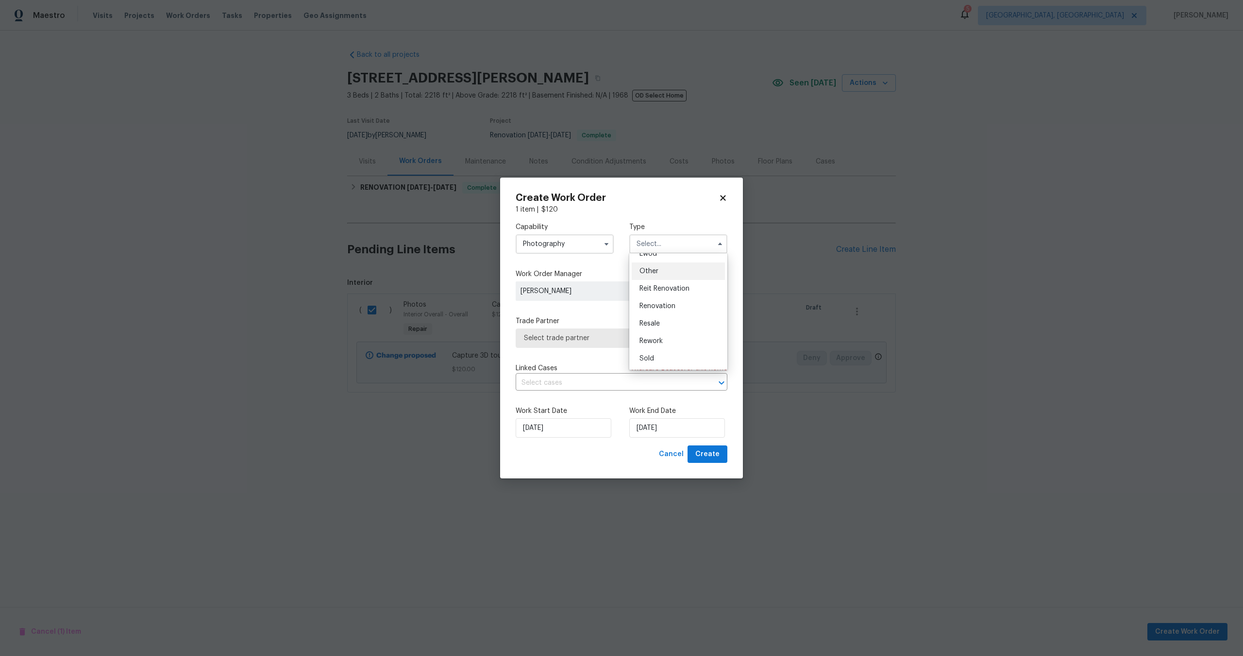
click at [656, 275] on div "Other" at bounding box center [678, 271] width 93 height 17
type input "Other"
click at [589, 343] on span "Select trade partner" at bounding box center [622, 338] width 212 height 19
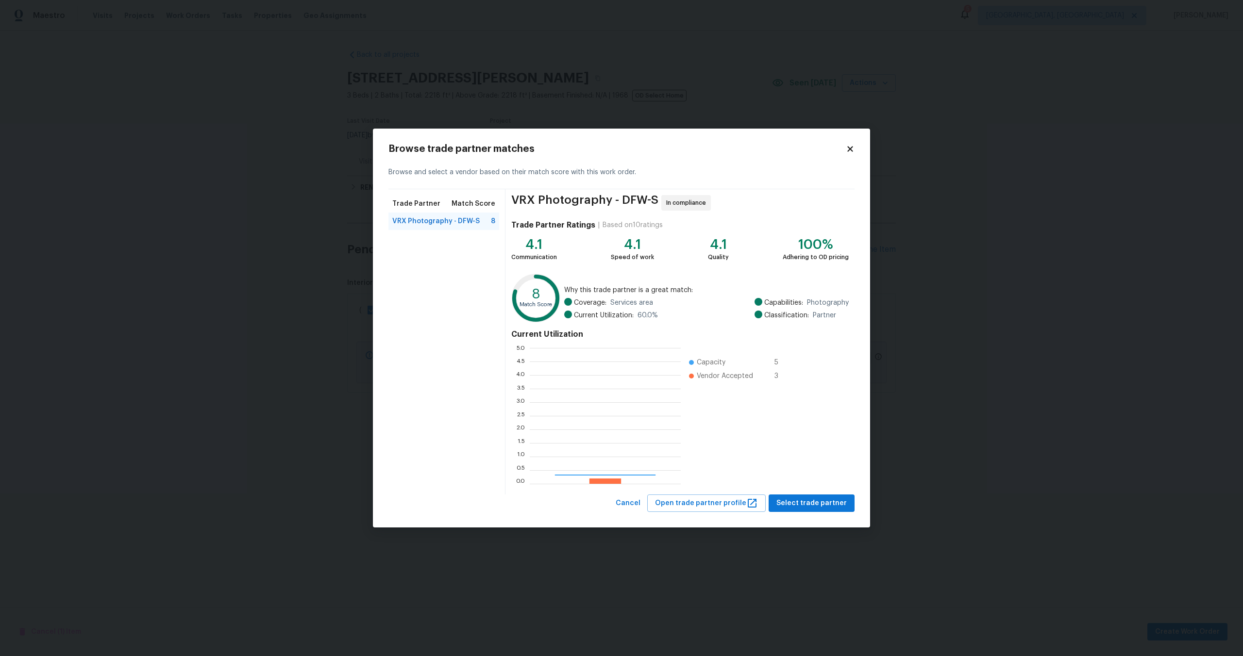
scroll to position [136, 151]
click at [808, 507] on span "Select trade partner" at bounding box center [811, 504] width 70 height 12
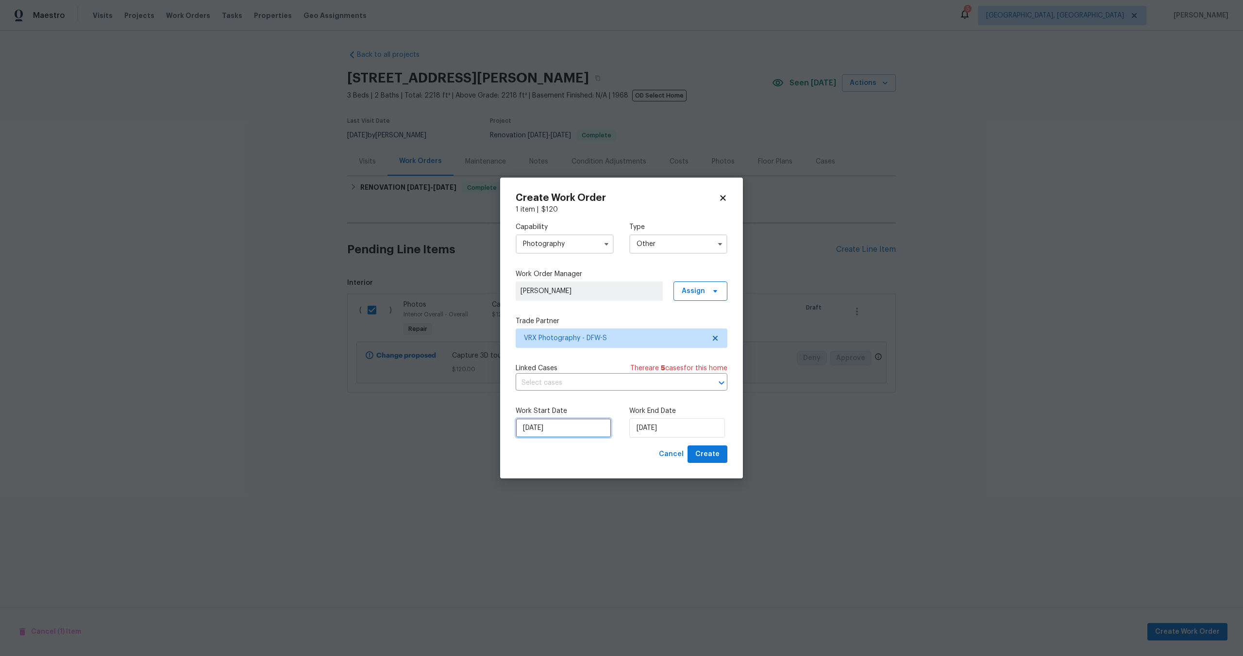
click at [570, 430] on input "16/10/2025" at bounding box center [564, 428] width 96 height 19
click at [657, 434] on input "16/10/2025" at bounding box center [677, 428] width 96 height 19
click at [706, 373] on div "17" at bounding box center [706, 373] width 16 height 14
type input "17/10/2025"
click at [709, 454] on span "Create" at bounding box center [707, 455] width 24 height 12
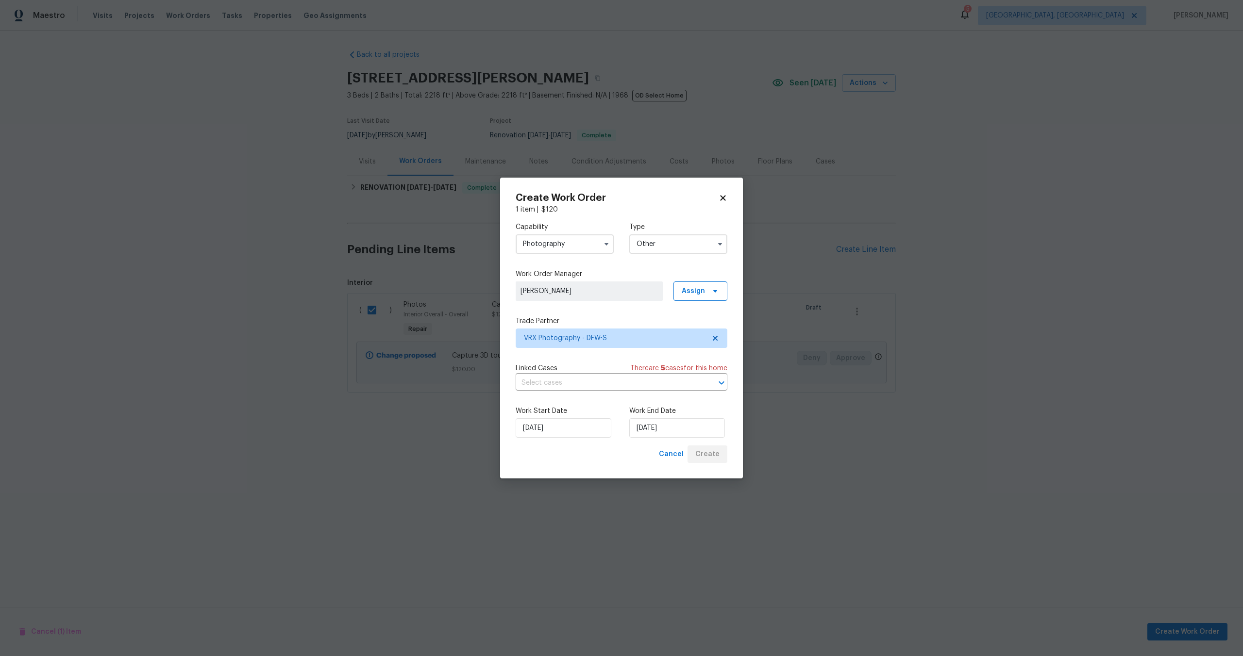
checkbox input "false"
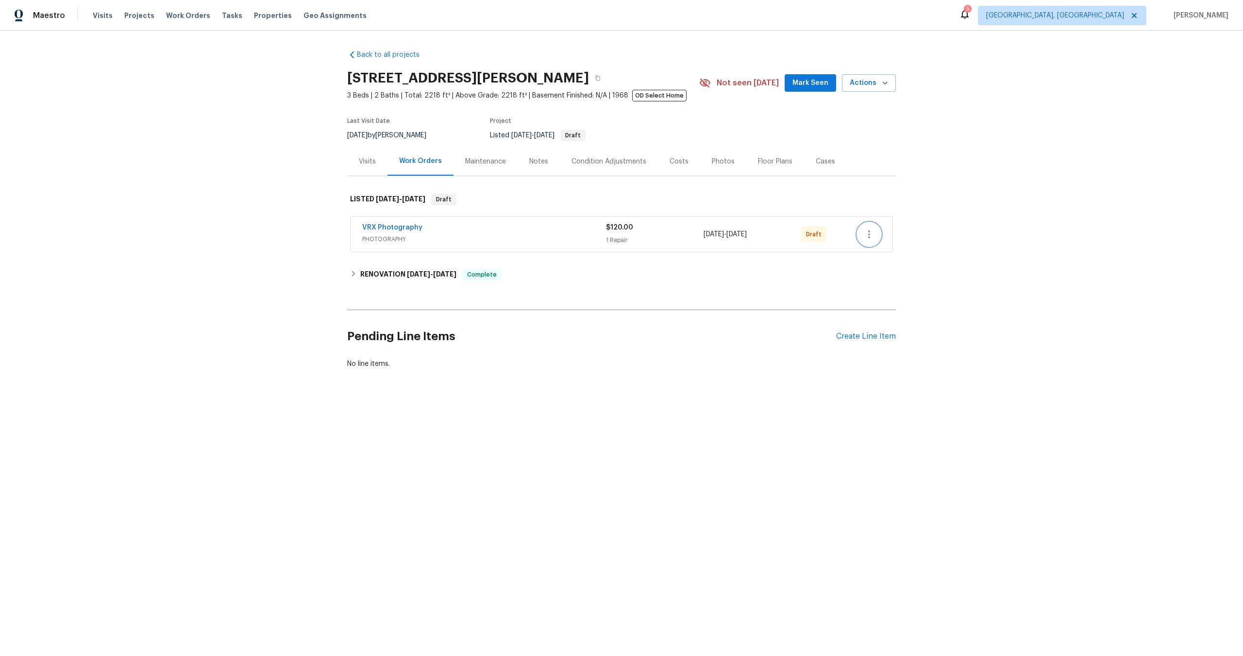
click at [869, 236] on icon "button" at bounding box center [869, 235] width 12 height 12
click at [879, 234] on li "Send to Vendor" at bounding box center [912, 235] width 108 height 16
click at [626, 299] on div at bounding box center [621, 328] width 1243 height 656
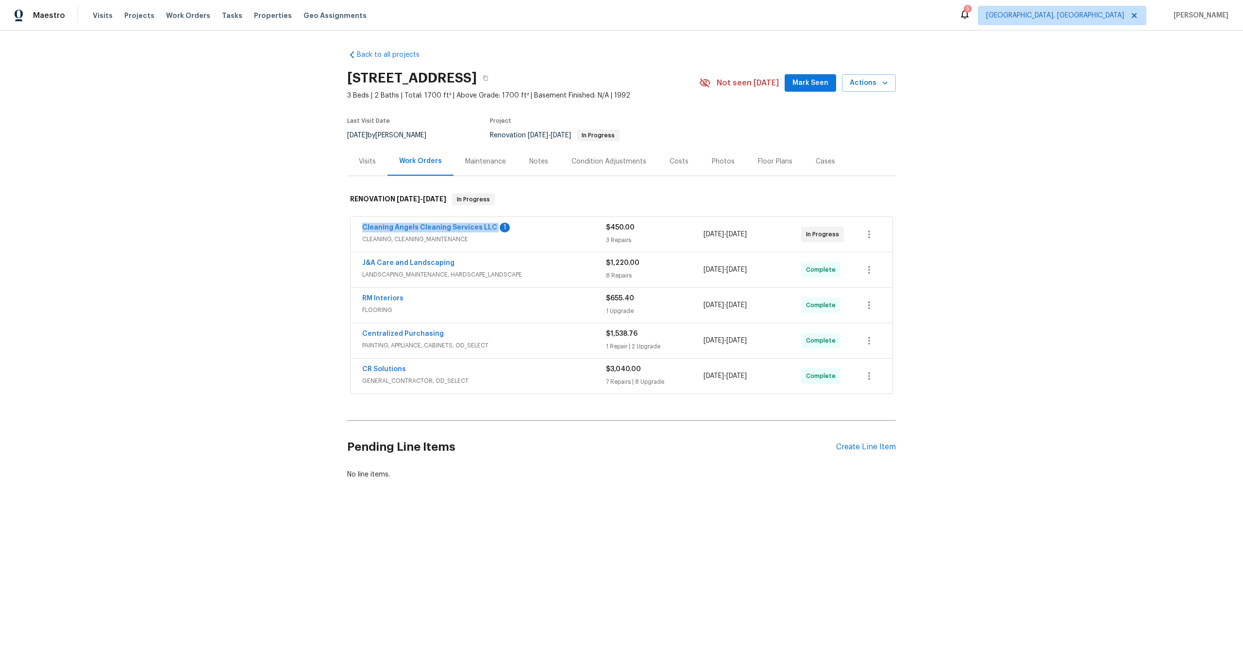
drag, startPoint x: 357, startPoint y: 225, endPoint x: 495, endPoint y: 224, distance: 137.9
click at [495, 224] on div "Cleaning Angels Cleaning Services LLC 1 CLEANING, CLEANING_MAINTENANCE $450.00 …" at bounding box center [622, 234] width 542 height 35
copy link "Cleaning Angels Cleaning Services LLC"
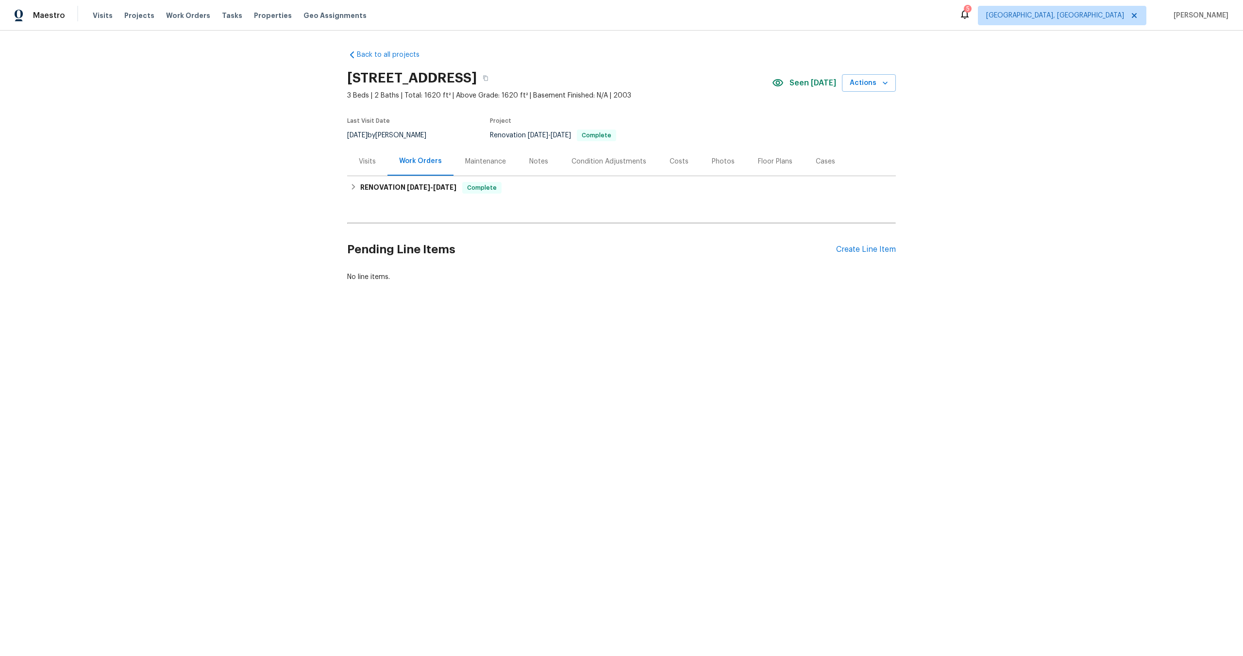
click at [477, 78] on h2 "[STREET_ADDRESS]" at bounding box center [412, 78] width 130 height 10
click at [861, 250] on div "Create Line Item" at bounding box center [866, 249] width 60 height 9
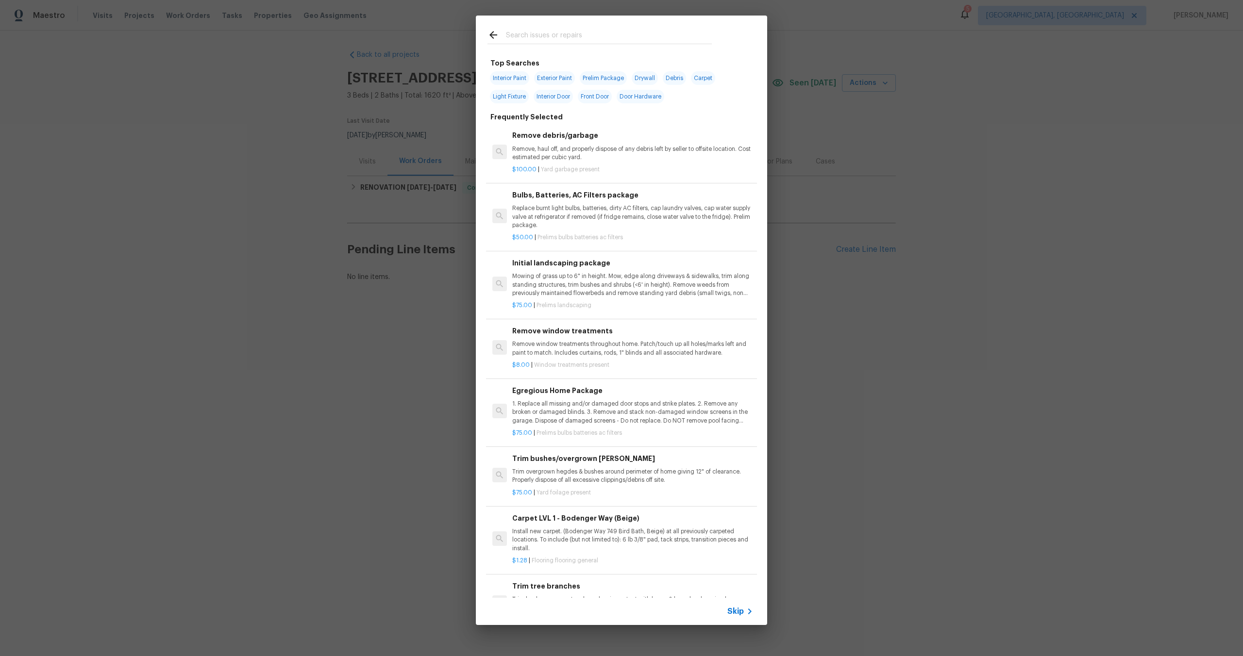
click at [738, 612] on span "Skip" at bounding box center [735, 612] width 17 height 10
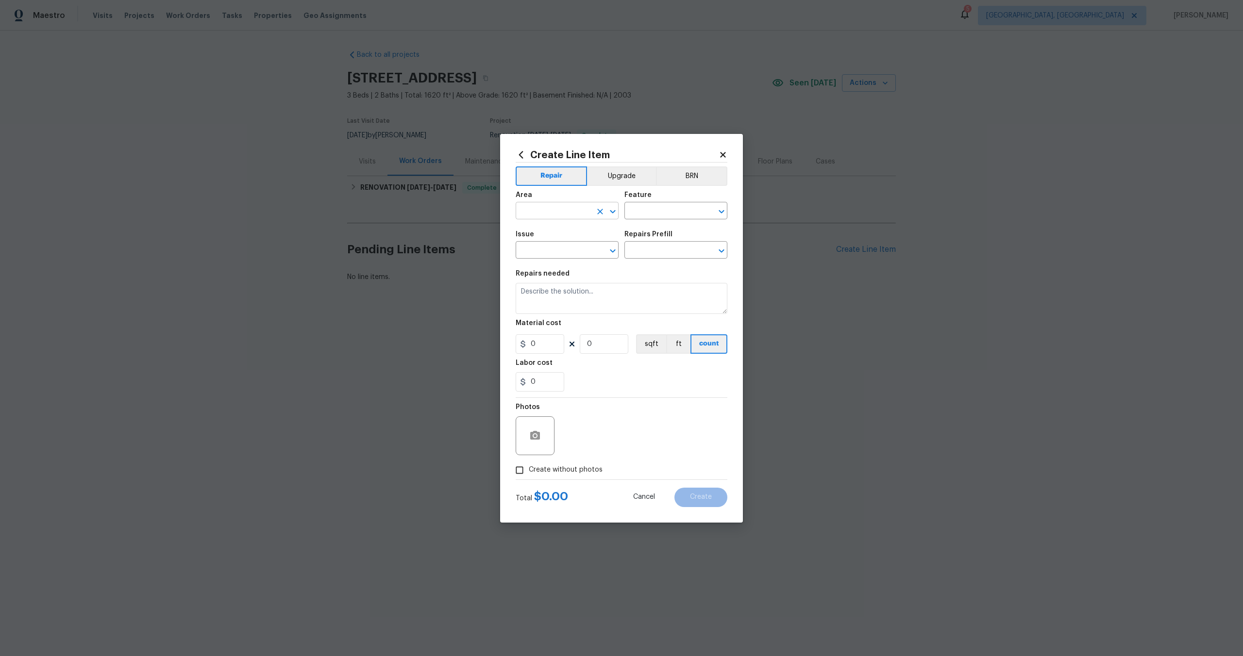
click at [556, 212] on input "text" at bounding box center [554, 211] width 76 height 15
click at [551, 249] on li "Interior Overall" at bounding box center [567, 249] width 103 height 16
type input "Interior Overall"
click at [644, 218] on input "text" at bounding box center [662, 211] width 76 height 15
click at [642, 260] on li "Overall" at bounding box center [675, 257] width 103 height 16
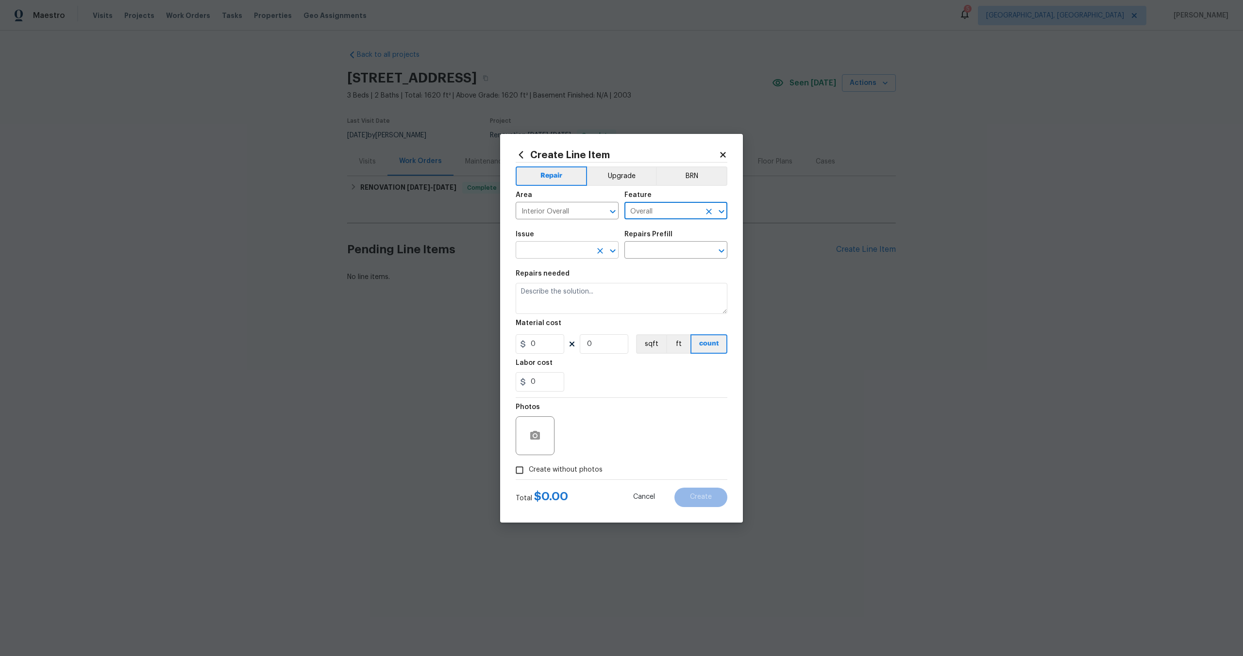
type input "Overall"
click at [554, 250] on input "text" at bounding box center [554, 251] width 76 height 15
click at [539, 303] on li "Photos" at bounding box center [567, 296] width 103 height 16
type input "Photos"
click at [667, 247] on input "text" at bounding box center [662, 251] width 76 height 15
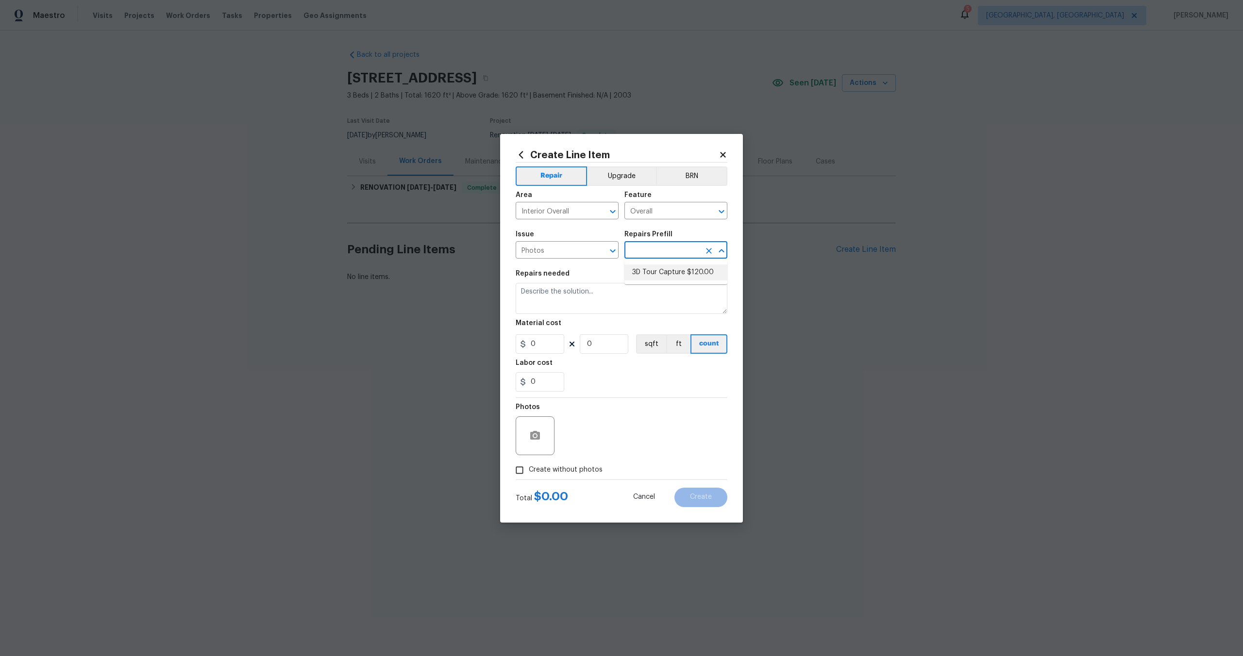
click at [651, 266] on li "3D Tour Capture $120.00" at bounding box center [675, 273] width 103 height 16
type input "3D Tour Capture $120.00"
type textarea "Capture 3D tour of home"
type input "120"
type input "1"
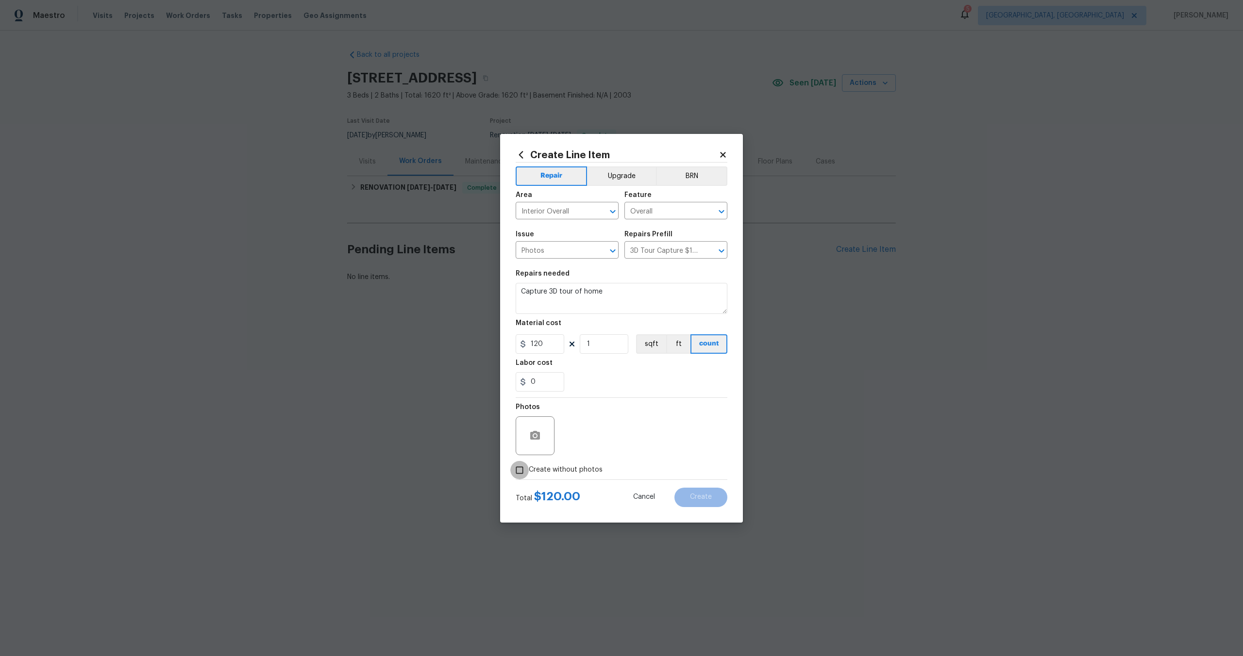
click at [523, 473] on input "Create without photos" at bounding box center [519, 470] width 18 height 18
checkbox input "true"
click at [606, 421] on textarea at bounding box center [644, 436] width 165 height 39
type textarea "."
click at [700, 498] on span "Create" at bounding box center [701, 497] width 22 height 7
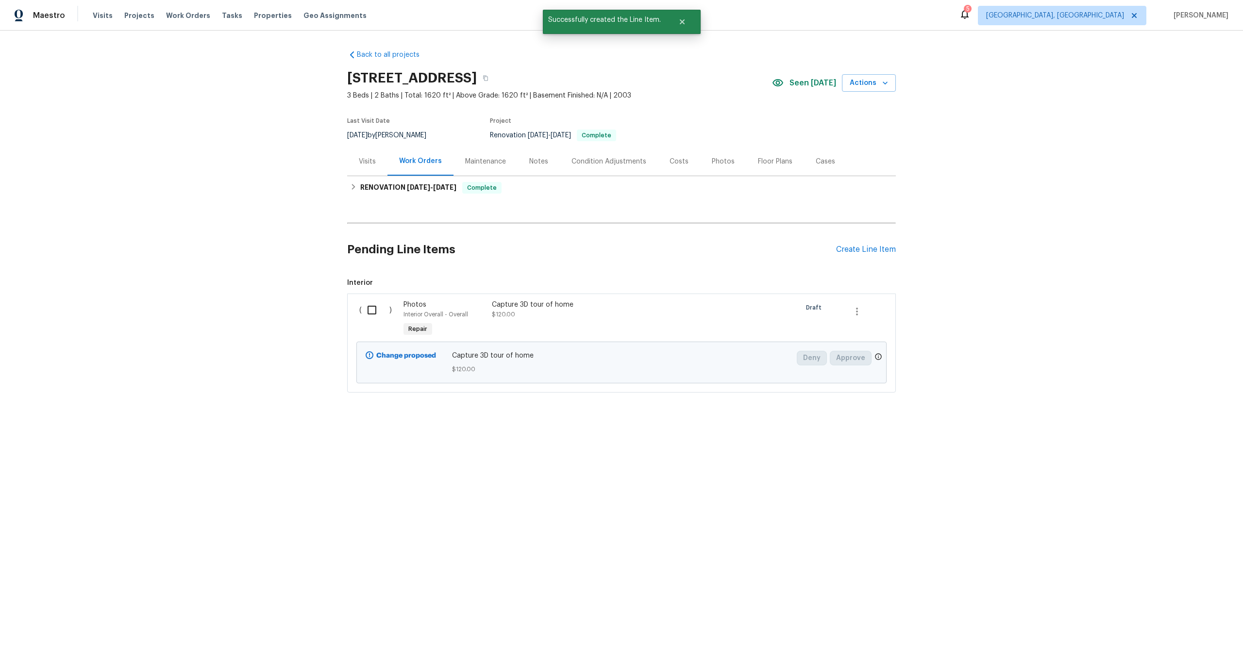
click at [371, 314] on input "checkbox" at bounding box center [376, 310] width 28 height 20
checkbox input "true"
click at [1205, 638] on span "Create Work Order" at bounding box center [1187, 632] width 65 height 12
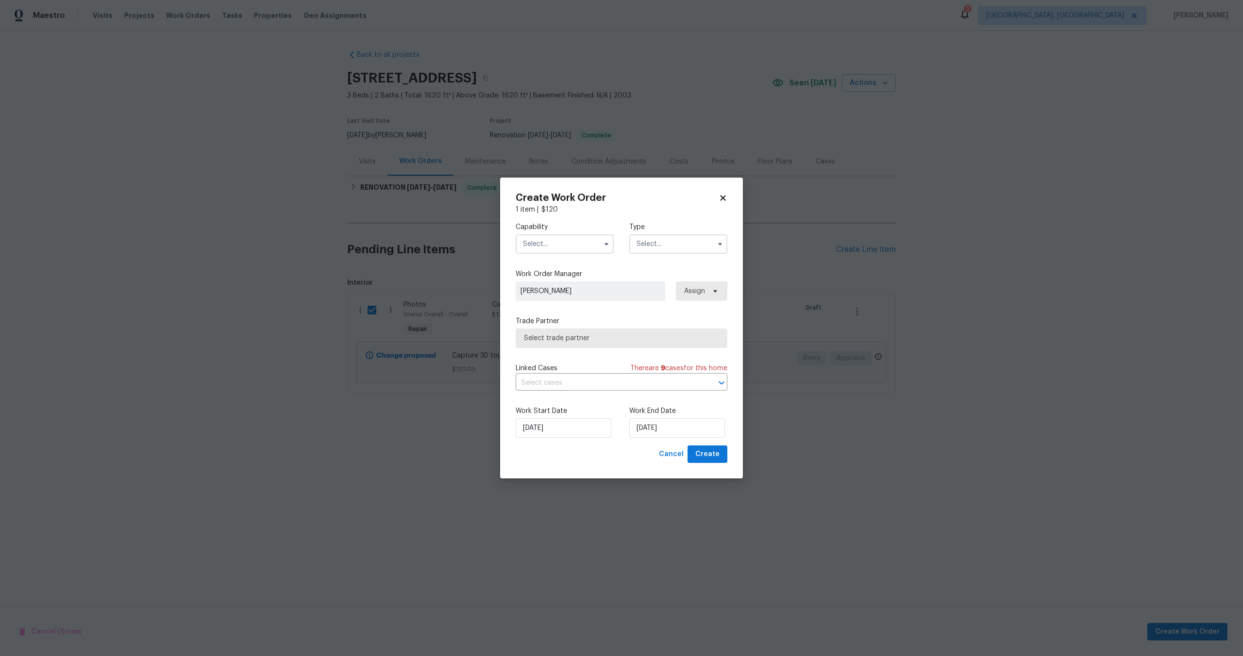
click at [572, 241] on input "text" at bounding box center [565, 244] width 98 height 19
click at [553, 285] on span "Photography" at bounding box center [547, 288] width 42 height 7
type input "Photography"
click at [655, 251] on input "text" at bounding box center [678, 244] width 98 height 19
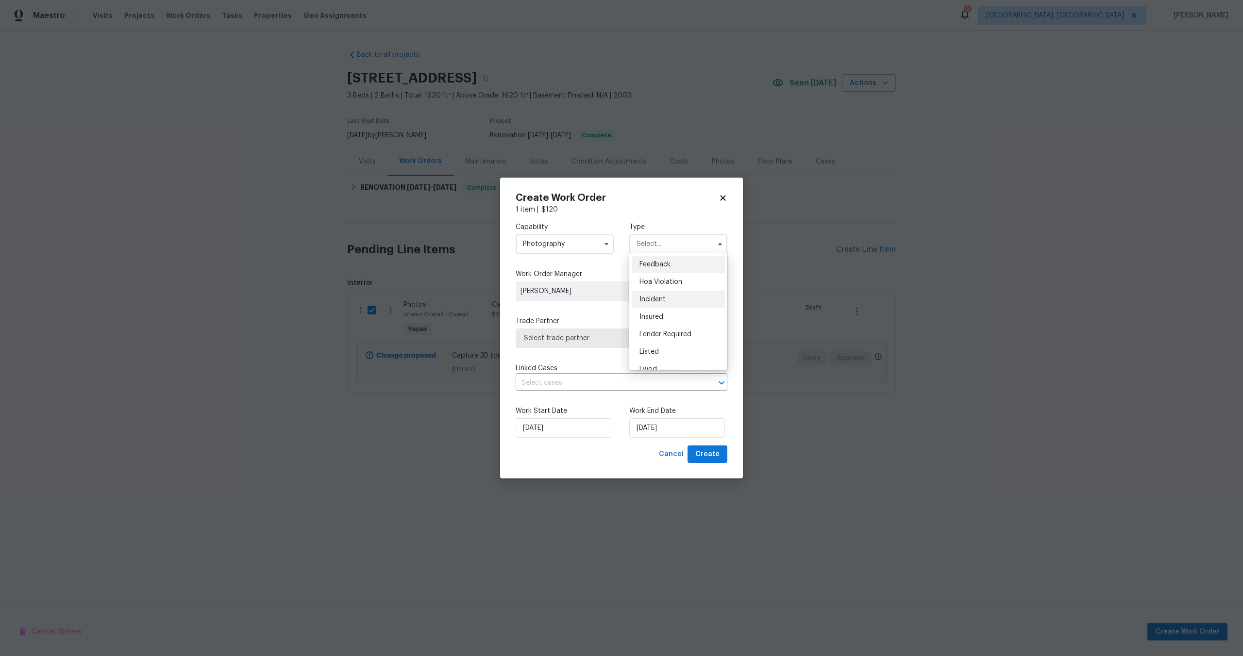
scroll to position [116, 0]
drag, startPoint x: 653, startPoint y: 269, endPoint x: 642, endPoint y: 279, distance: 15.1
click at [653, 269] on span "Other" at bounding box center [648, 271] width 19 height 7
type input "Other"
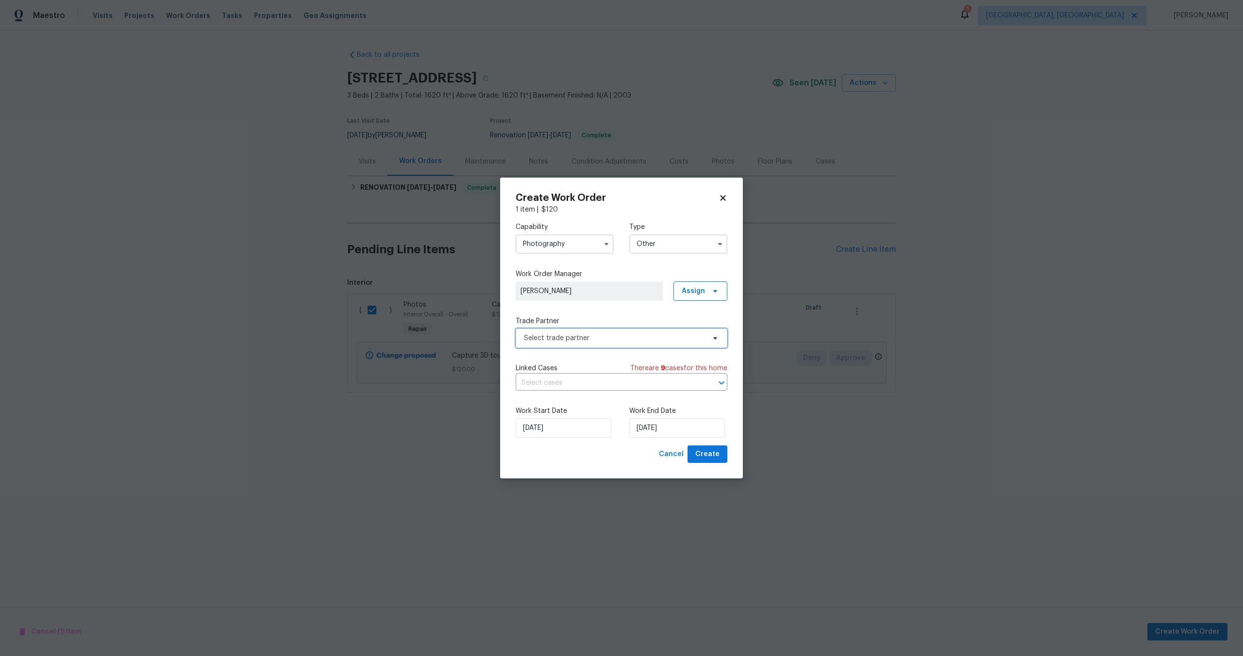
click at [568, 345] on span "Select trade partner" at bounding box center [622, 338] width 212 height 19
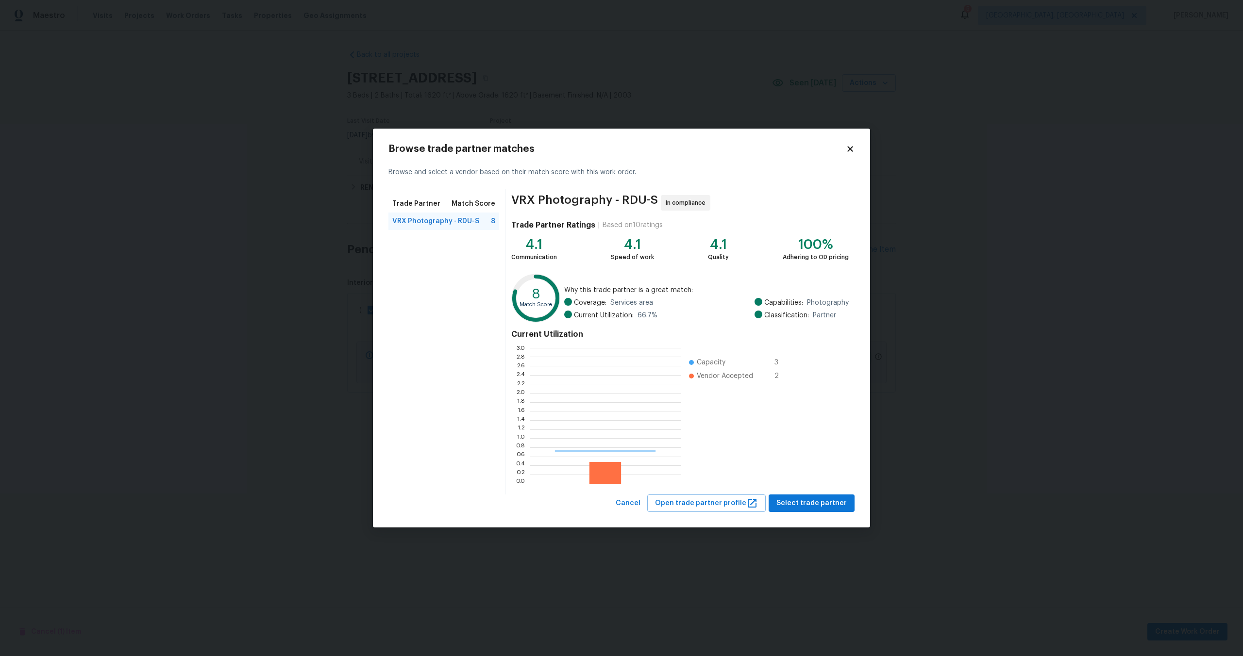
scroll to position [136, 151]
click at [820, 511] on button "Select trade partner" at bounding box center [812, 504] width 86 height 18
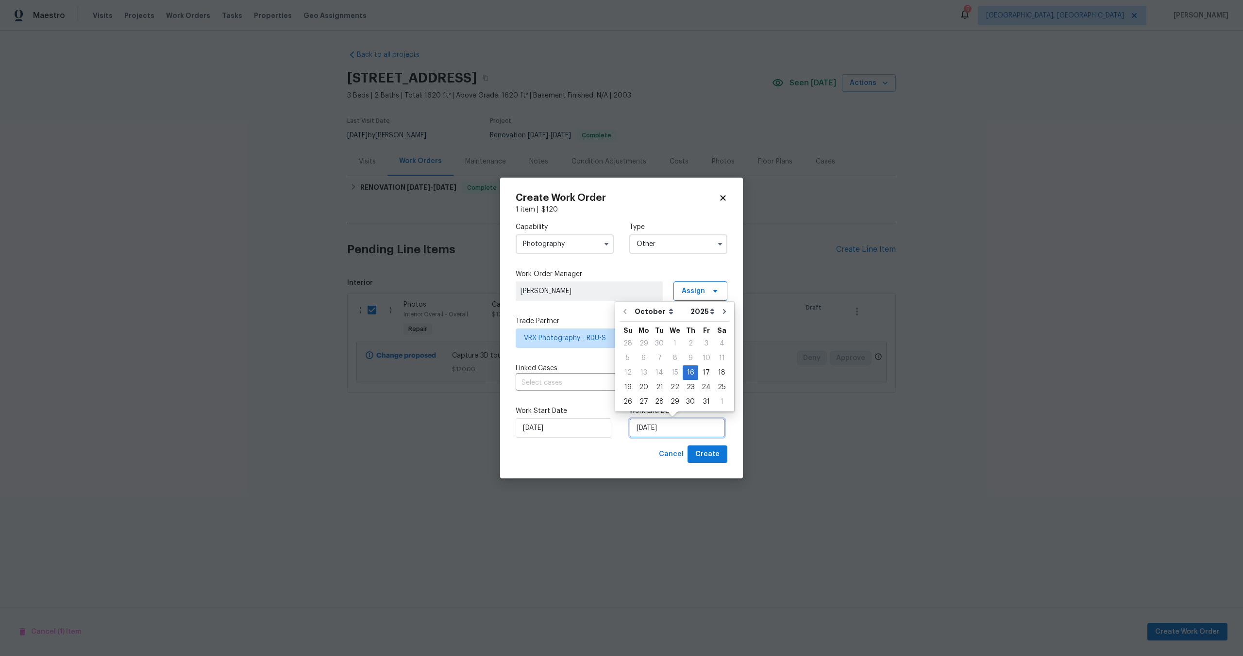
click at [666, 429] on input "16/10/2025" at bounding box center [677, 428] width 96 height 19
click at [704, 370] on div "17" at bounding box center [706, 373] width 16 height 14
type input "17/10/2025"
click at [714, 454] on span "Create" at bounding box center [707, 455] width 24 height 12
checkbox input "false"
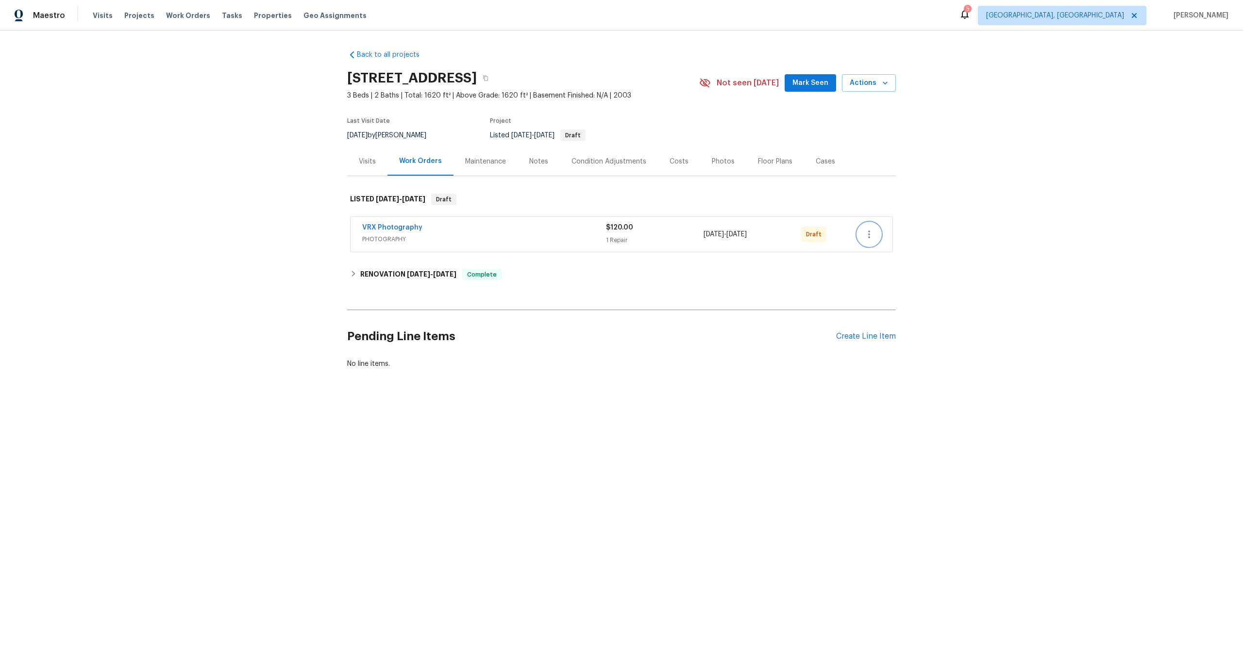
click at [865, 234] on icon "button" at bounding box center [869, 235] width 12 height 12
click at [873, 233] on li "Send to Vendor" at bounding box center [912, 235] width 108 height 16
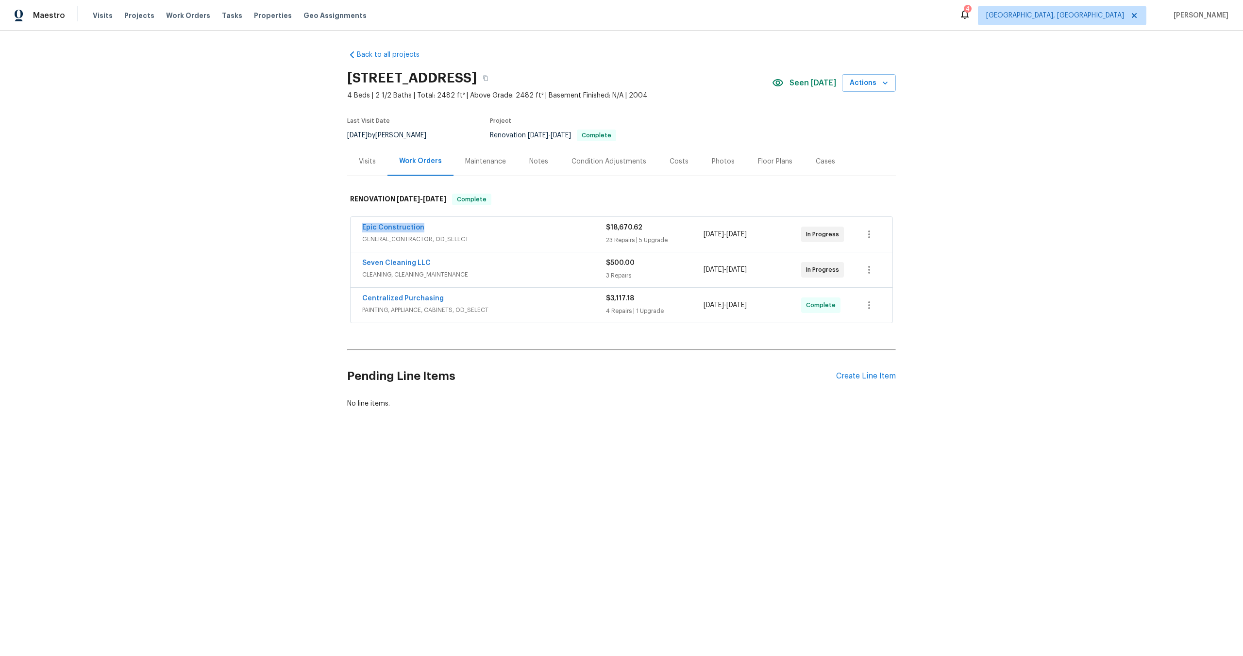
copy link "Epic Construction"
drag, startPoint x: 375, startPoint y: 227, endPoint x: 298, endPoint y: 227, distance: 76.7
click at [298, 227] on div "Back to all projects [STREET_ADDRESS] 4 Beds | 2 1/2 Baths | Total: 2482 ft² | …" at bounding box center [621, 253] width 1243 height 444
copy link "Seven Cleaning LLC"
drag, startPoint x: 436, startPoint y: 260, endPoint x: 297, endPoint y: 260, distance: 138.9
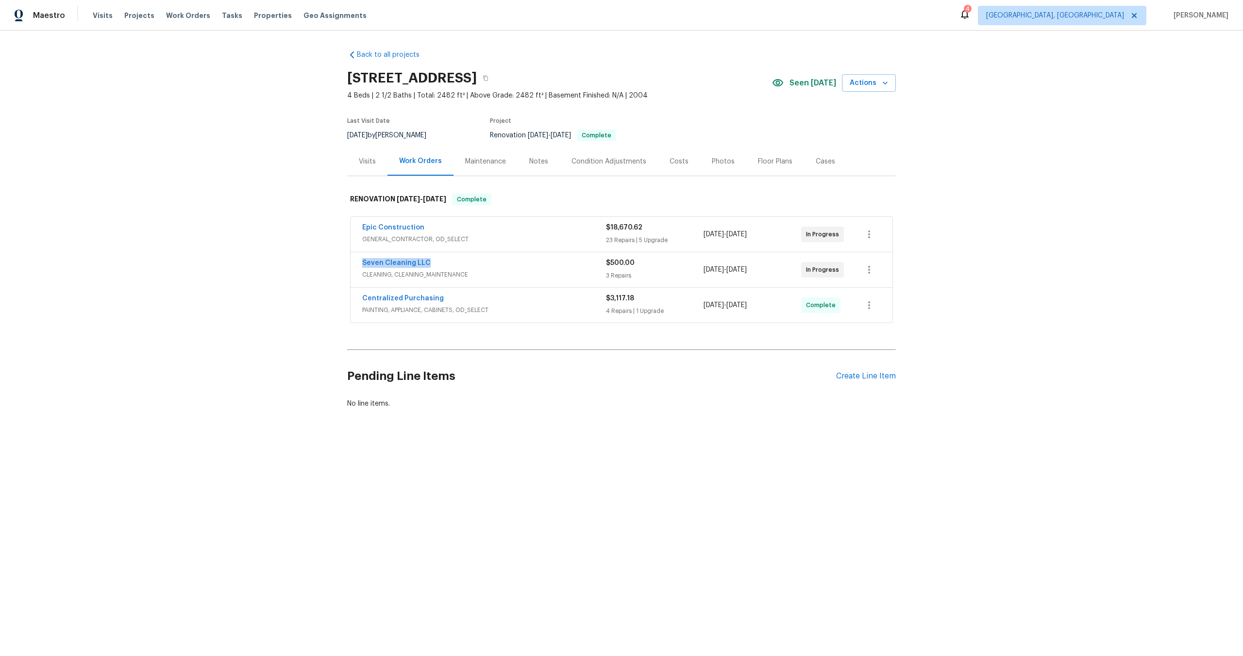
click at [297, 260] on div "Back to all projects [STREET_ADDRESS] 4 Beds | 2 1/2 Baths | Total: 2482 ft² | …" at bounding box center [621, 253] width 1243 height 444
click at [488, 80] on icon "button" at bounding box center [485, 78] width 5 height 5
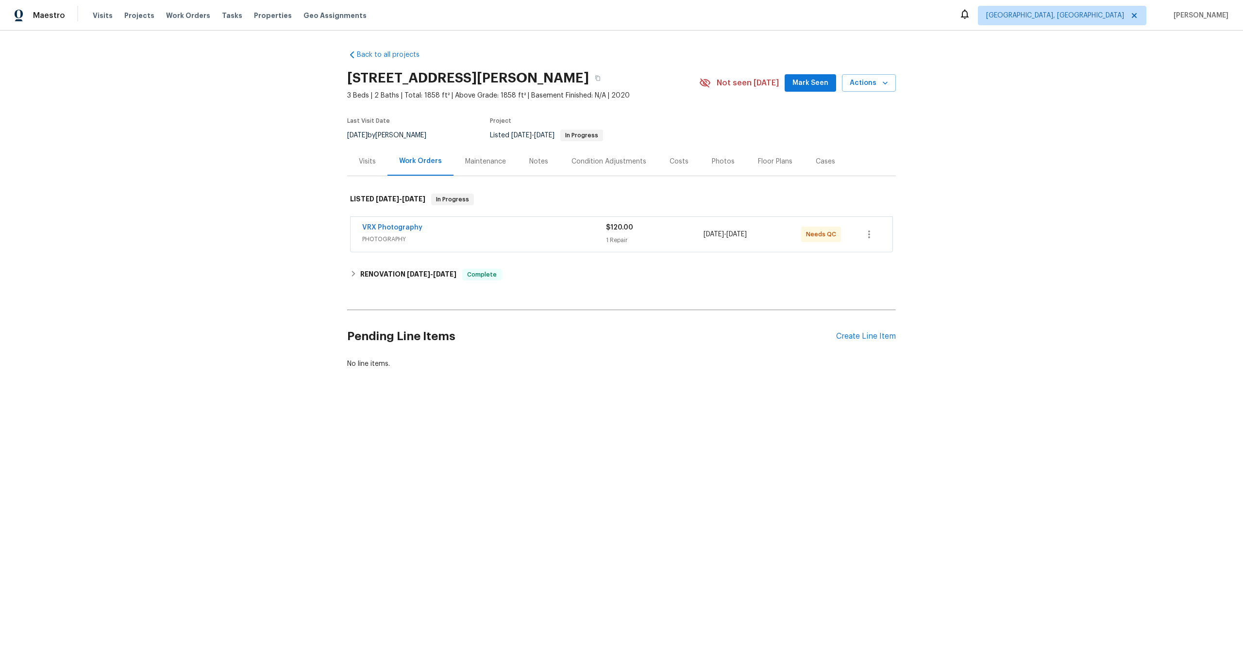
click at [515, 228] on div "VRX Photography" at bounding box center [484, 229] width 244 height 12
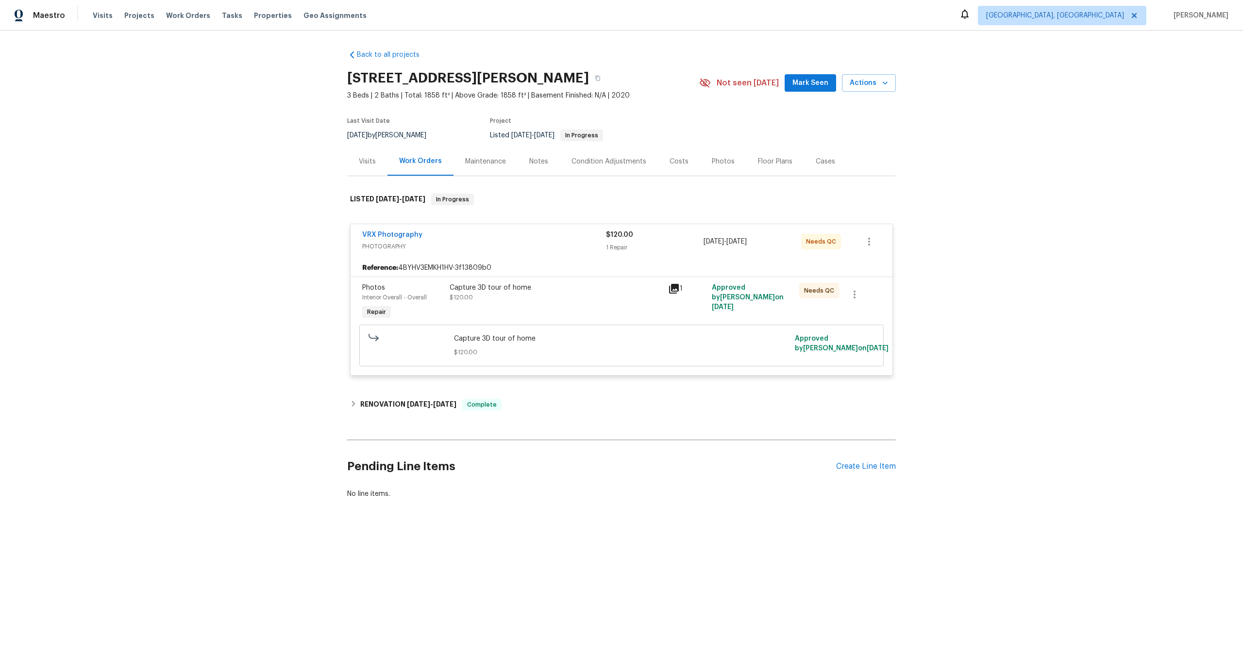
click at [551, 315] on div "Capture 3D tour of home $120.00" at bounding box center [556, 302] width 219 height 45
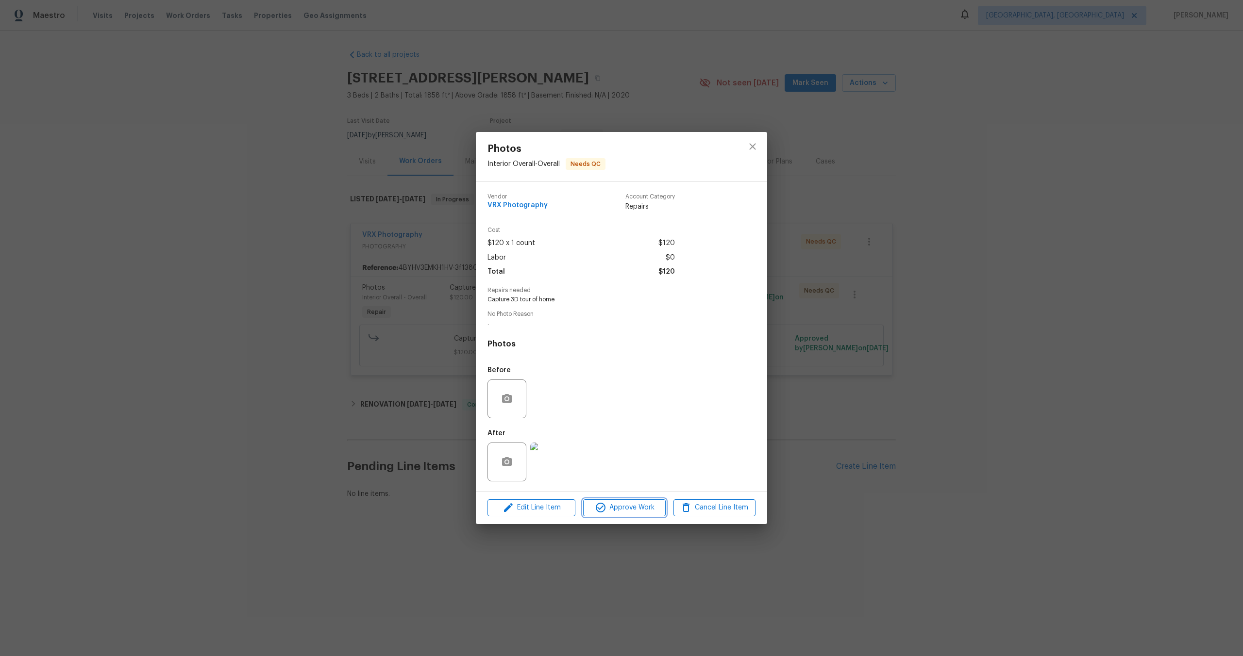
click at [624, 507] on span "Approve Work" at bounding box center [624, 508] width 76 height 12
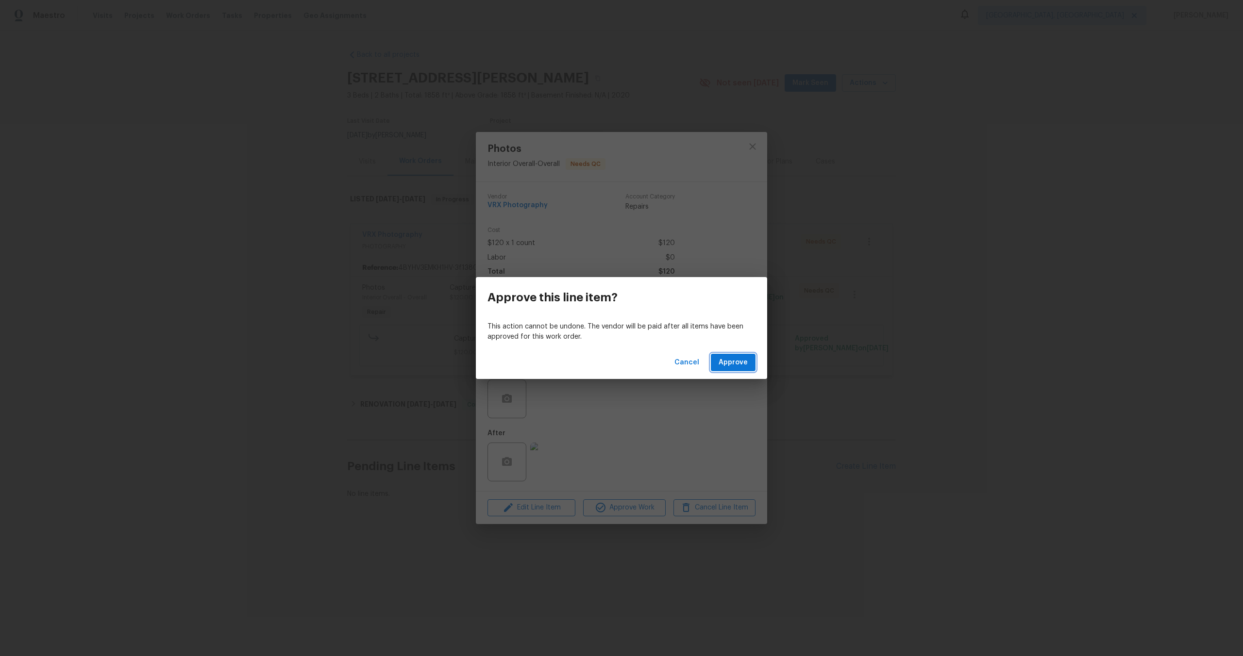
click at [733, 370] on button "Approve" at bounding box center [733, 363] width 45 height 18
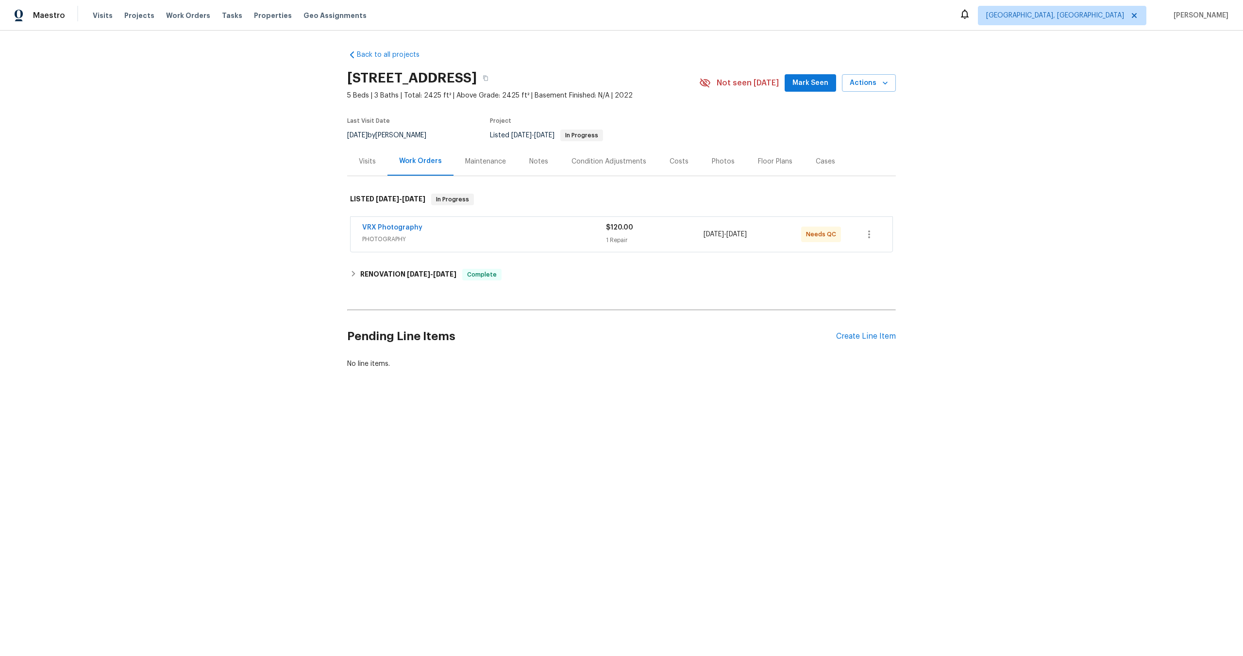
click at [524, 225] on div "VRX Photography" at bounding box center [484, 229] width 244 height 12
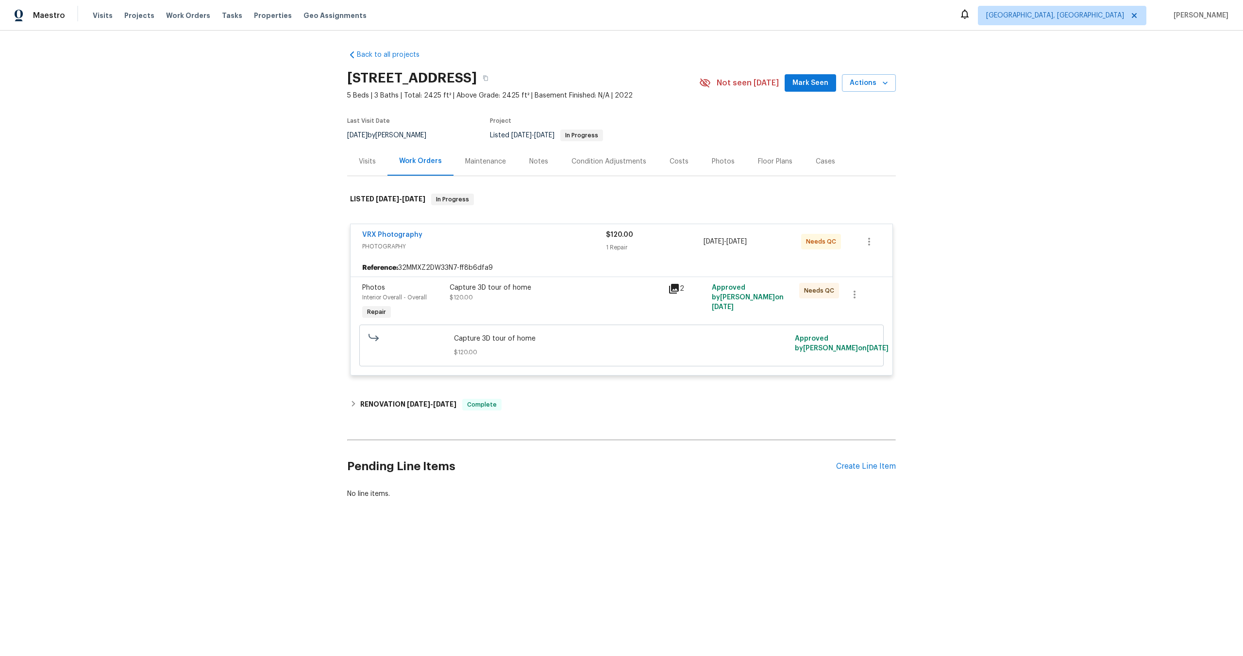
drag, startPoint x: 511, startPoint y: 77, endPoint x: 341, endPoint y: 75, distance: 170.4
click at [341, 75] on div "Back to all projects 5051 E Wash Overlook Dr, Tucson, AZ 85706 5 Beds | 3 Baths…" at bounding box center [621, 298] width 1243 height 535
copy h2 "5051 E Wash Overlook Dr"
click at [600, 303] on div "Capture 3D tour of home $120.00" at bounding box center [556, 302] width 219 height 45
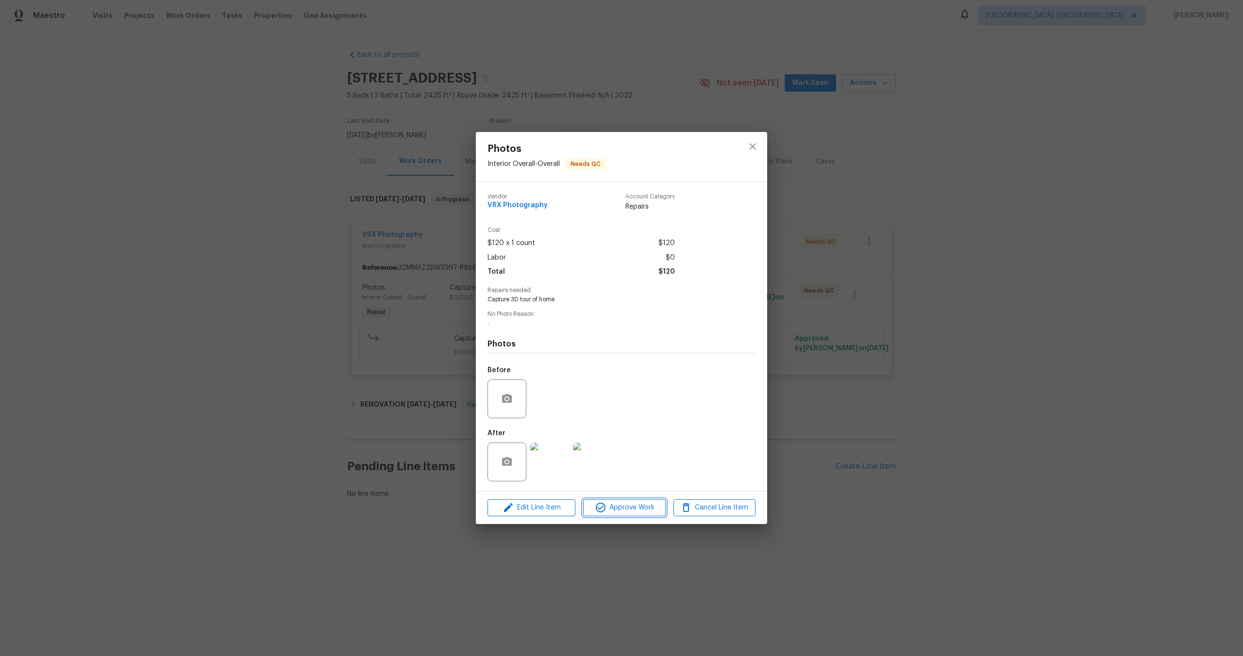
click at [628, 501] on button "Approve Work" at bounding box center [624, 508] width 82 height 17
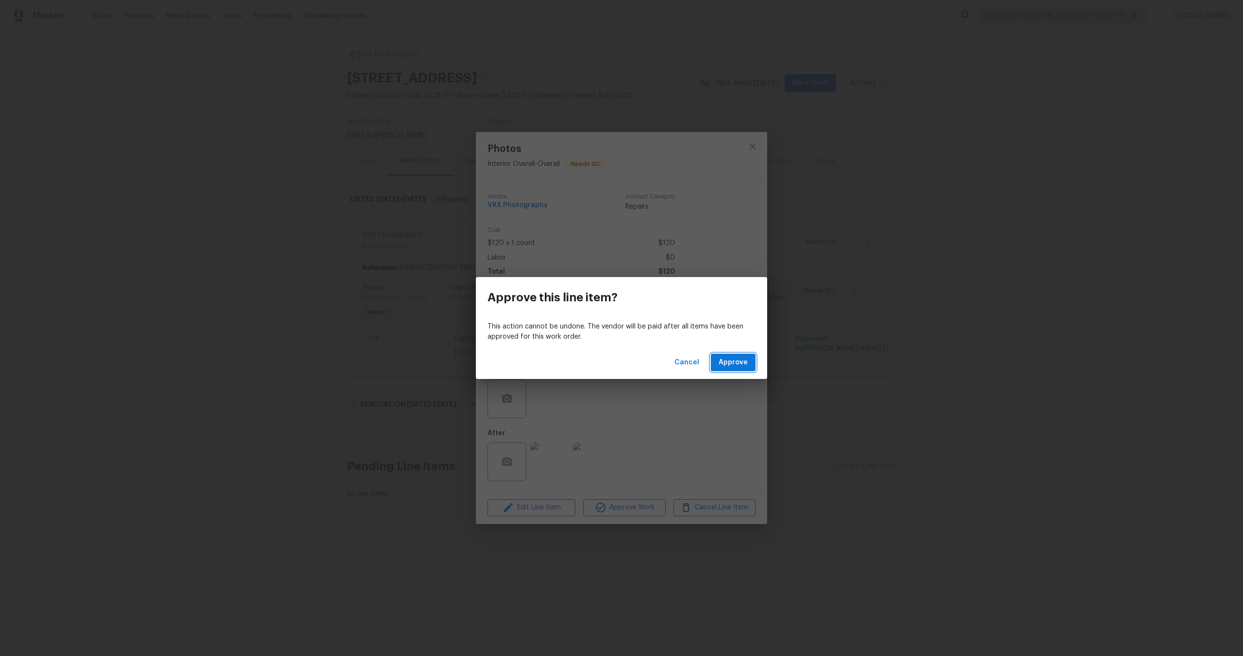
click at [747, 364] on span "Approve" at bounding box center [733, 363] width 29 height 12
